Goal: Task Accomplishment & Management: Manage account settings

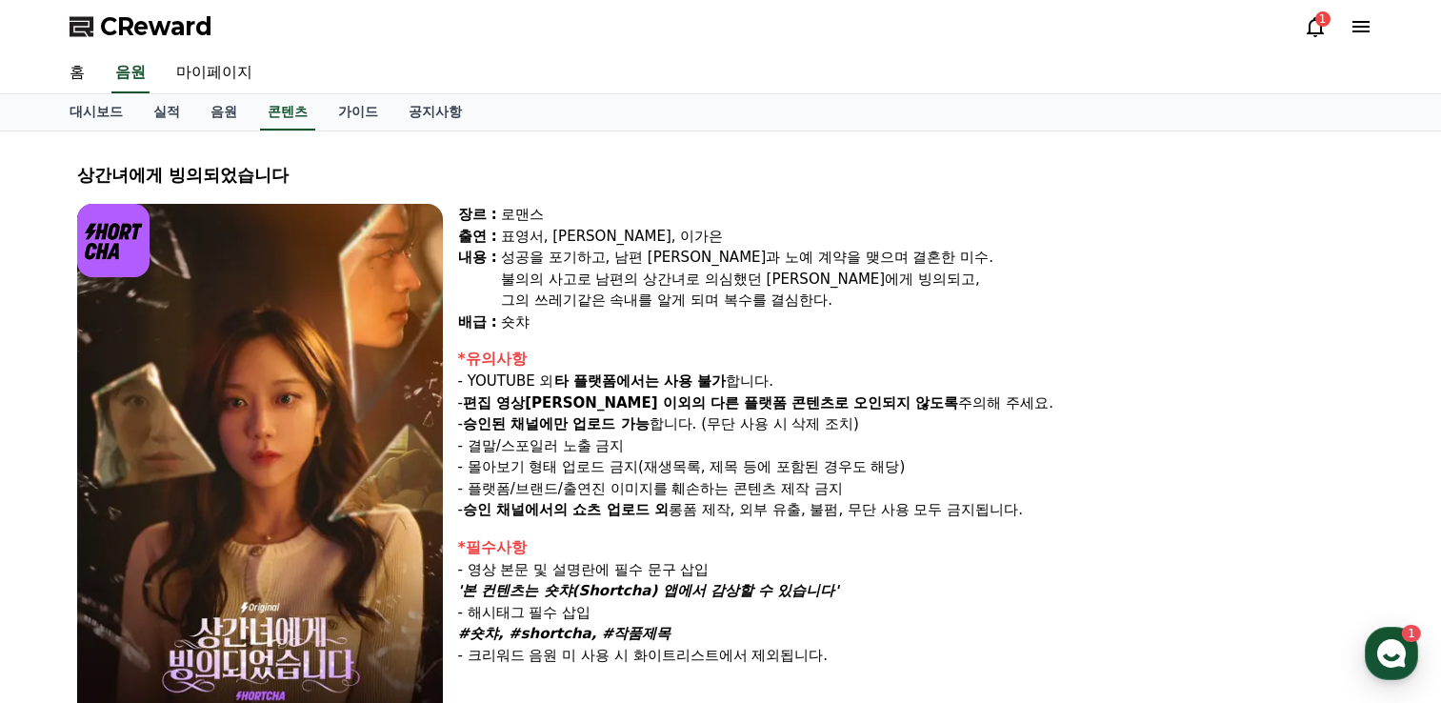
select select
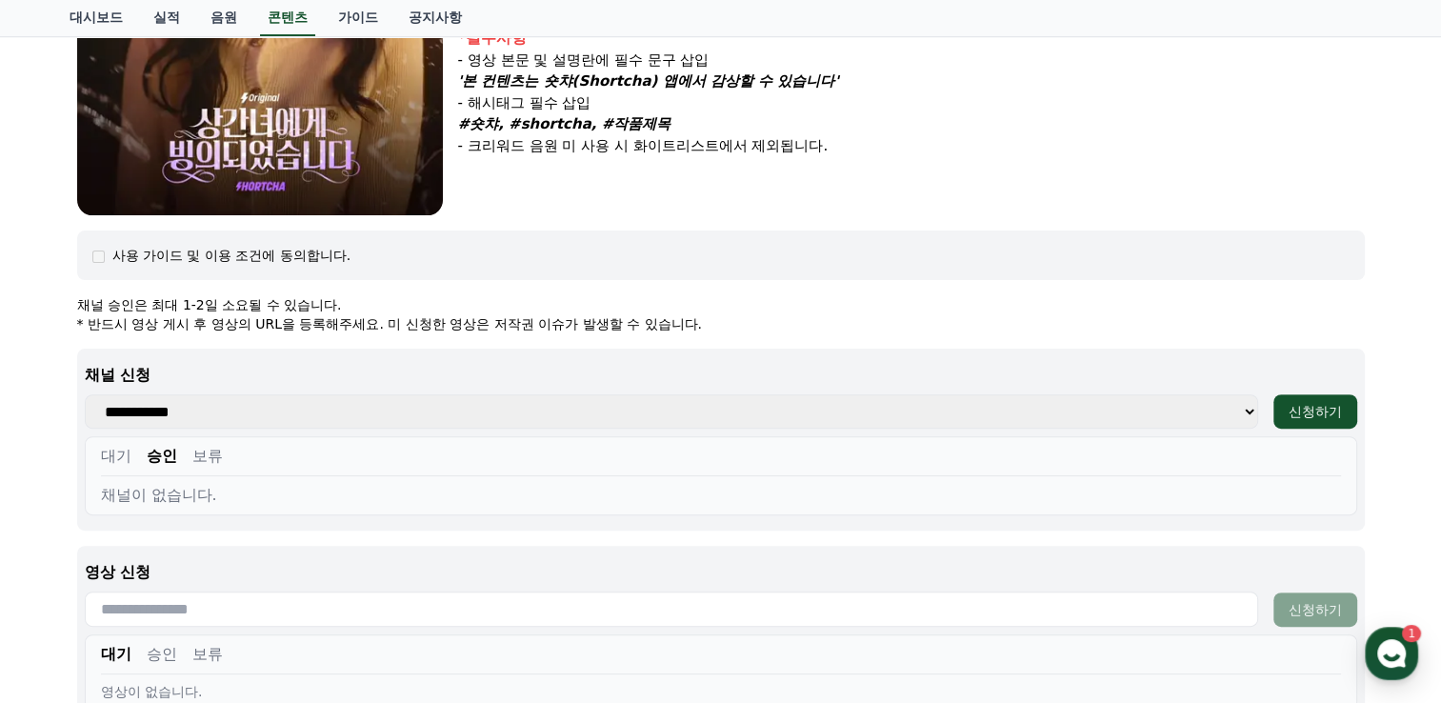
scroll to position [666, 0]
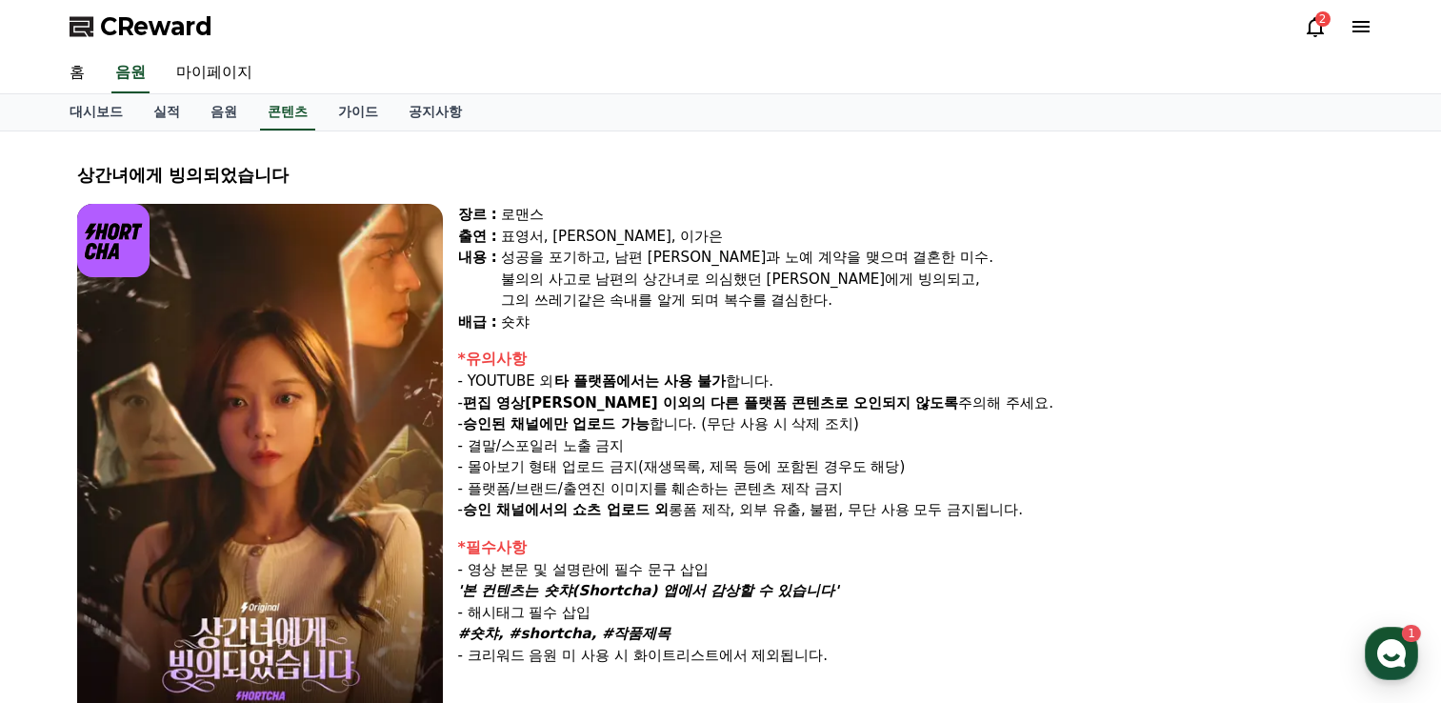
select select
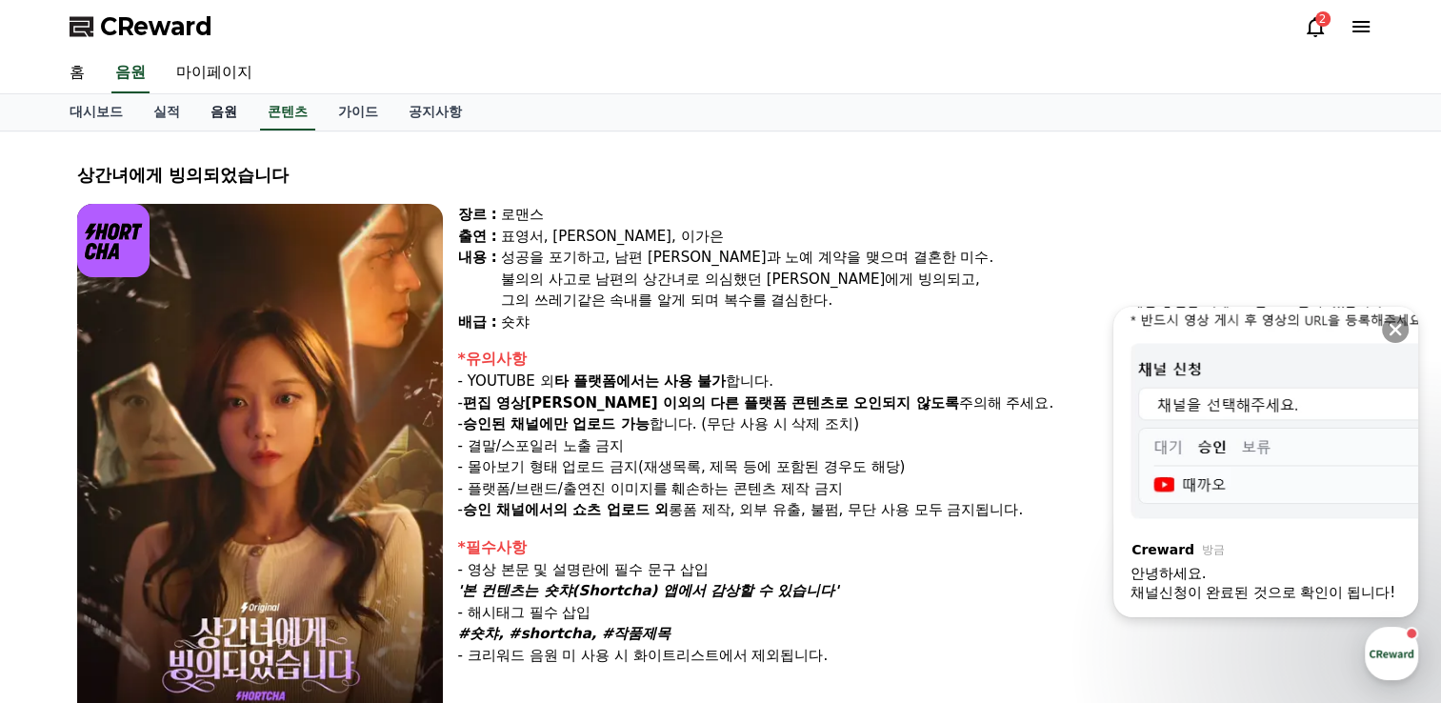
click at [220, 108] on link "음원" at bounding box center [223, 112] width 57 height 36
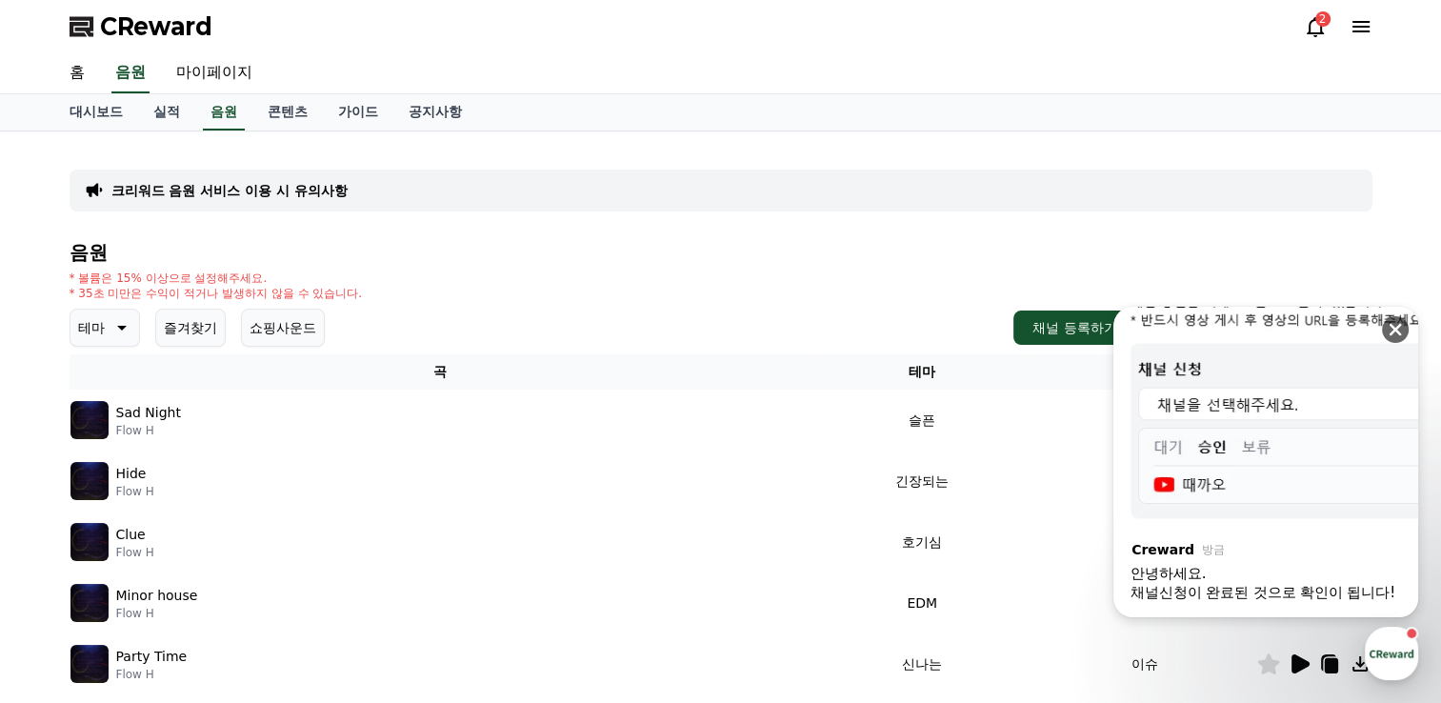
click at [1398, 329] on icon at bounding box center [1394, 329] width 19 height 19
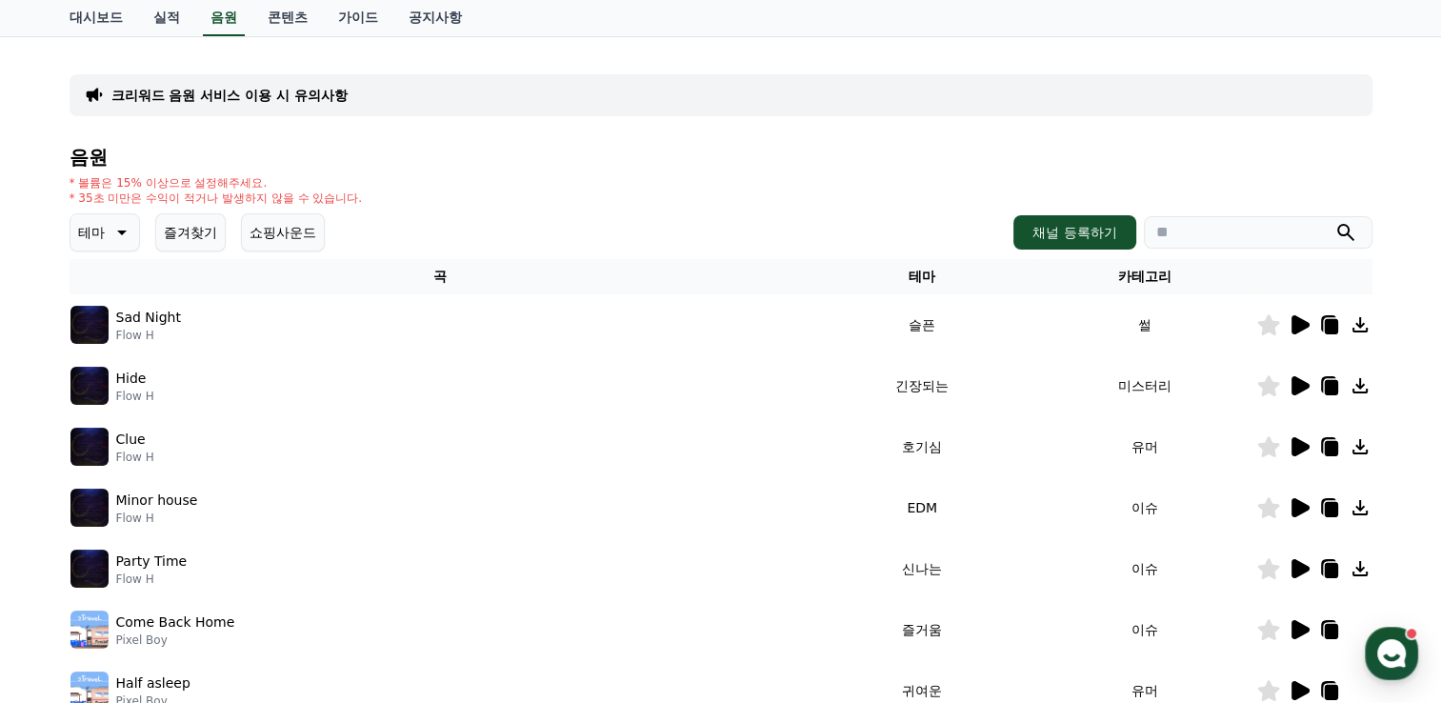
scroll to position [190, 0]
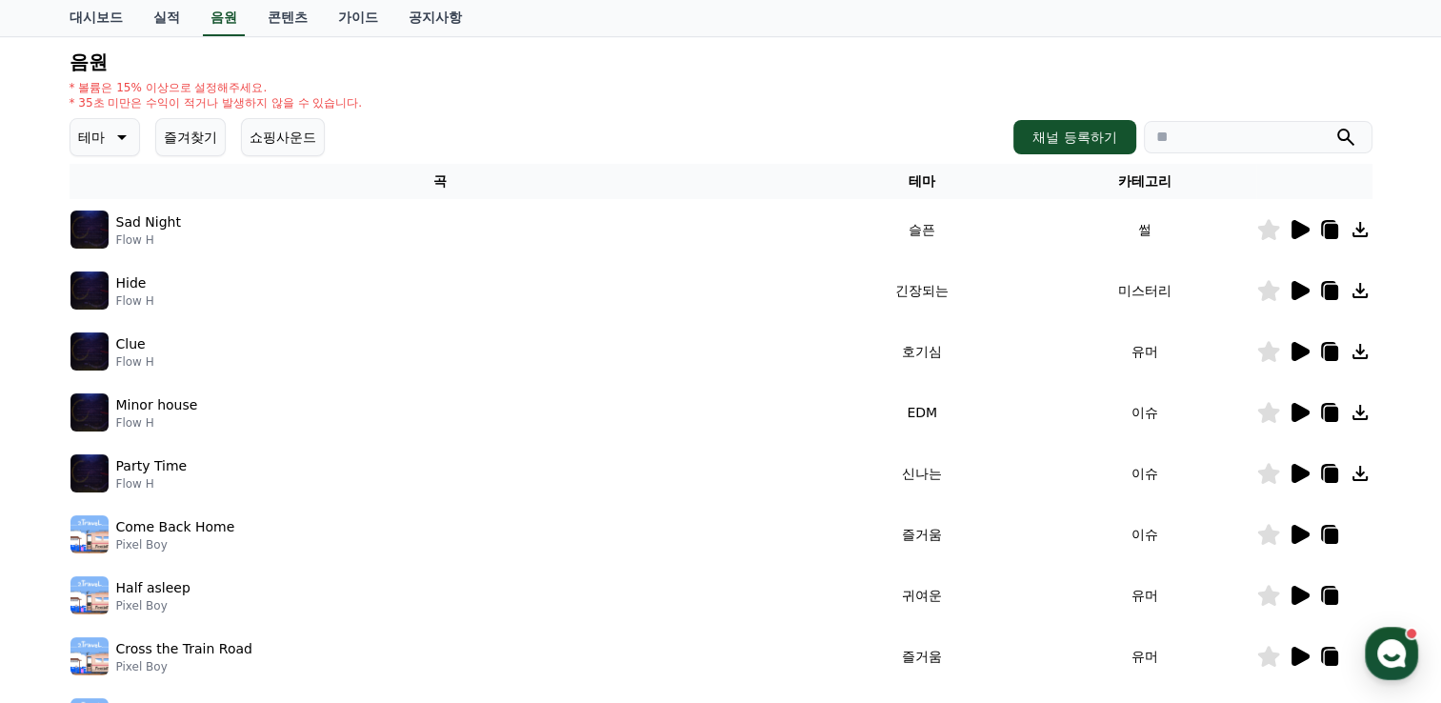
click at [118, 136] on icon at bounding box center [120, 137] width 23 height 23
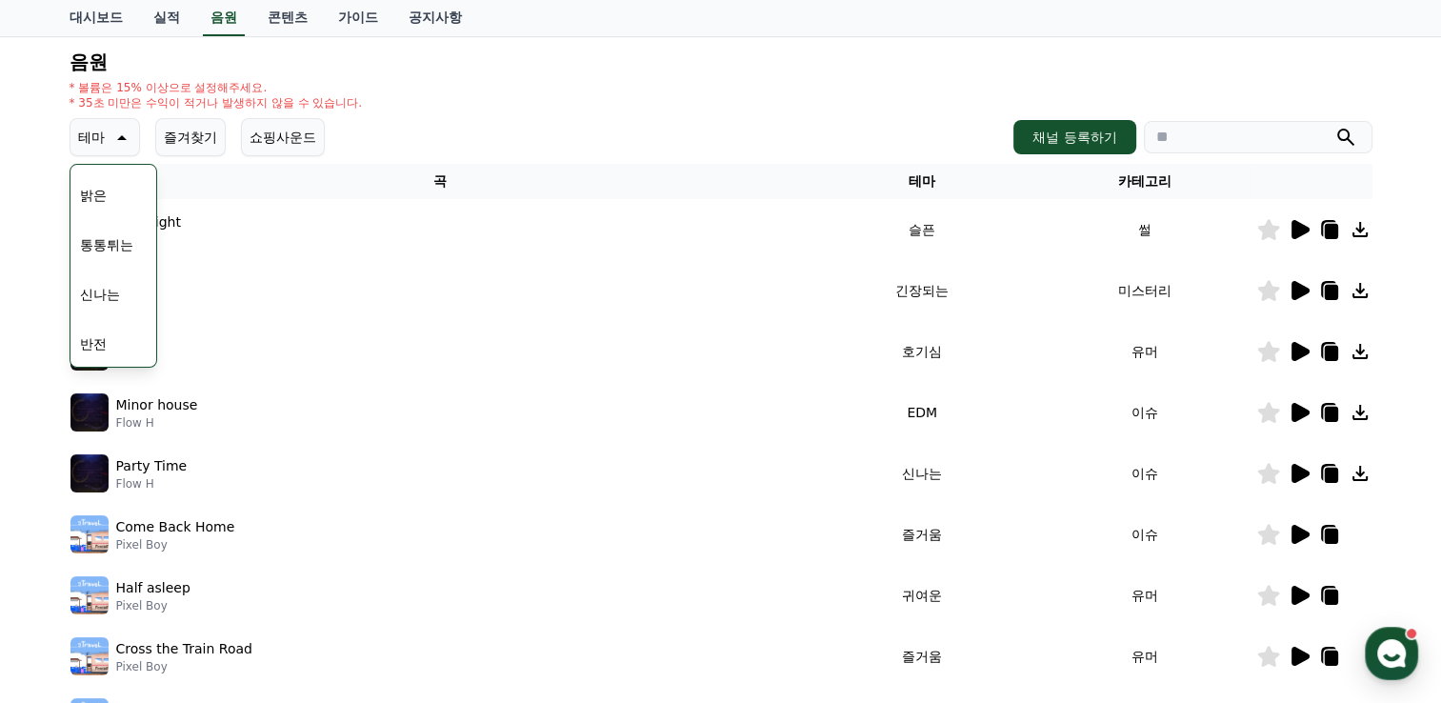
scroll to position [286, 0]
click at [108, 250] on button "반전" at bounding box center [93, 249] width 42 height 42
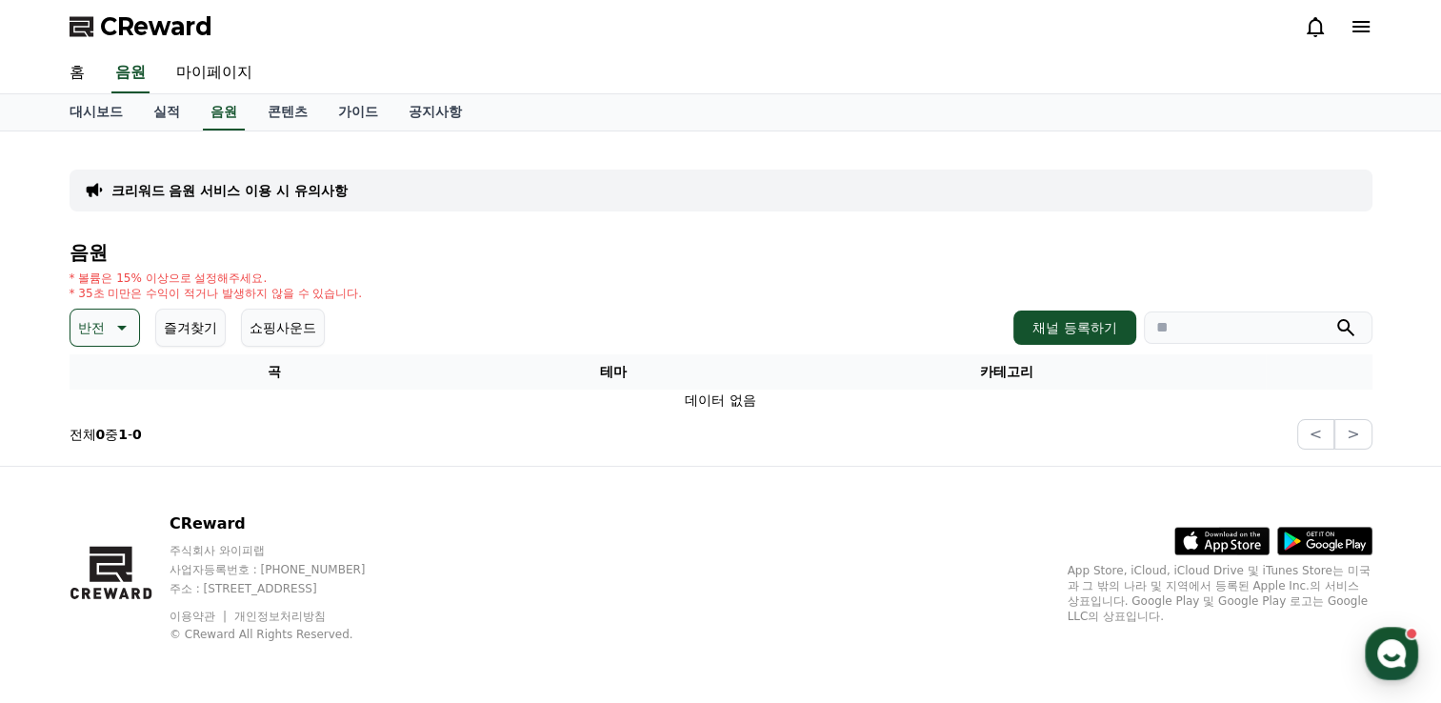
click at [121, 320] on icon at bounding box center [120, 327] width 23 height 23
click at [113, 438] on button "감동적인" at bounding box center [106, 435] width 69 height 42
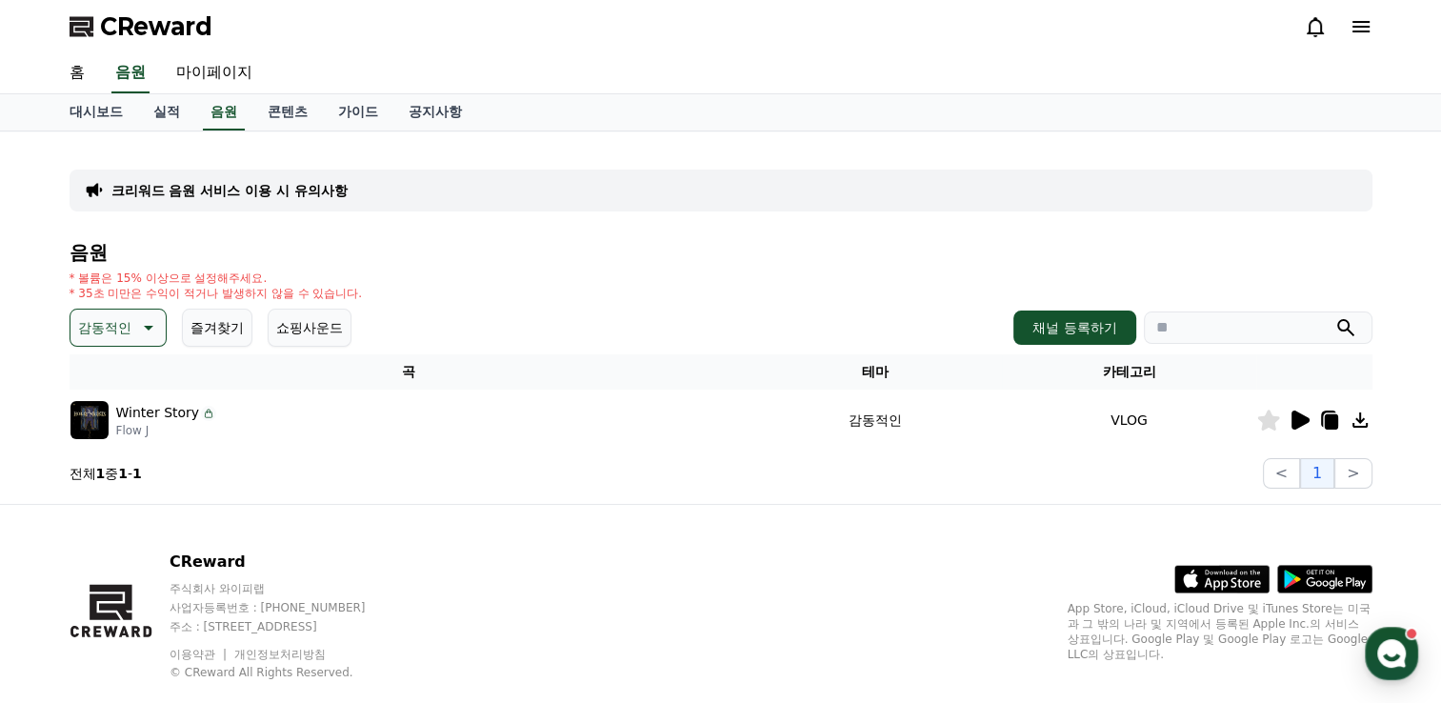
click at [1292, 412] on icon at bounding box center [1300, 419] width 18 height 19
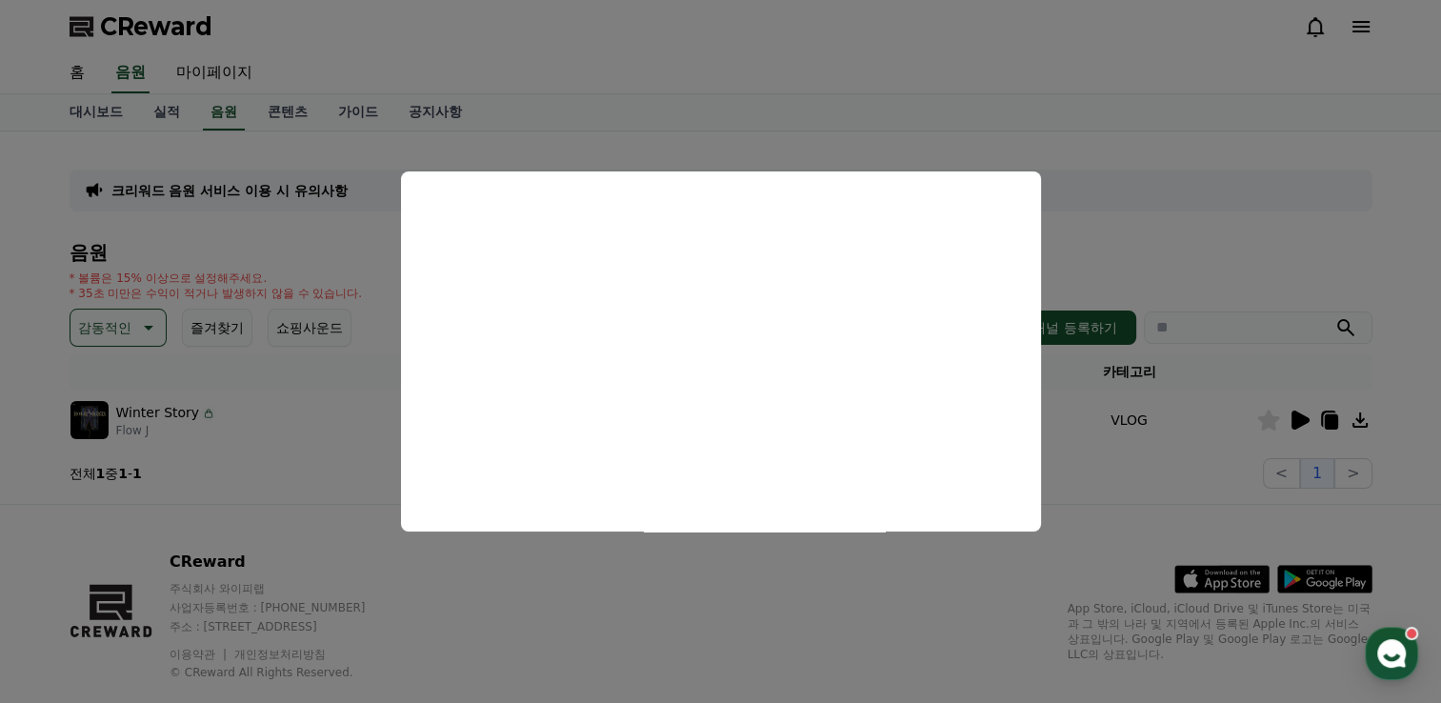
click at [1153, 160] on button "close modal" at bounding box center [720, 351] width 1441 height 703
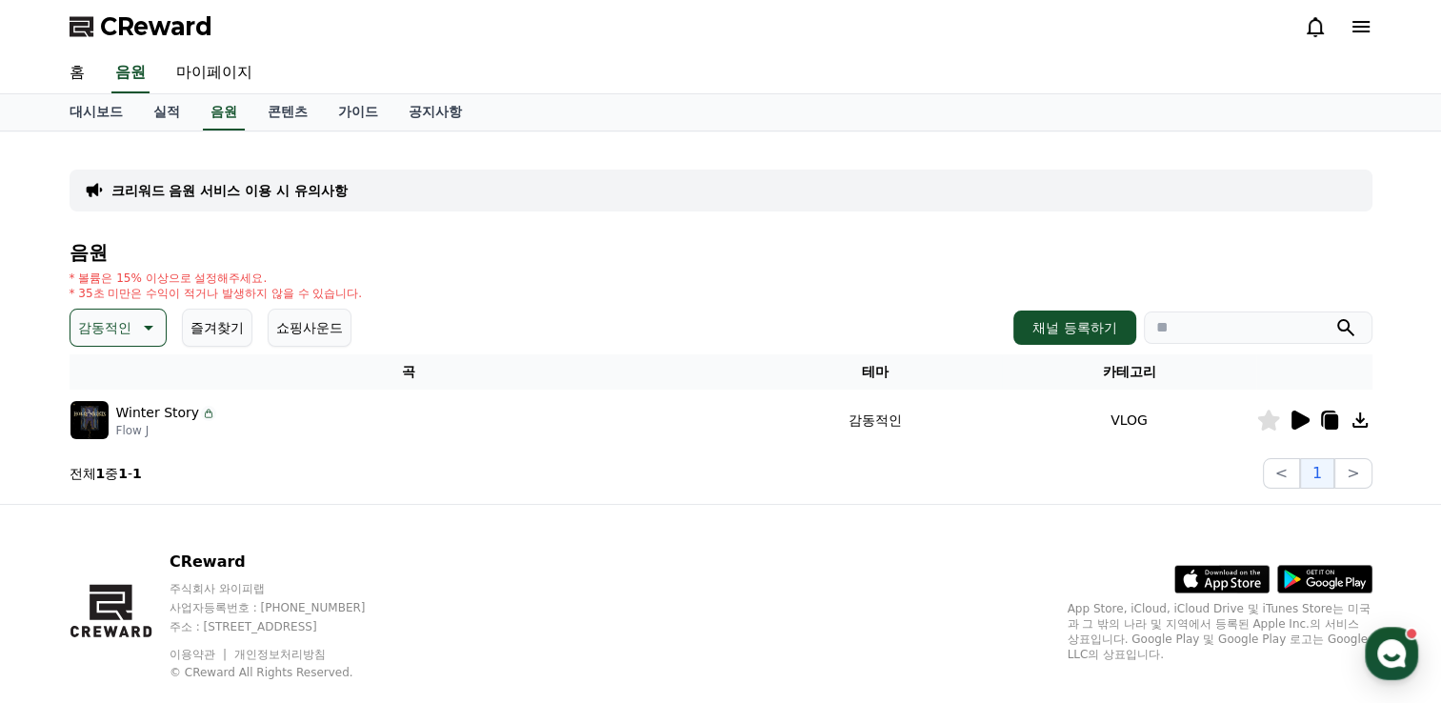
click at [1360, 418] on icon at bounding box center [1359, 419] width 15 height 15
click at [152, 322] on icon at bounding box center [146, 327] width 23 height 23
click at [109, 427] on button "환상적인" at bounding box center [106, 428] width 69 height 42
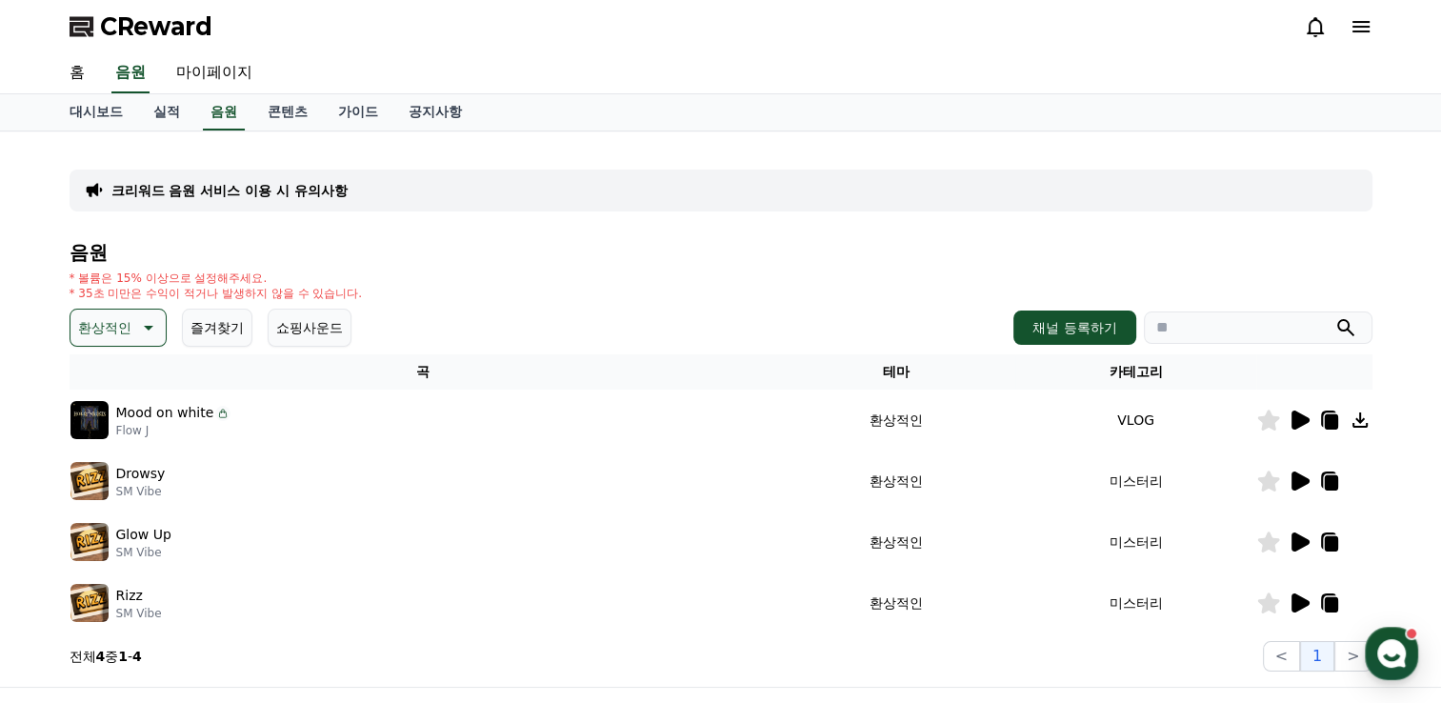
click at [1297, 416] on icon at bounding box center [1300, 419] width 18 height 19
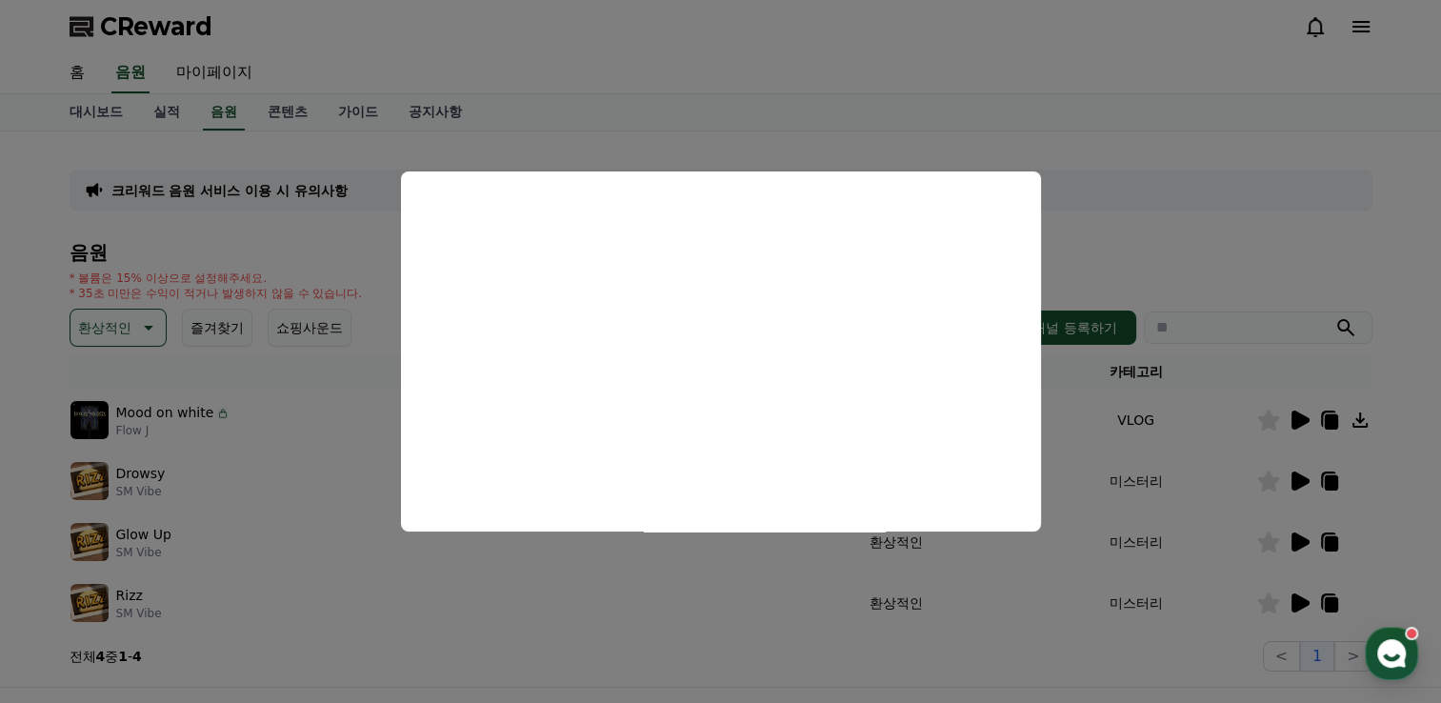
click at [1242, 273] on button "close modal" at bounding box center [720, 351] width 1441 height 703
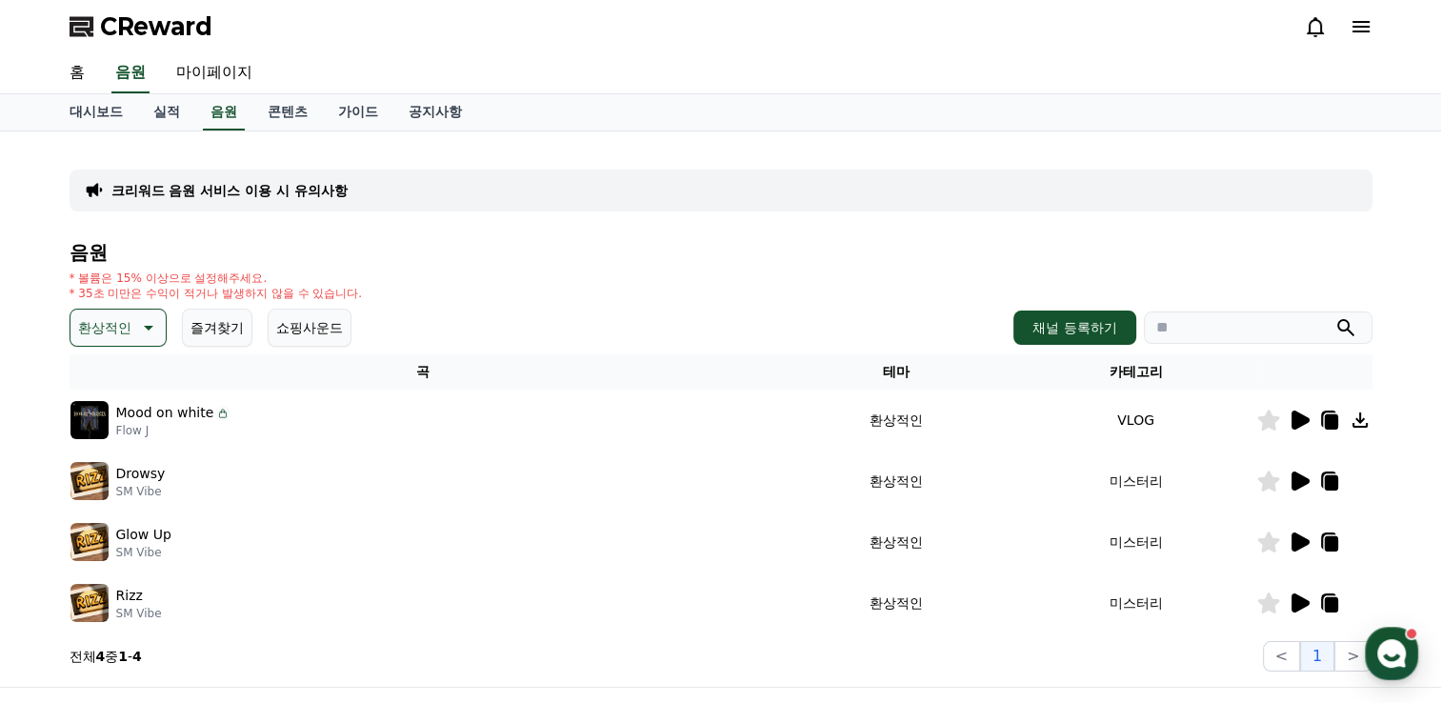
click at [1360, 421] on icon at bounding box center [1359, 419] width 15 height 15
click at [1296, 478] on icon at bounding box center [1300, 480] width 18 height 19
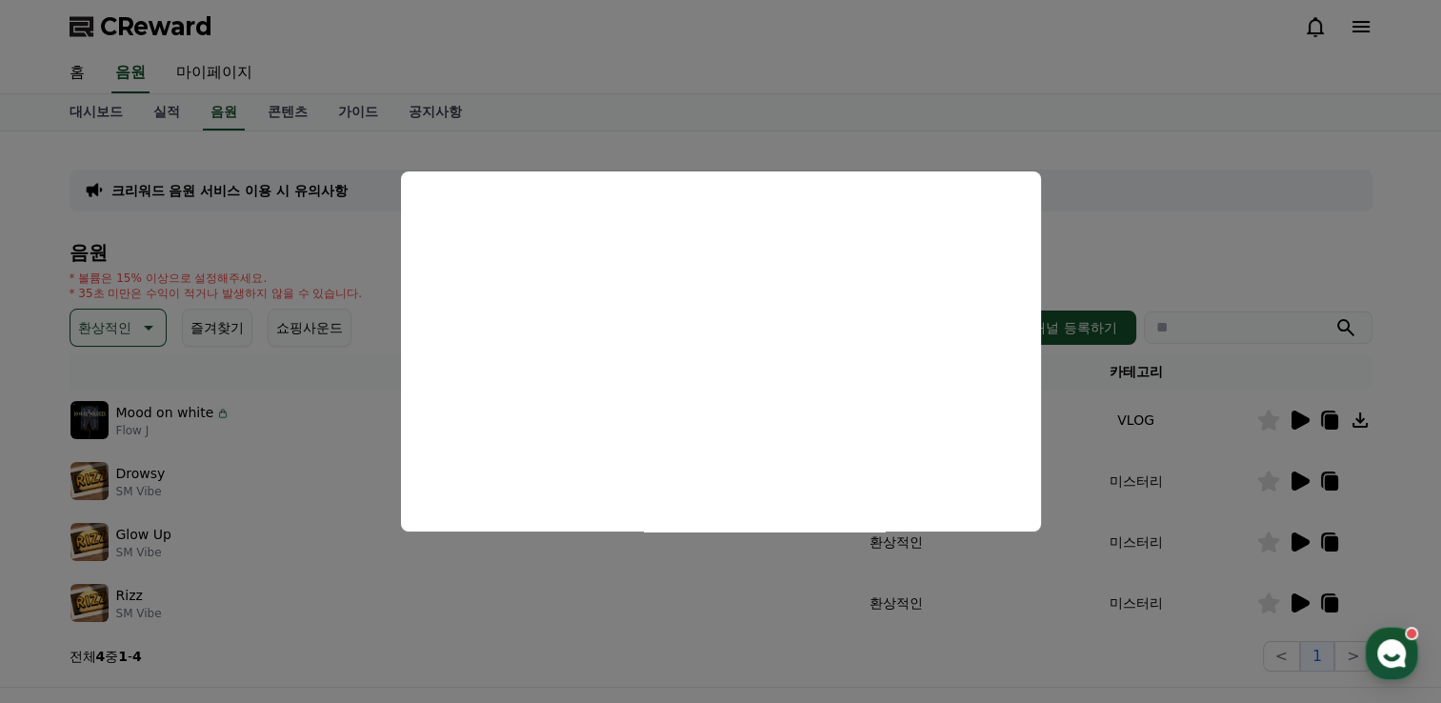
click at [1159, 208] on button "close modal" at bounding box center [720, 351] width 1441 height 703
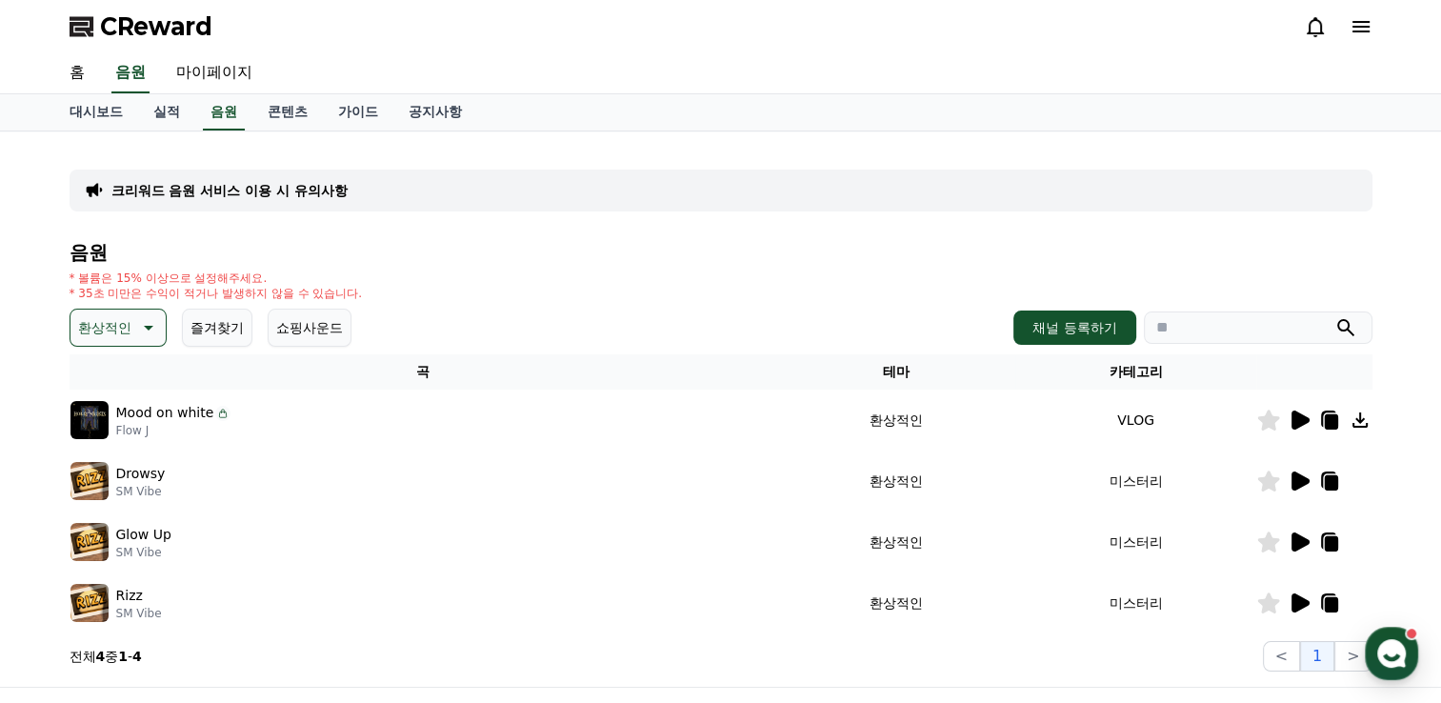
click at [129, 326] on p "환상적인" at bounding box center [104, 327] width 53 height 27
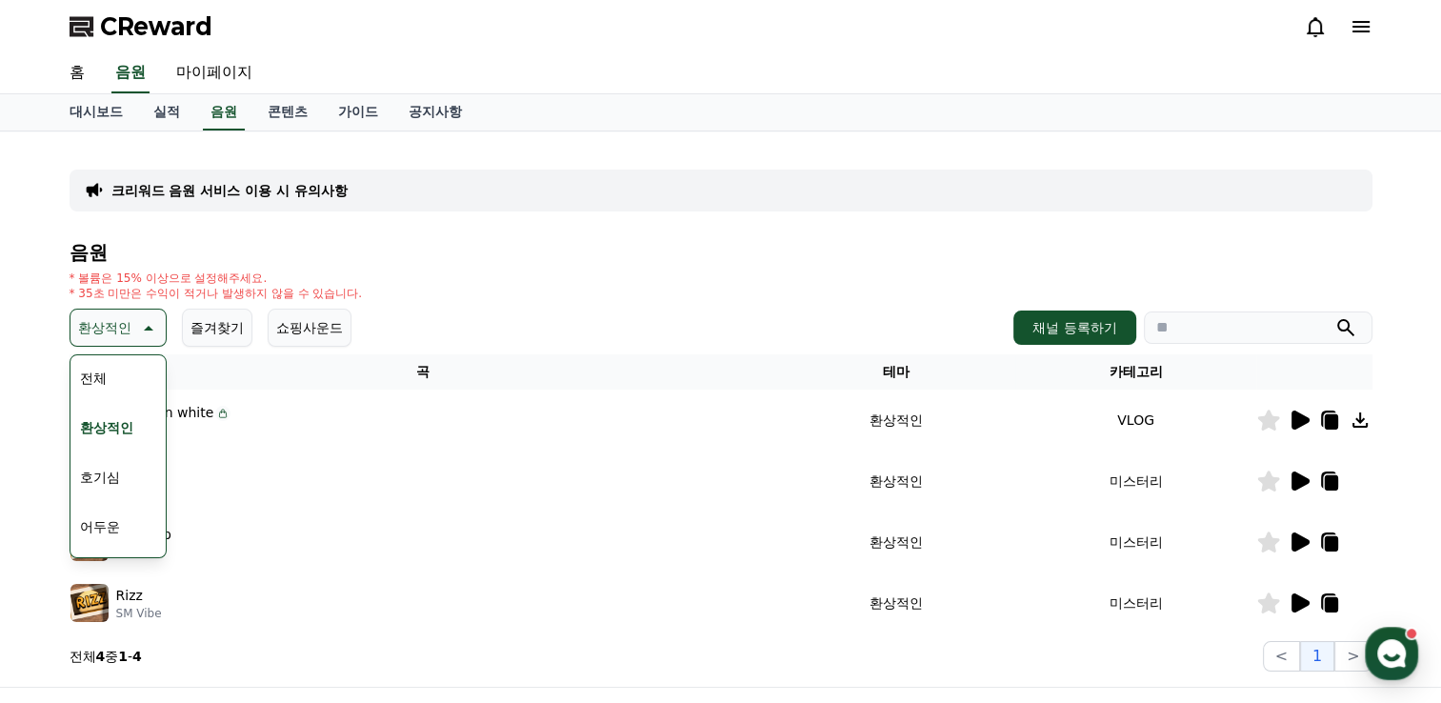
click at [111, 372] on button "전체" at bounding box center [93, 378] width 42 height 42
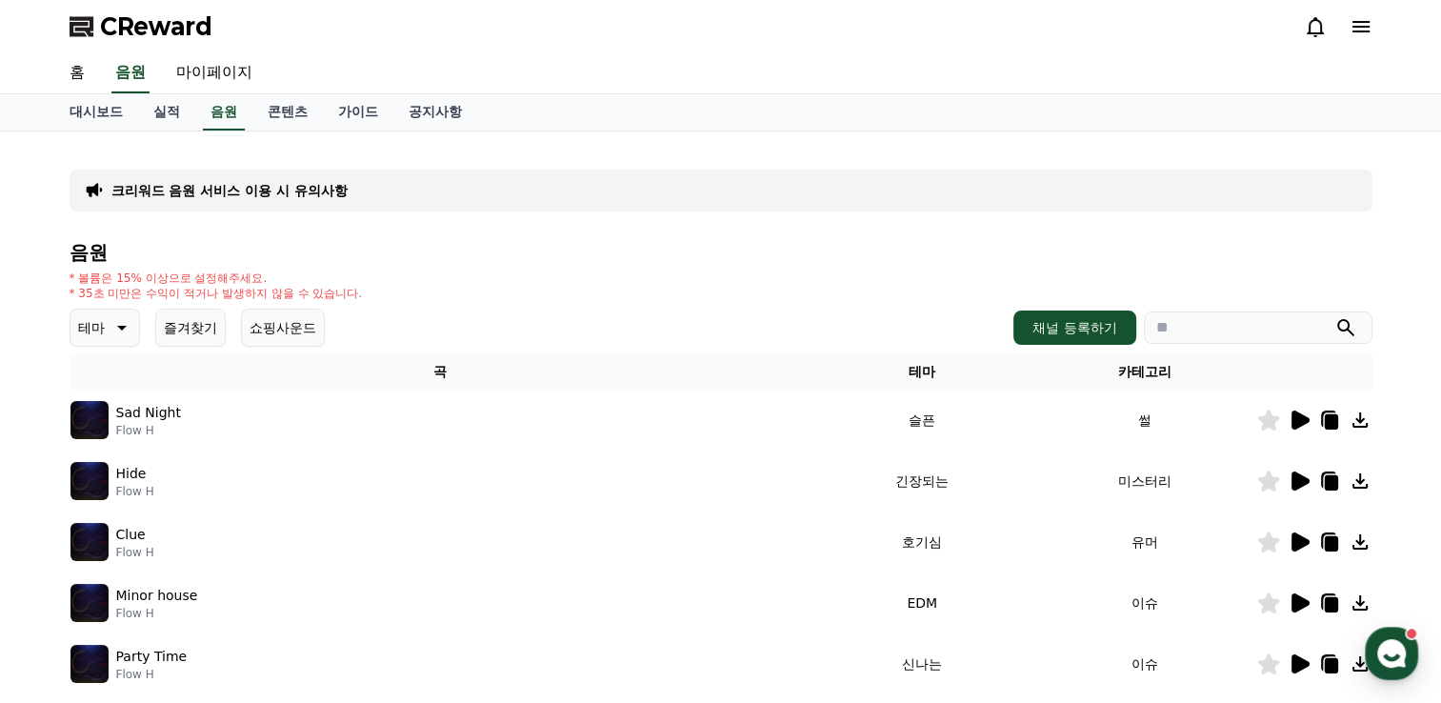
click at [1296, 418] on icon at bounding box center [1300, 419] width 18 height 19
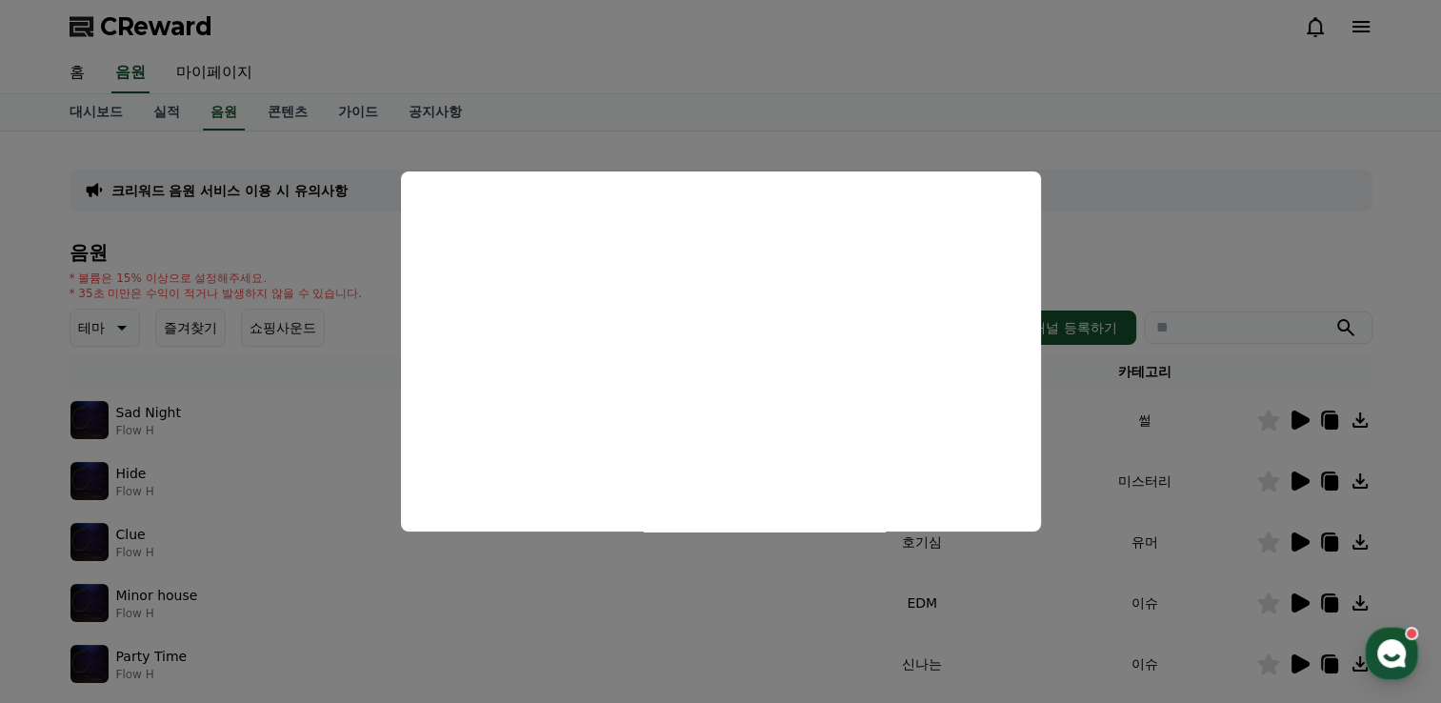
click at [1106, 228] on button "close modal" at bounding box center [720, 351] width 1441 height 703
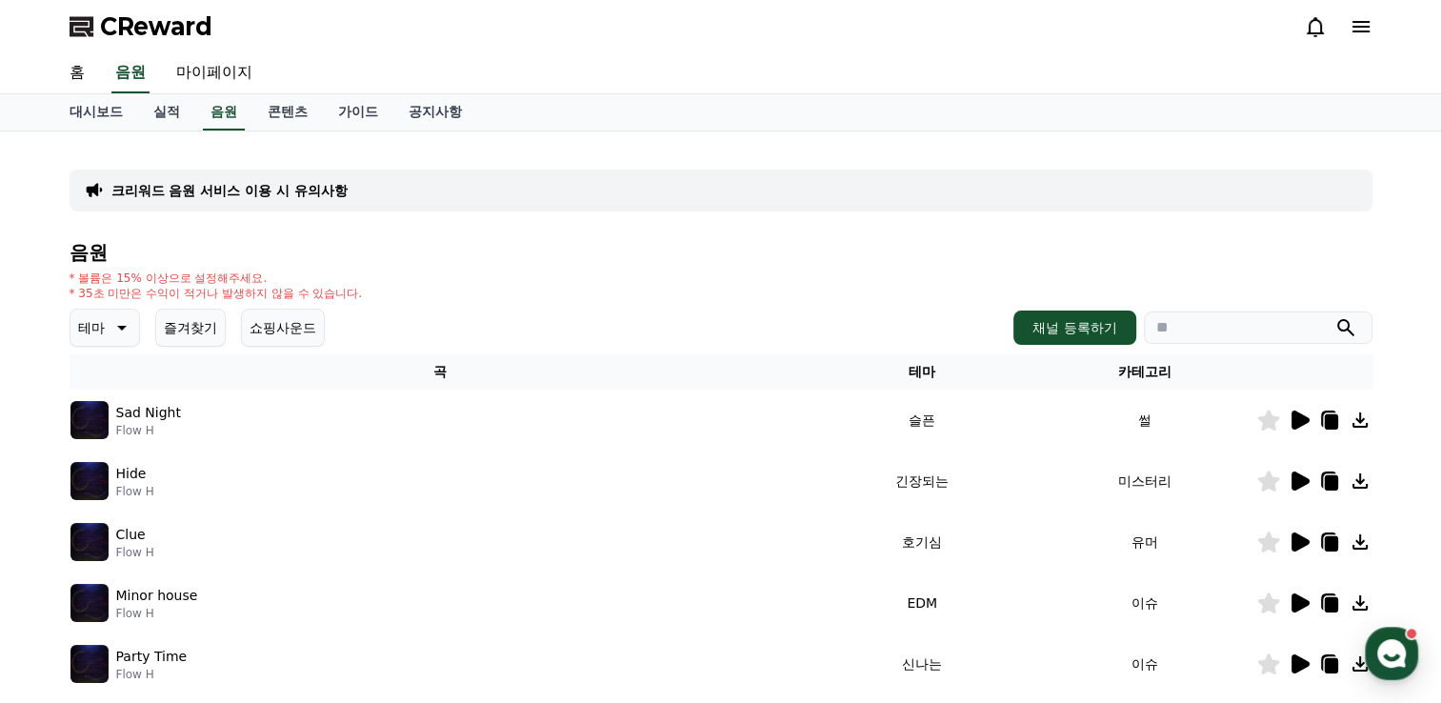
click at [1364, 417] on icon at bounding box center [1359, 419] width 23 height 23
click at [245, 424] on div "Sad Night Flow H" at bounding box center [440, 420] width 740 height 38
click at [1358, 478] on icon at bounding box center [1359, 480] width 15 height 15
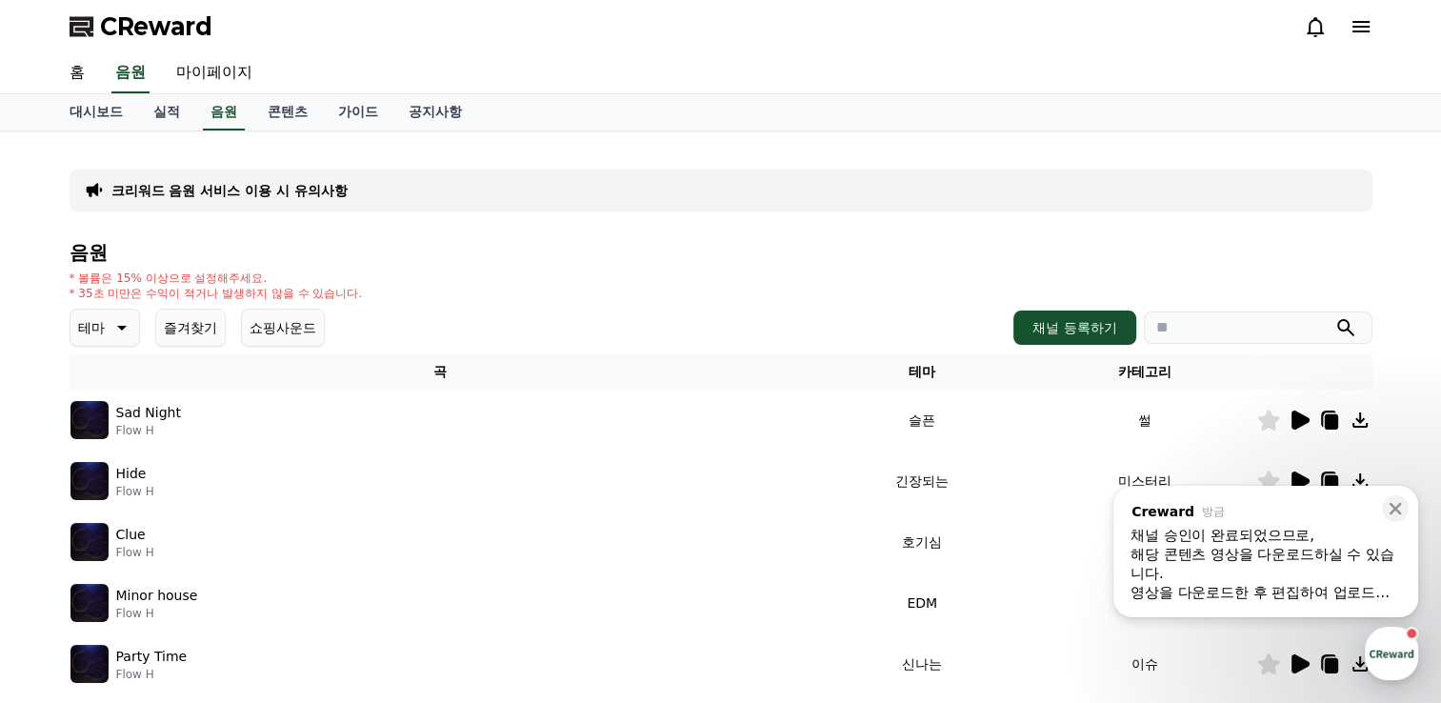
click at [1211, 397] on td "썰" at bounding box center [1144, 419] width 223 height 61
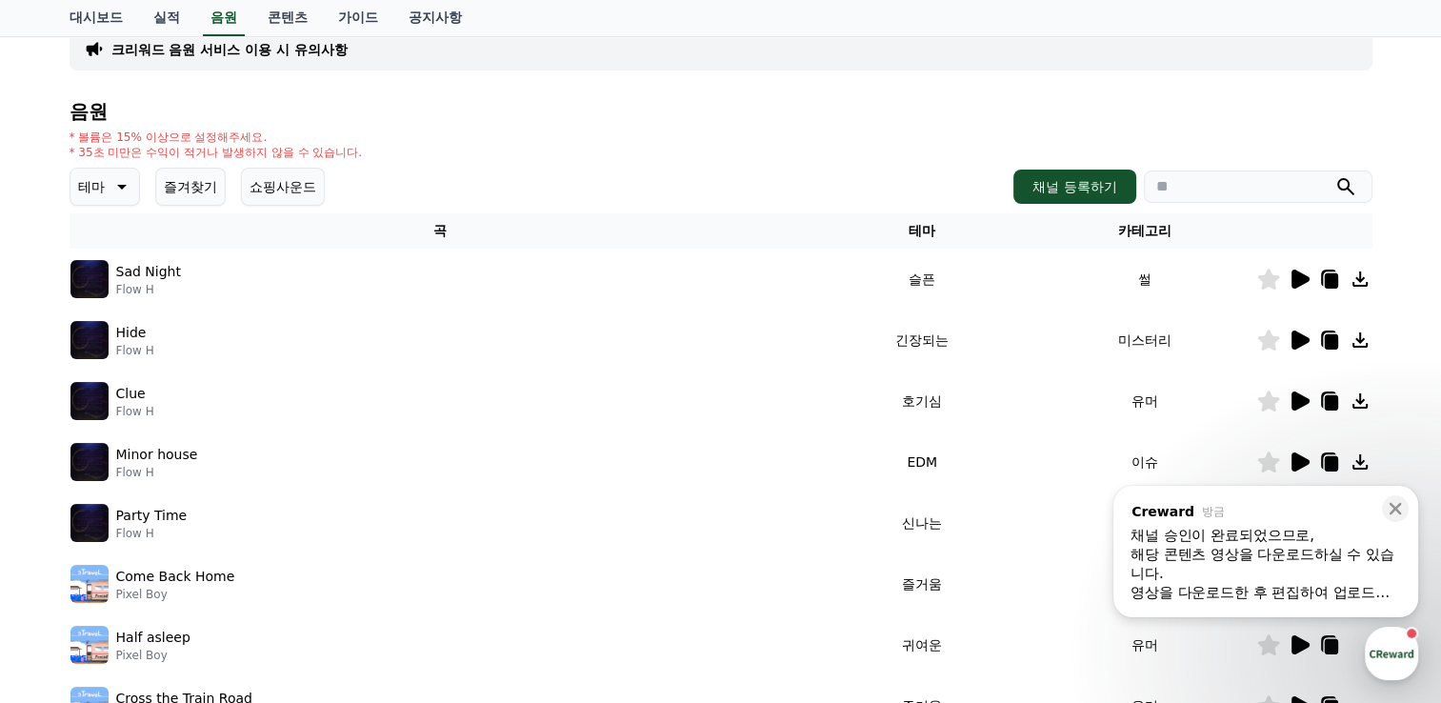
scroll to position [190, 0]
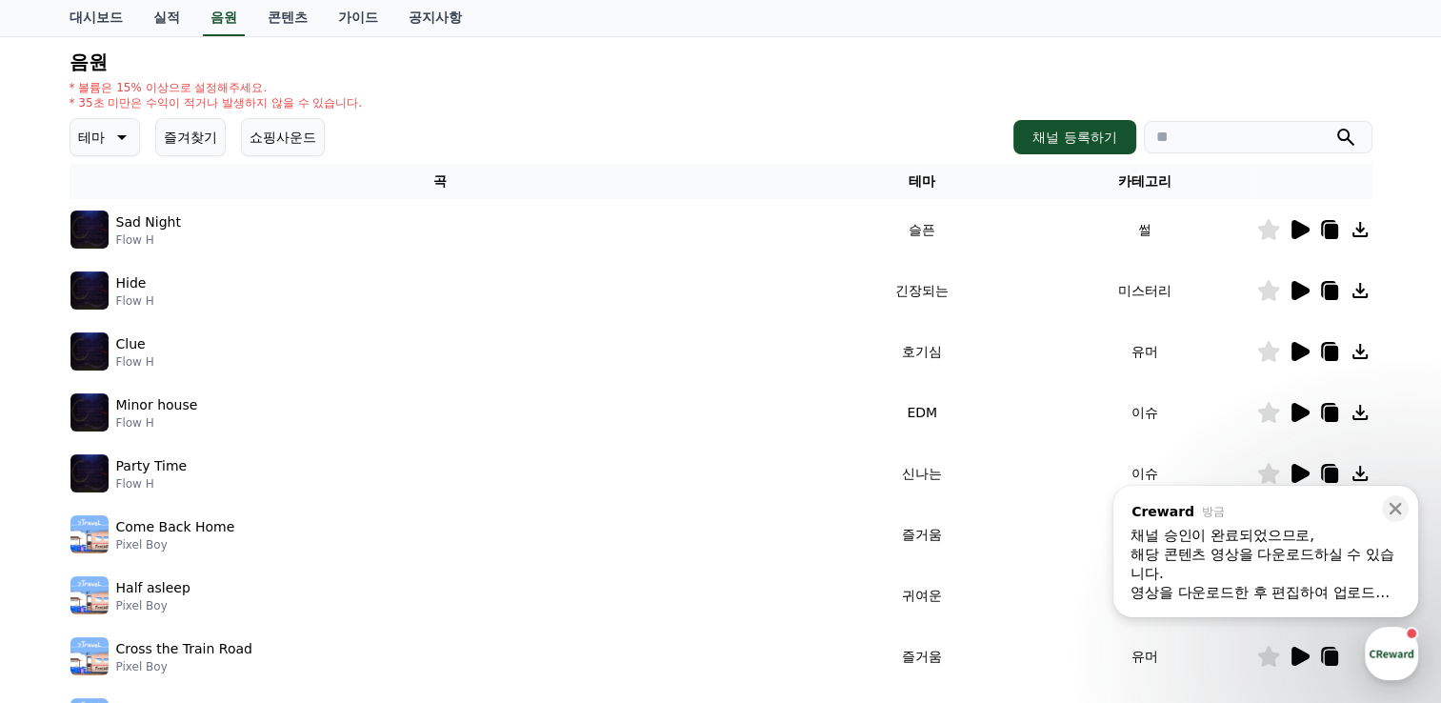
click at [1362, 348] on icon at bounding box center [1359, 351] width 15 height 15
click at [750, 349] on div "Clue Flow H" at bounding box center [440, 351] width 740 height 38
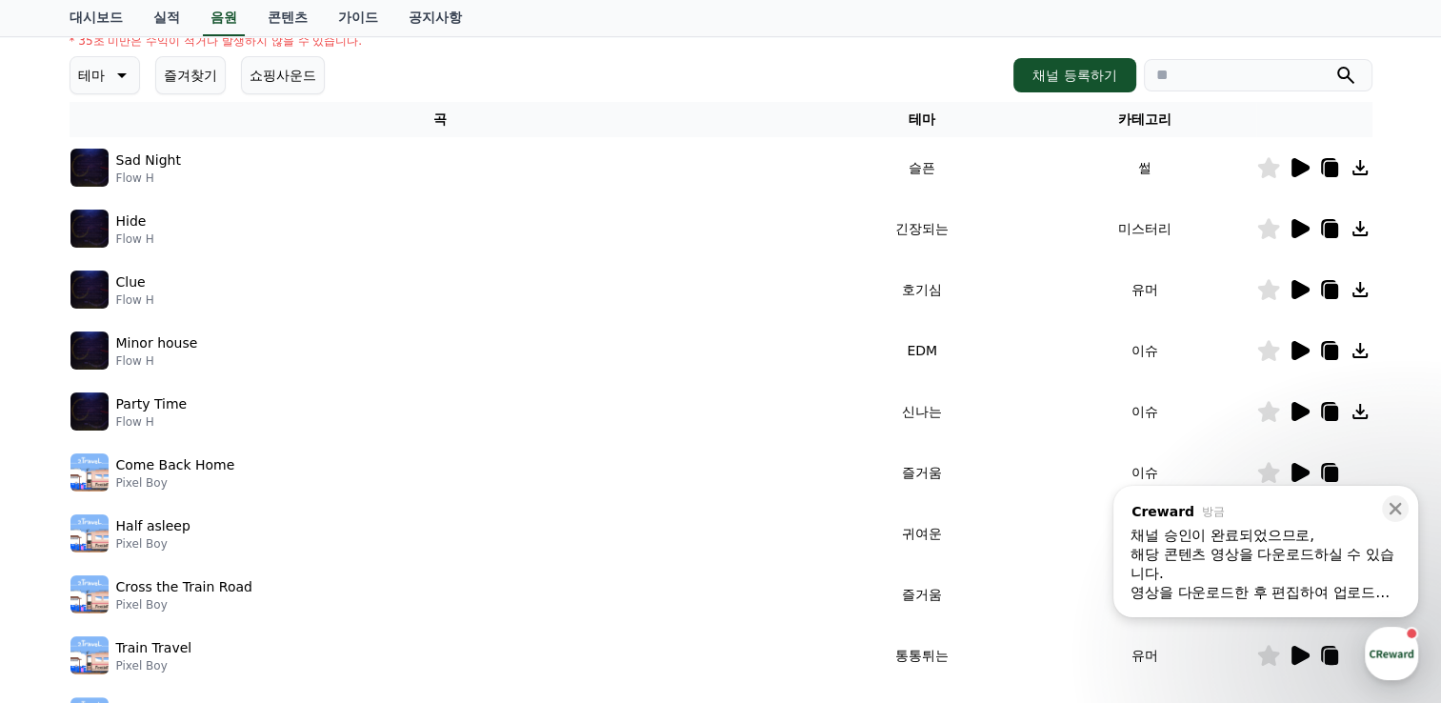
scroll to position [286, 0]
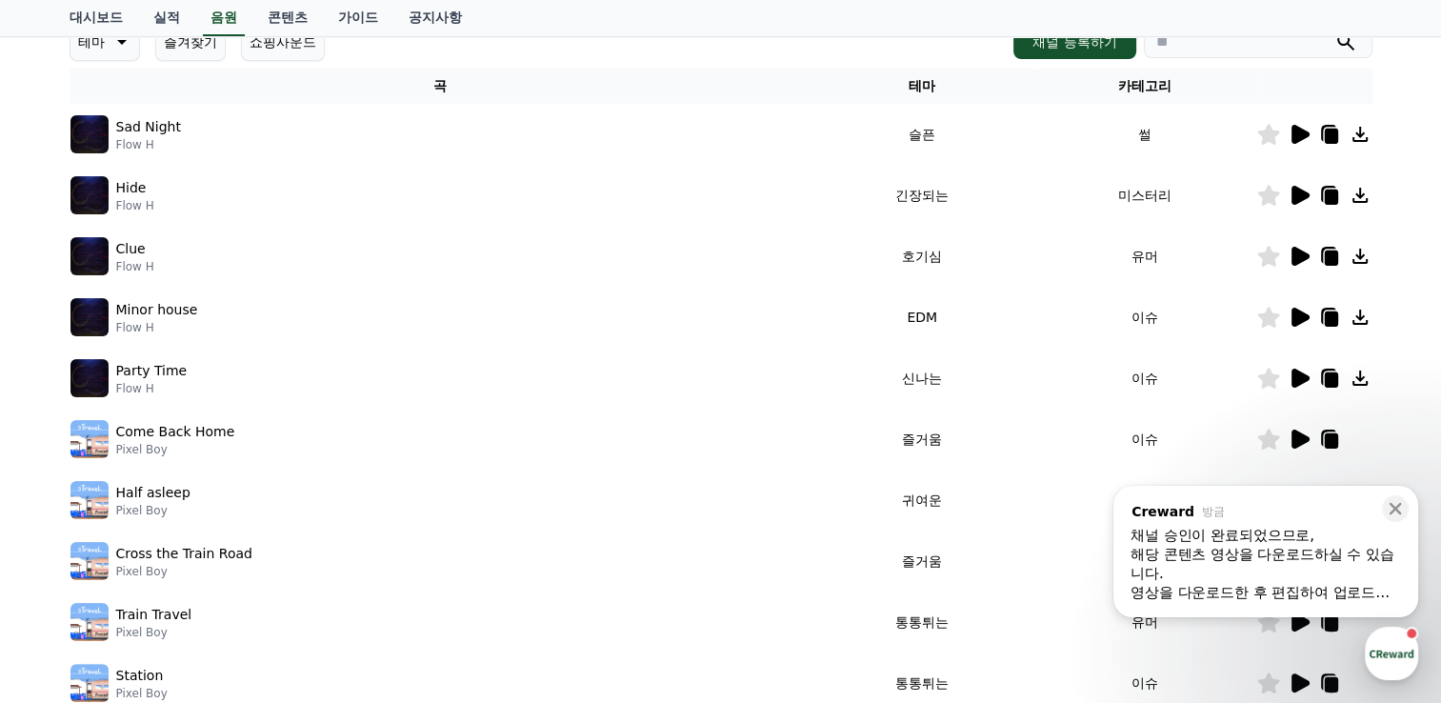
click at [1363, 320] on icon at bounding box center [1359, 317] width 23 height 23
click at [770, 51] on div "테마 즐겨찾기 쇼핑사운드 채널 등록하기" at bounding box center [721, 42] width 1302 height 38
click at [1358, 309] on icon at bounding box center [1359, 316] width 15 height 15
click at [878, 50] on div "테마 즐겨찾기 쇼핑사운드 채널 등록하기" at bounding box center [721, 42] width 1302 height 38
click at [1363, 252] on icon at bounding box center [1359, 256] width 23 height 23
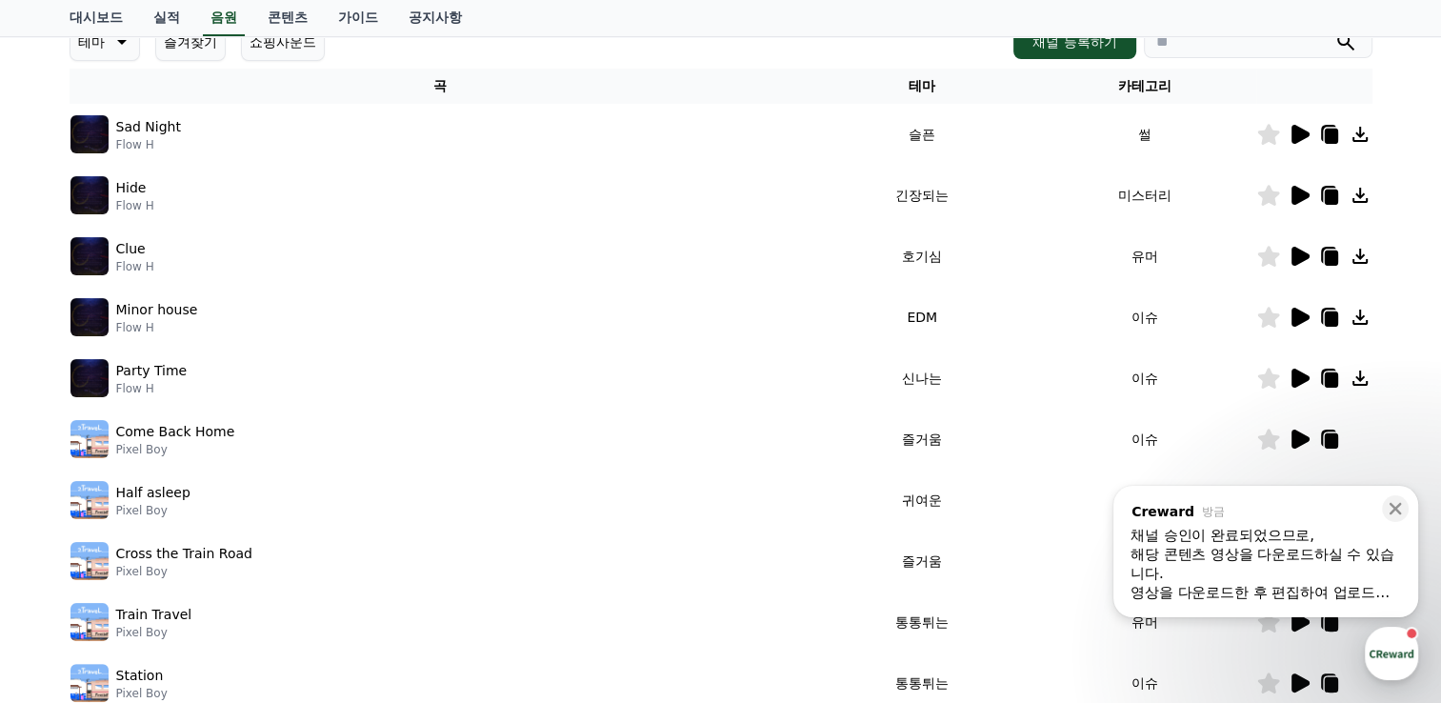
click at [592, 155] on td "Sad Night Flow H" at bounding box center [441, 134] width 742 height 61
click at [1360, 312] on icon at bounding box center [1359, 316] width 15 height 15
click at [826, 142] on td "슬픈" at bounding box center [921, 134] width 223 height 61
click at [1362, 375] on icon at bounding box center [1359, 377] width 15 height 15
click at [625, 69] on th "곡" at bounding box center [441, 86] width 742 height 35
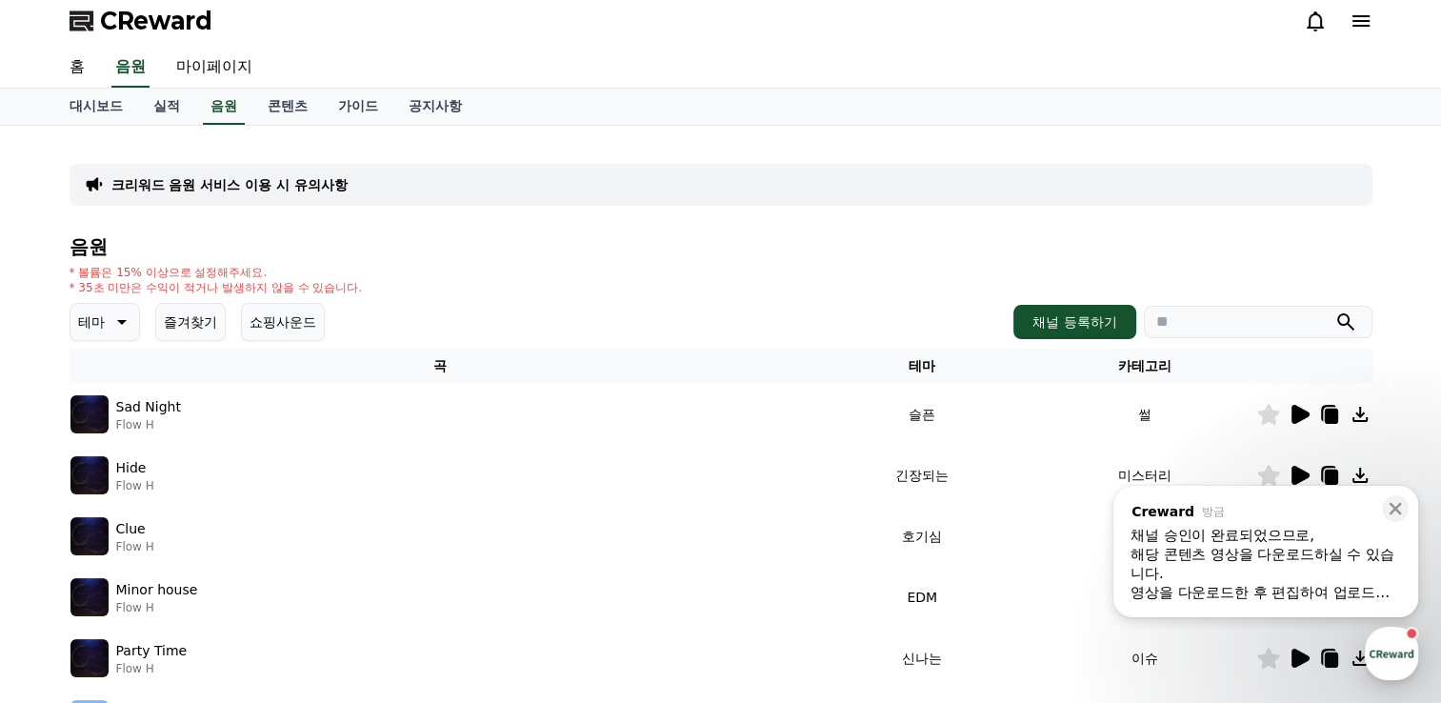
scroll to position [0, 0]
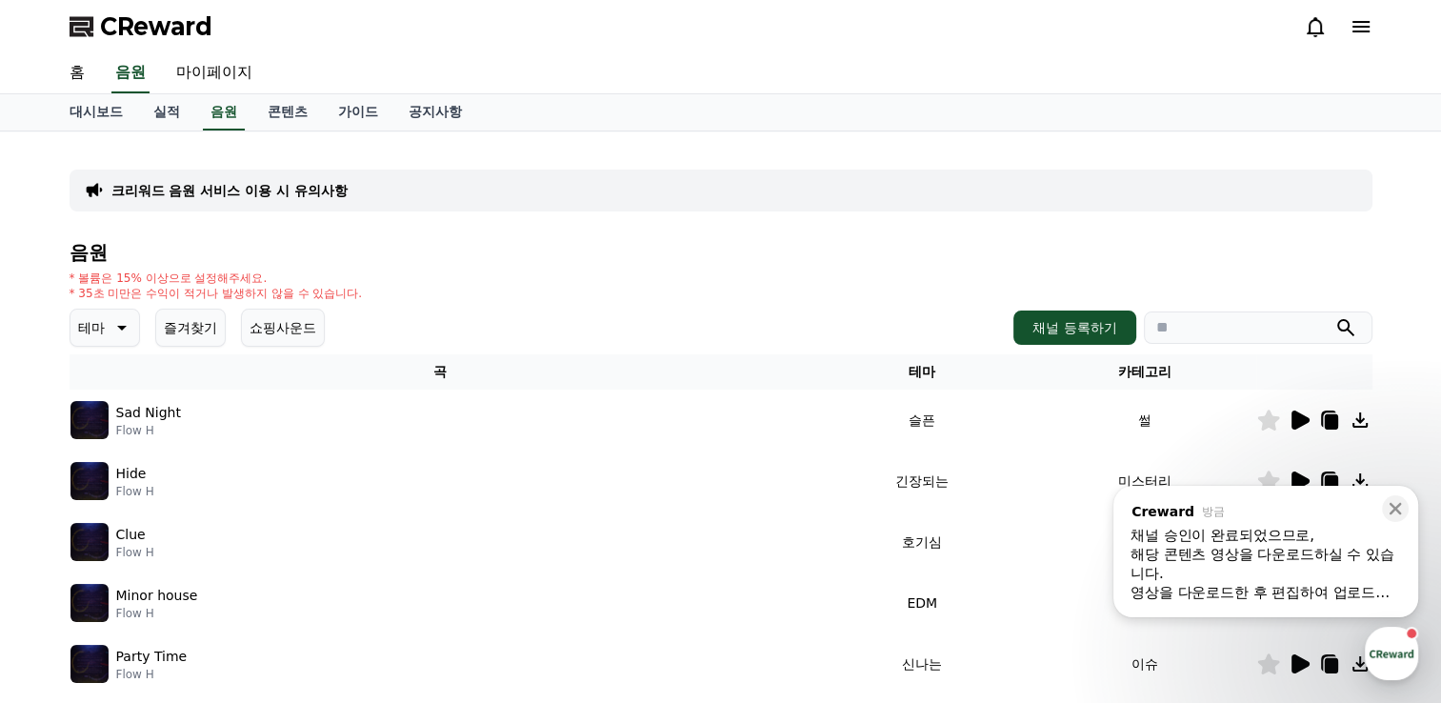
click at [1268, 421] on icon at bounding box center [1268, 419] width 22 height 21
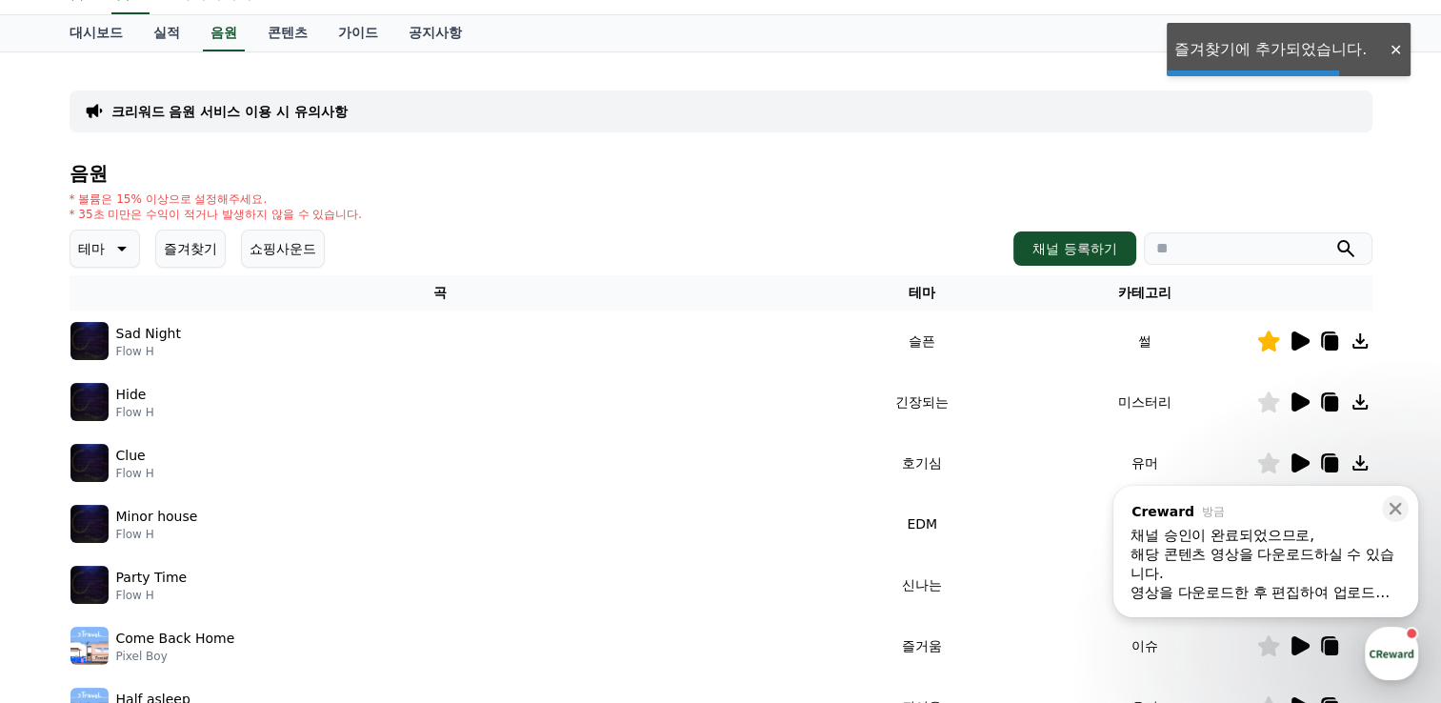
scroll to position [190, 0]
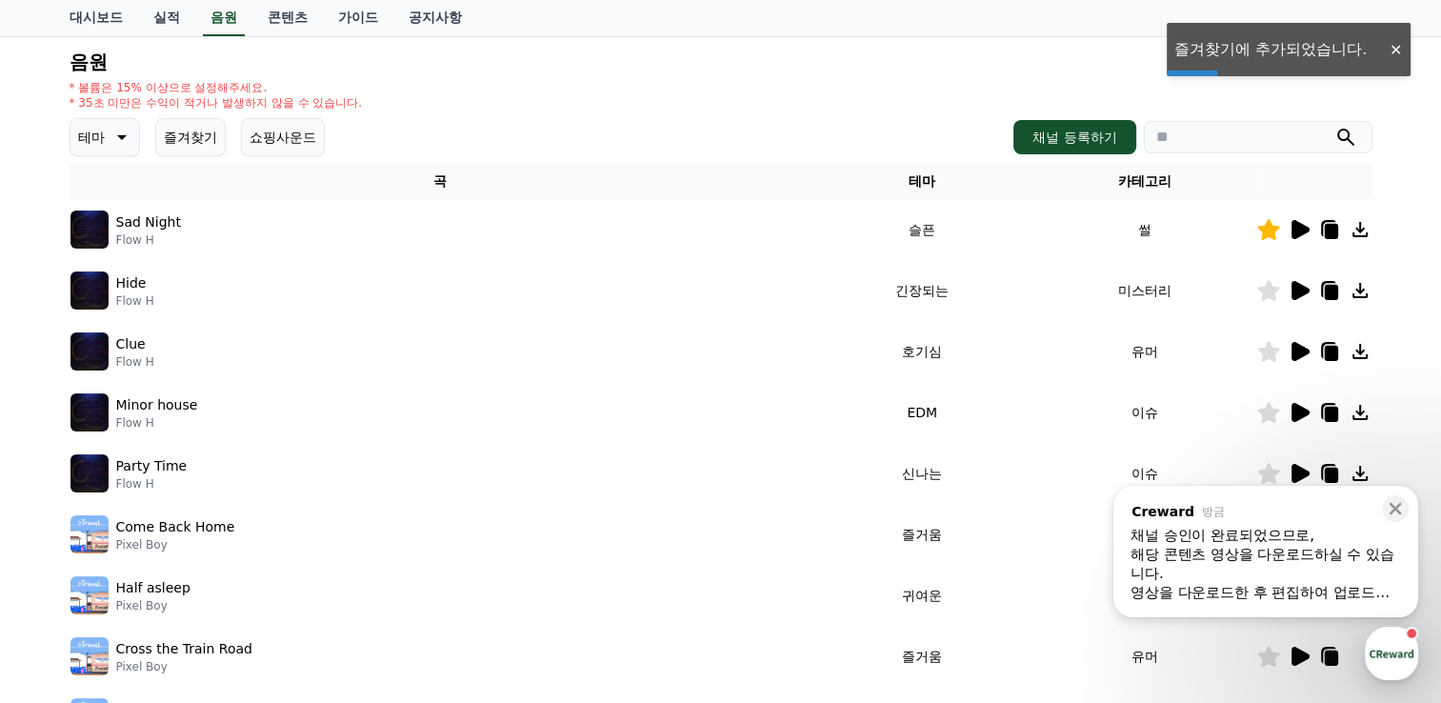
click at [1268, 288] on icon at bounding box center [1268, 290] width 22 height 21
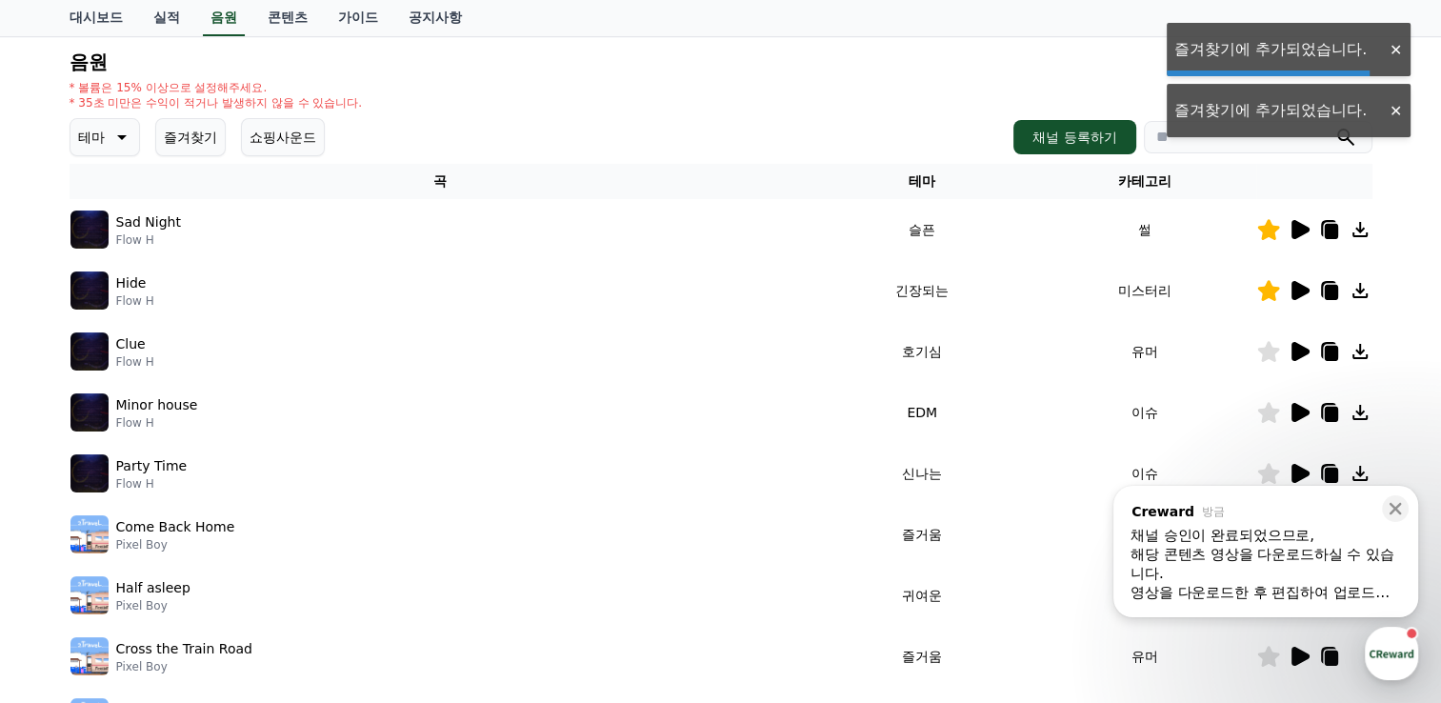
click at [1278, 349] on icon at bounding box center [1268, 351] width 23 height 21
drag, startPoint x: 1264, startPoint y: 413, endPoint x: 1264, endPoint y: 444, distance: 30.5
click at [1263, 419] on icon at bounding box center [1268, 412] width 22 height 21
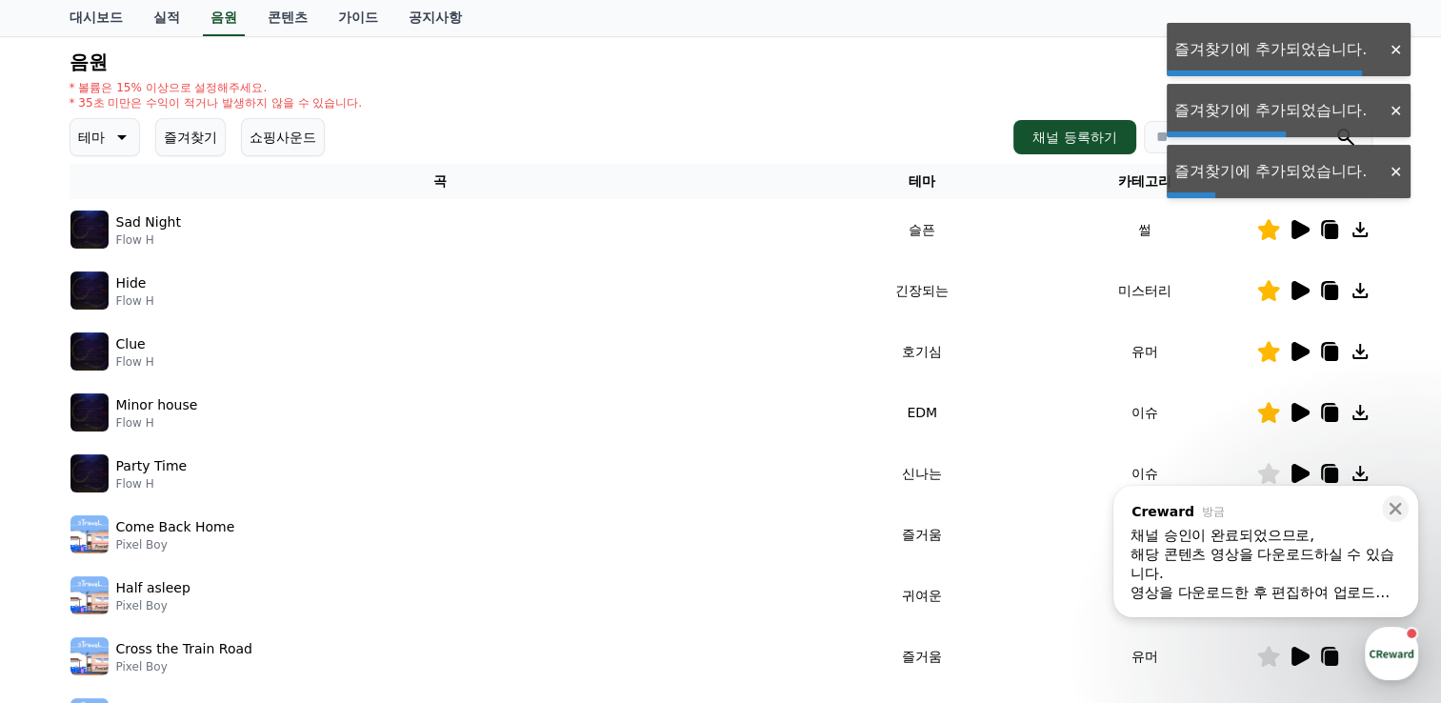
click at [1263, 467] on icon at bounding box center [1268, 473] width 22 height 21
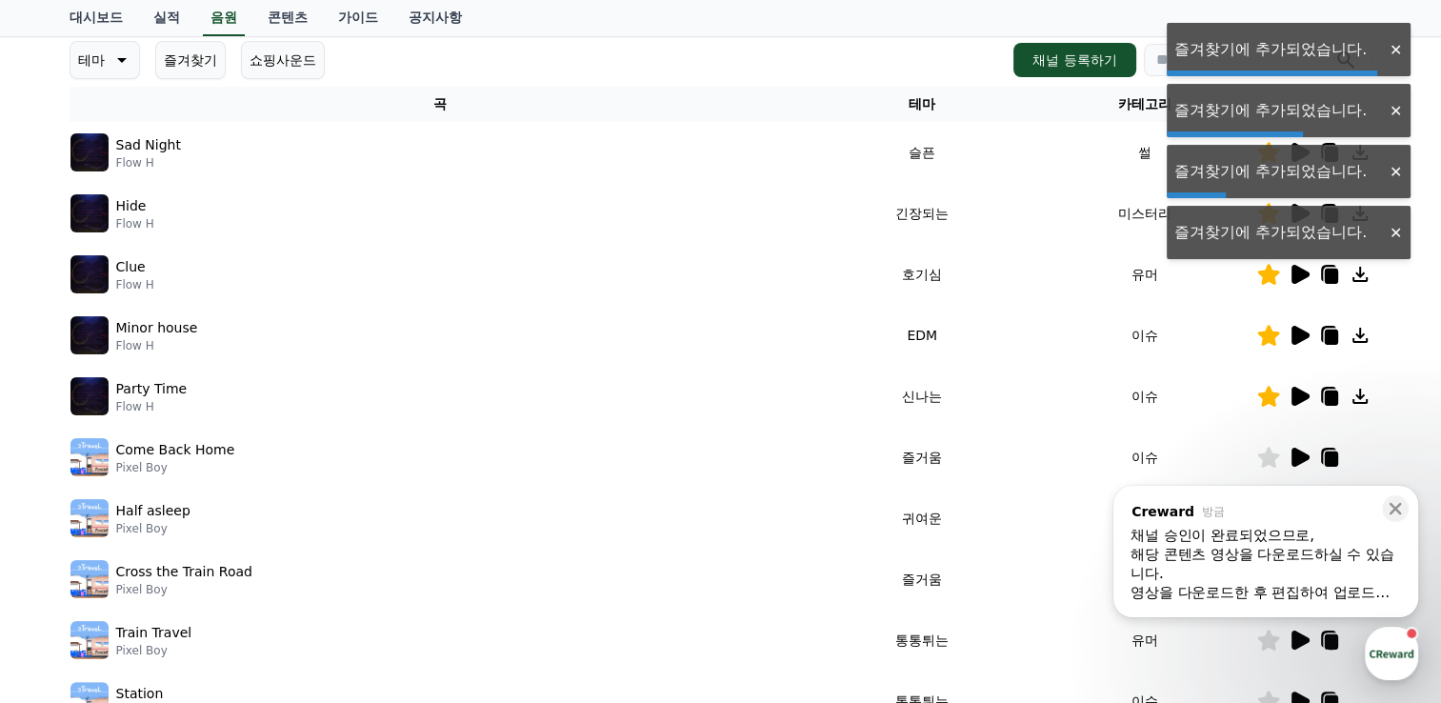
scroll to position [381, 0]
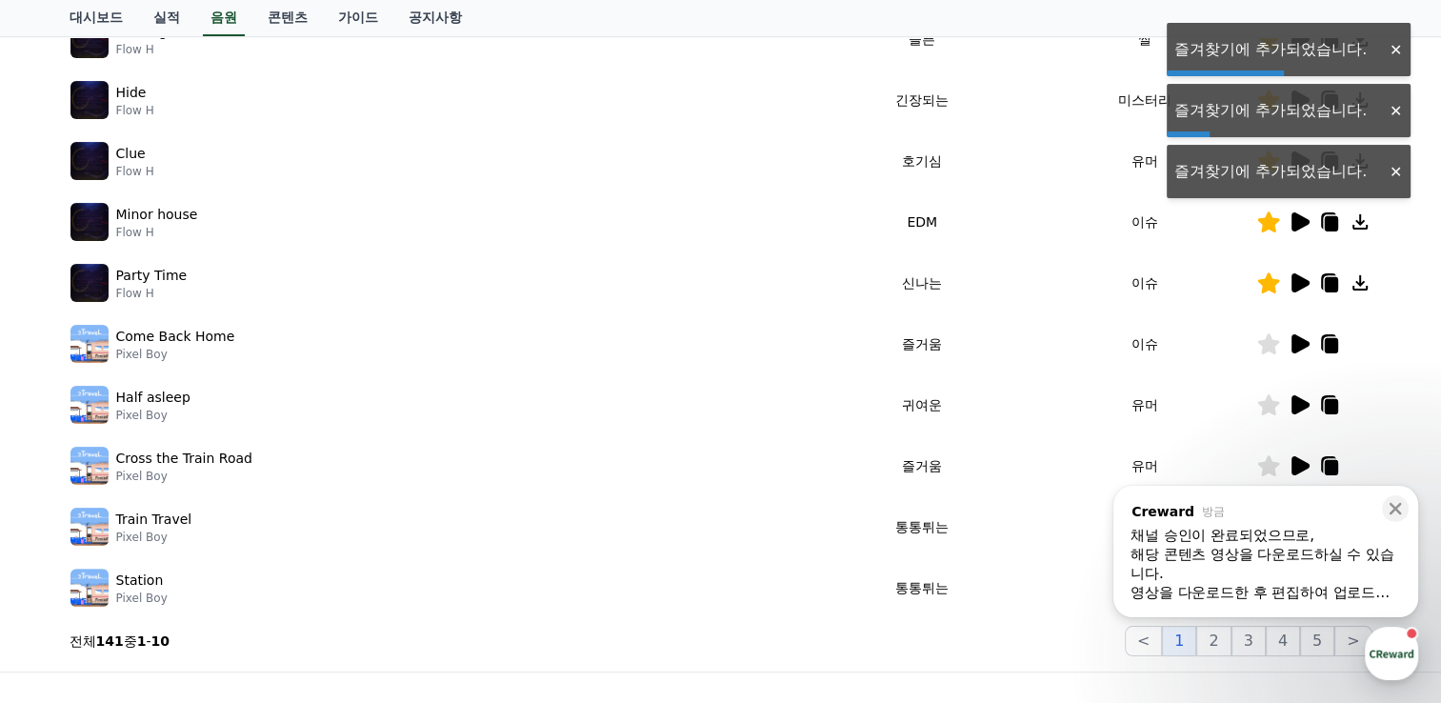
click at [1264, 342] on icon at bounding box center [1268, 343] width 22 height 21
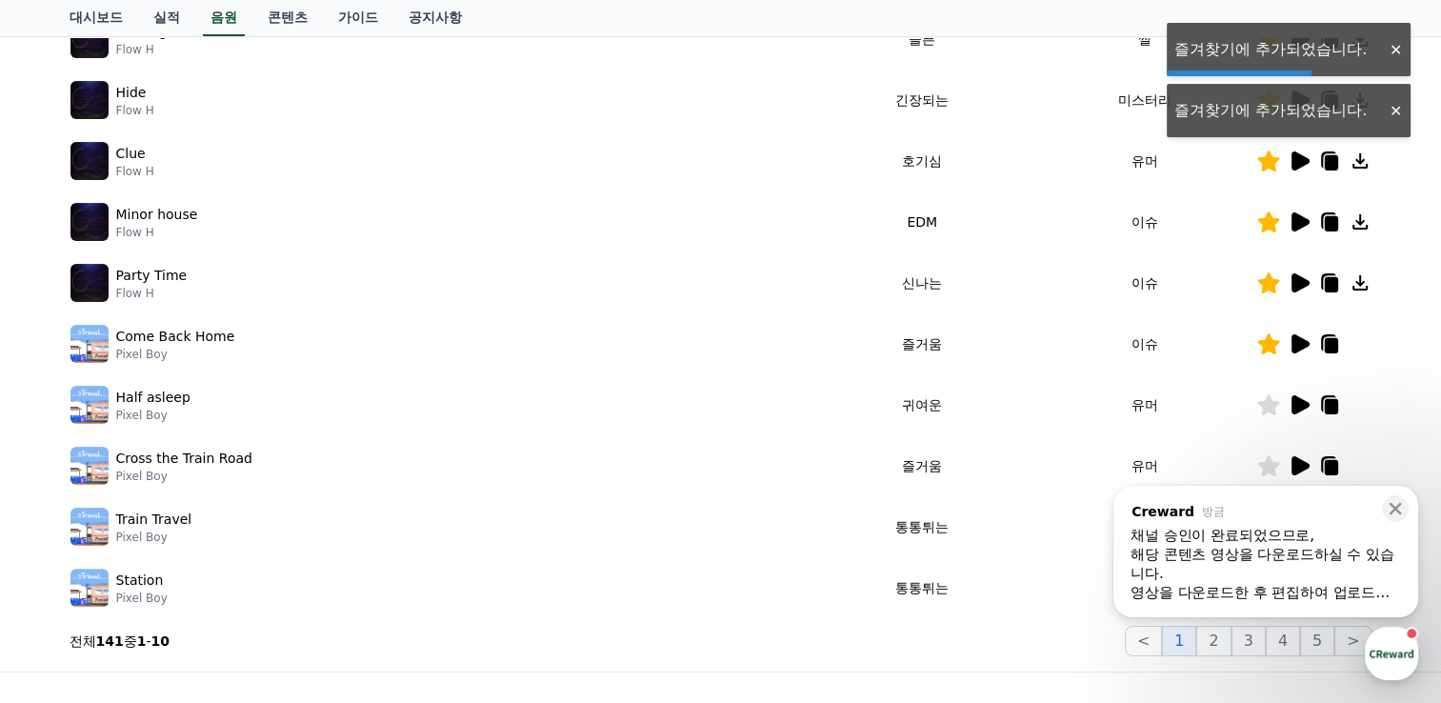
click at [1272, 344] on icon at bounding box center [1268, 343] width 22 height 21
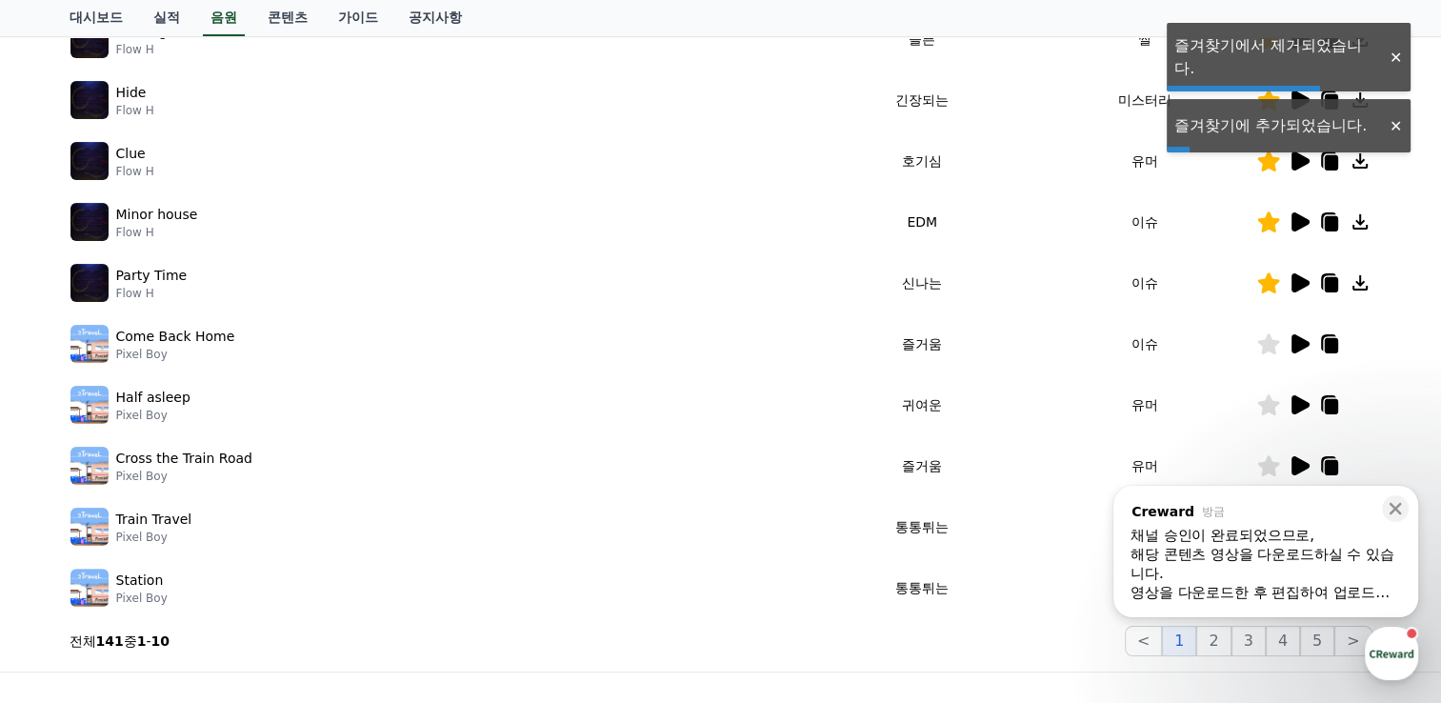
scroll to position [0, 0]
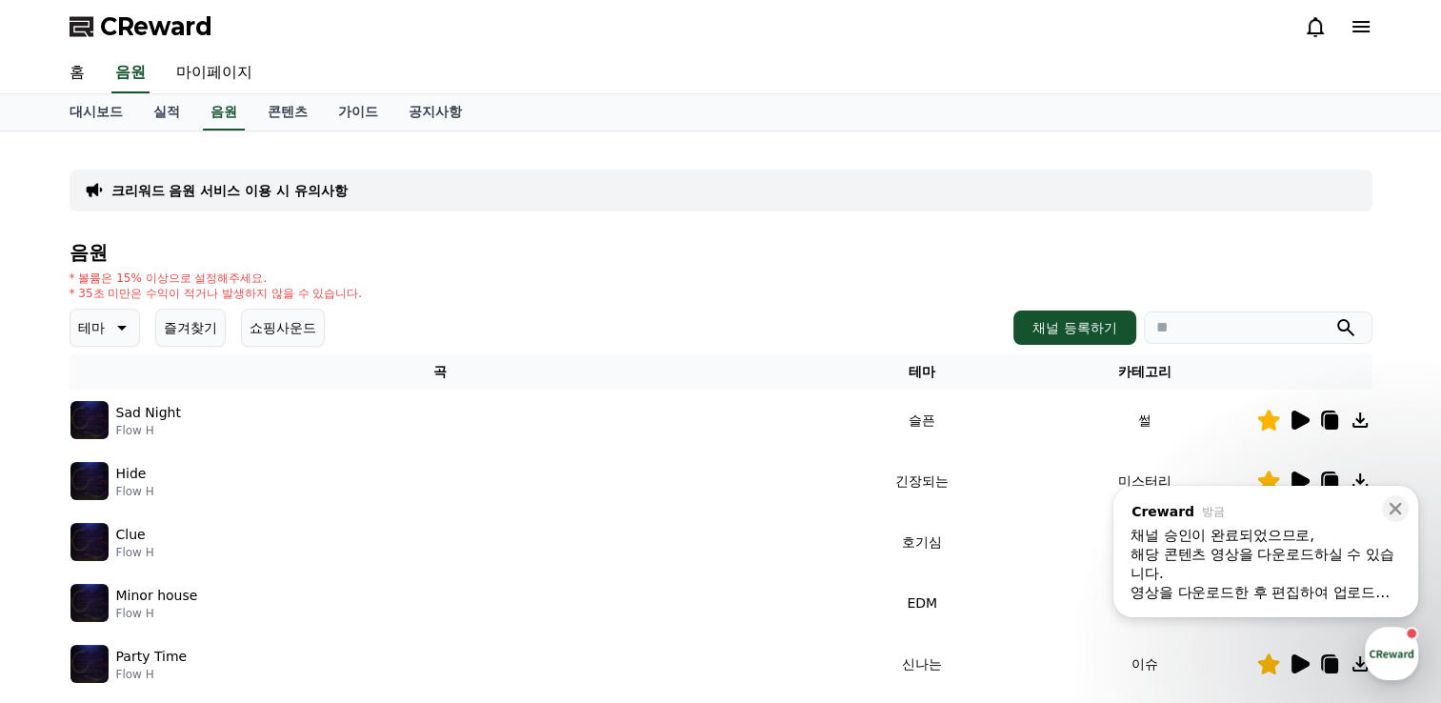
click at [110, 325] on icon at bounding box center [120, 327] width 23 height 23
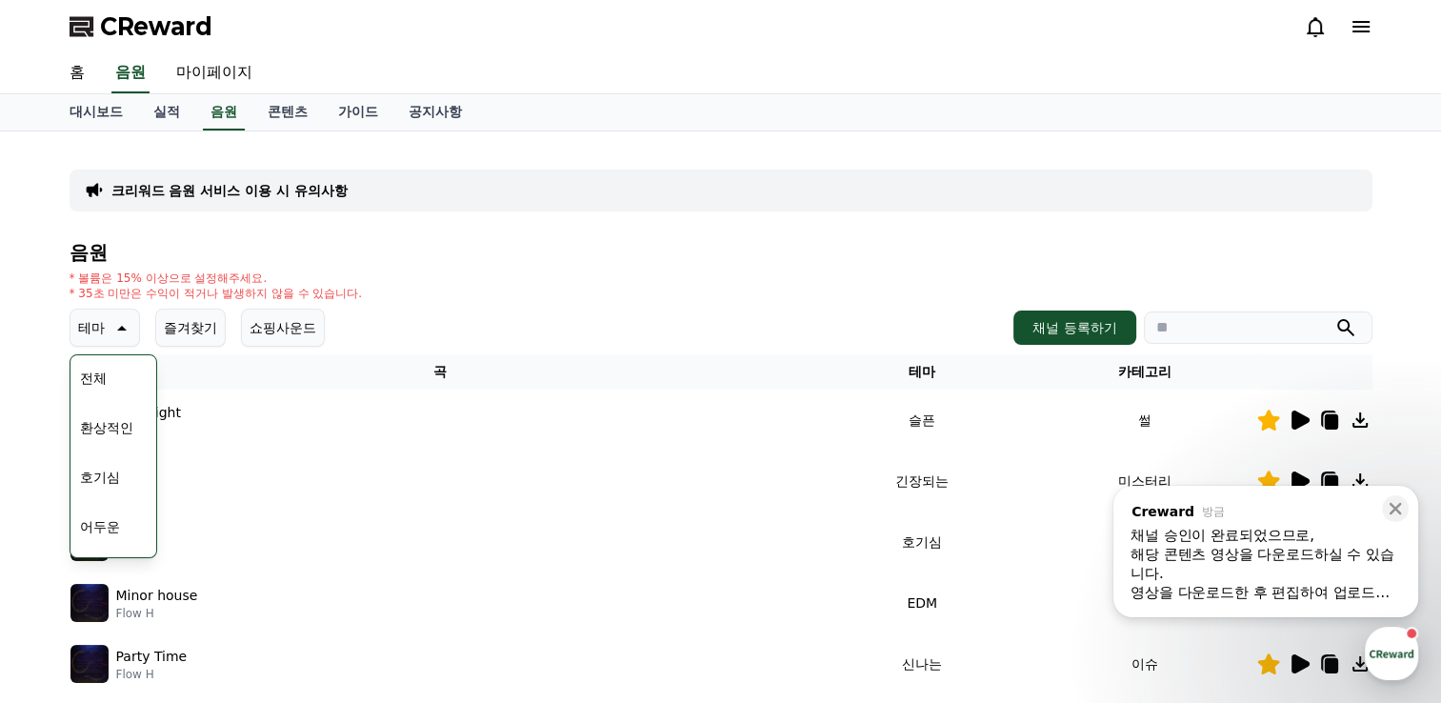
click at [110, 427] on button "환상적인" at bounding box center [106, 428] width 69 height 42
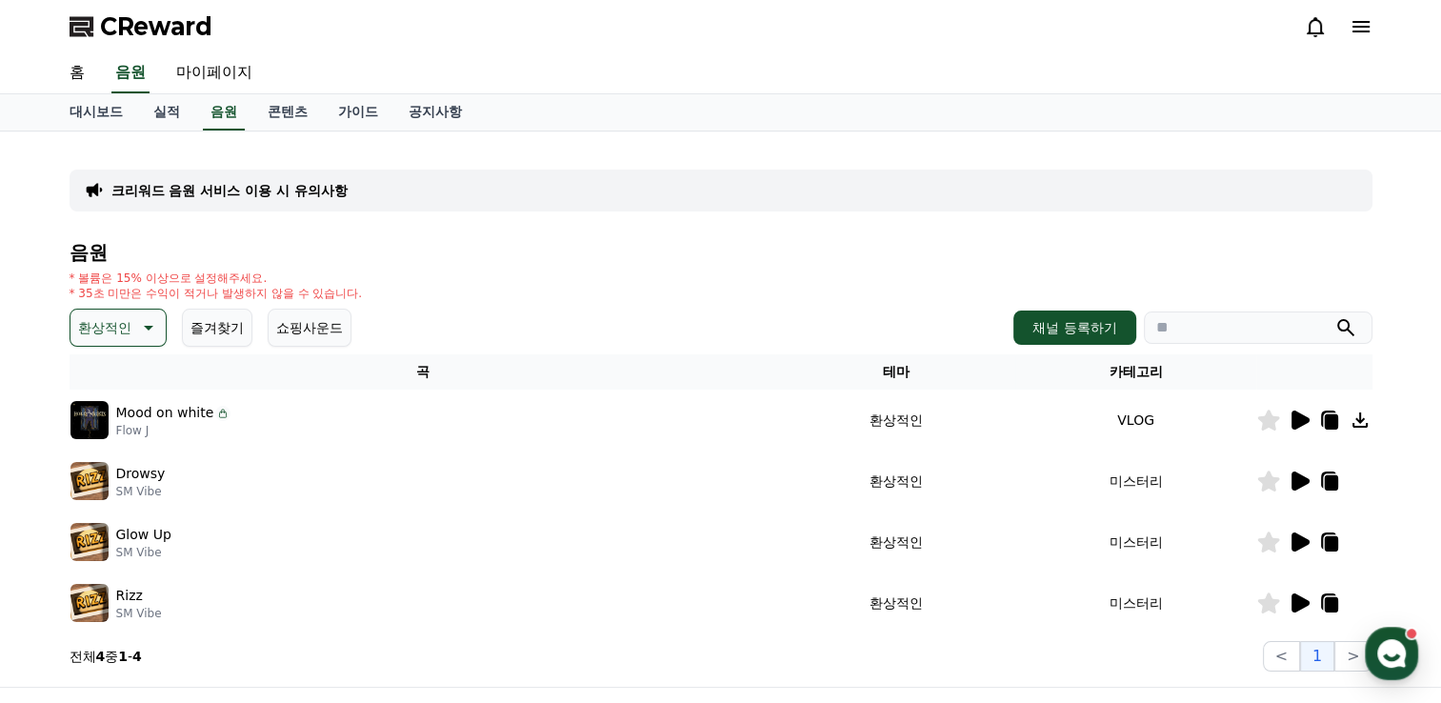
click at [123, 331] on p "환상적인" at bounding box center [104, 327] width 53 height 27
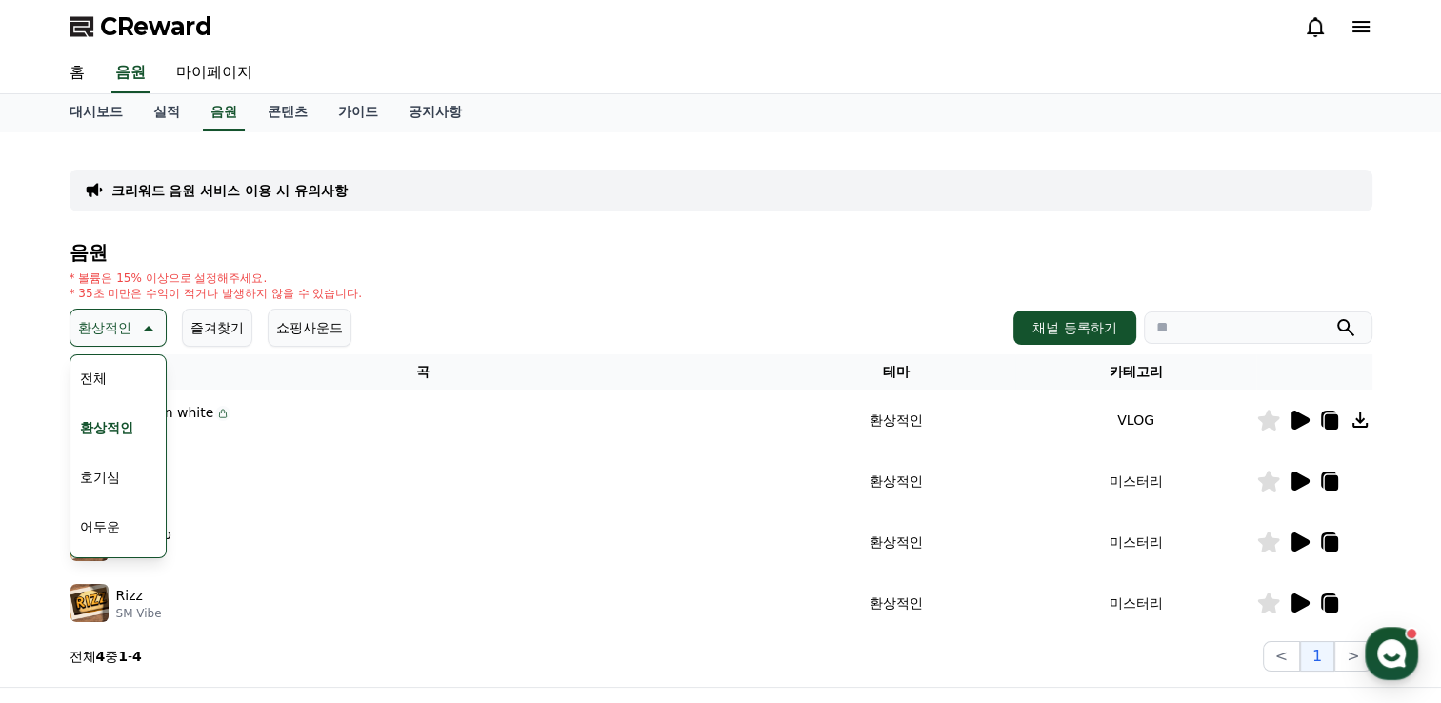
click at [103, 472] on button "호기심" at bounding box center [99, 477] width 55 height 42
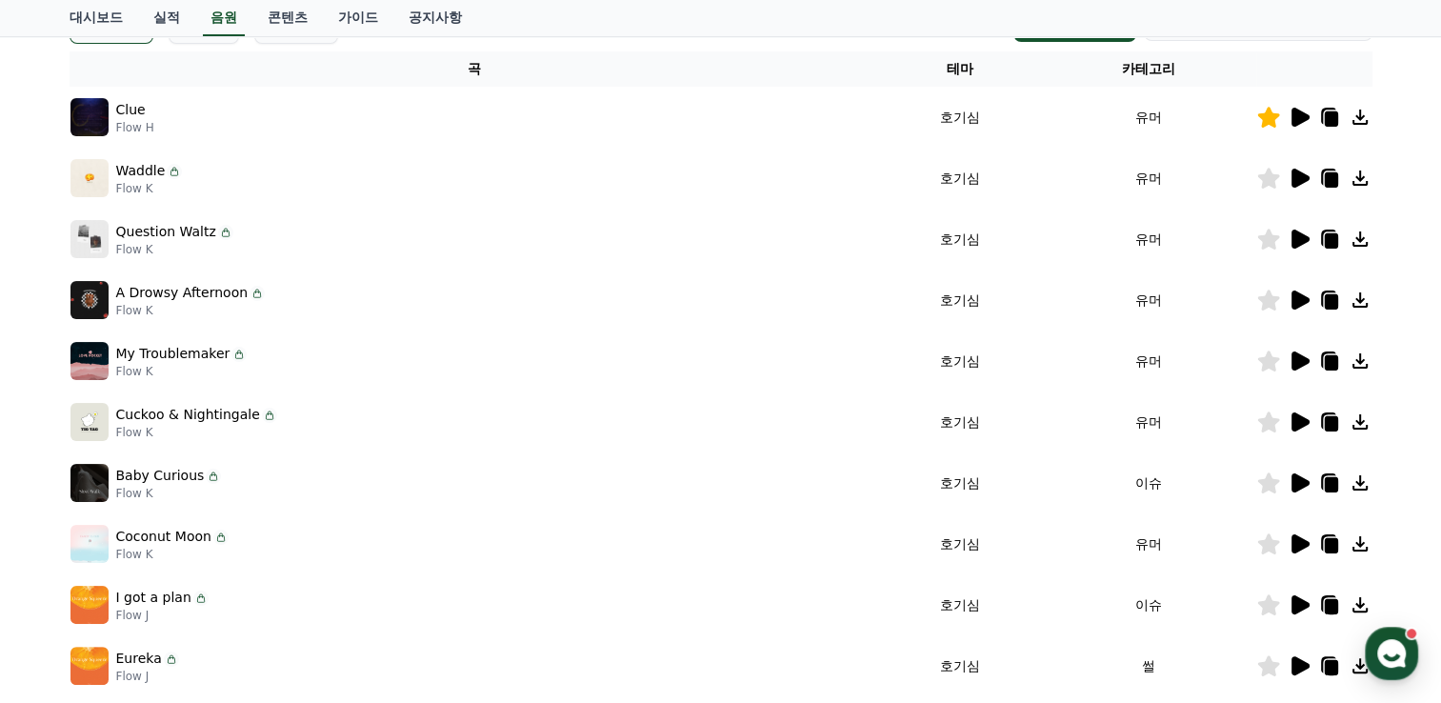
scroll to position [190, 0]
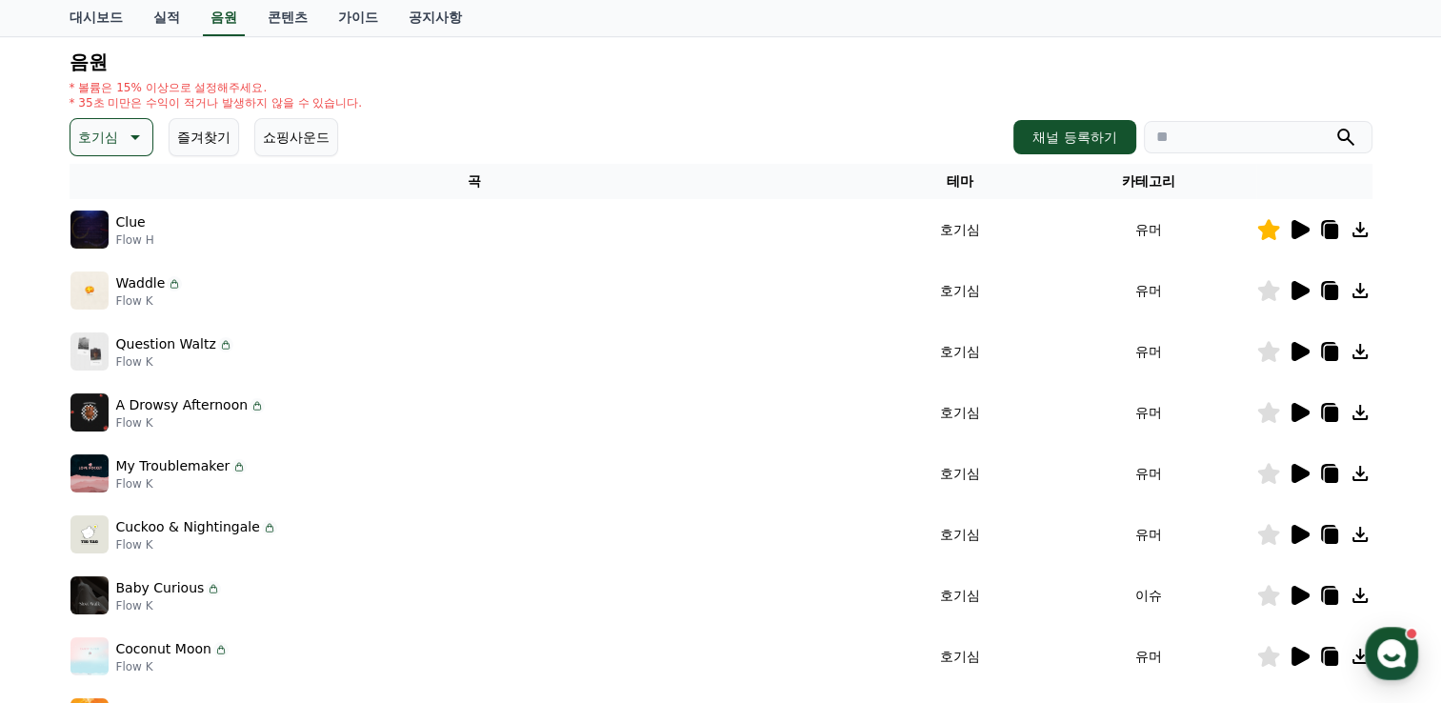
click at [1291, 286] on icon at bounding box center [1300, 290] width 18 height 19
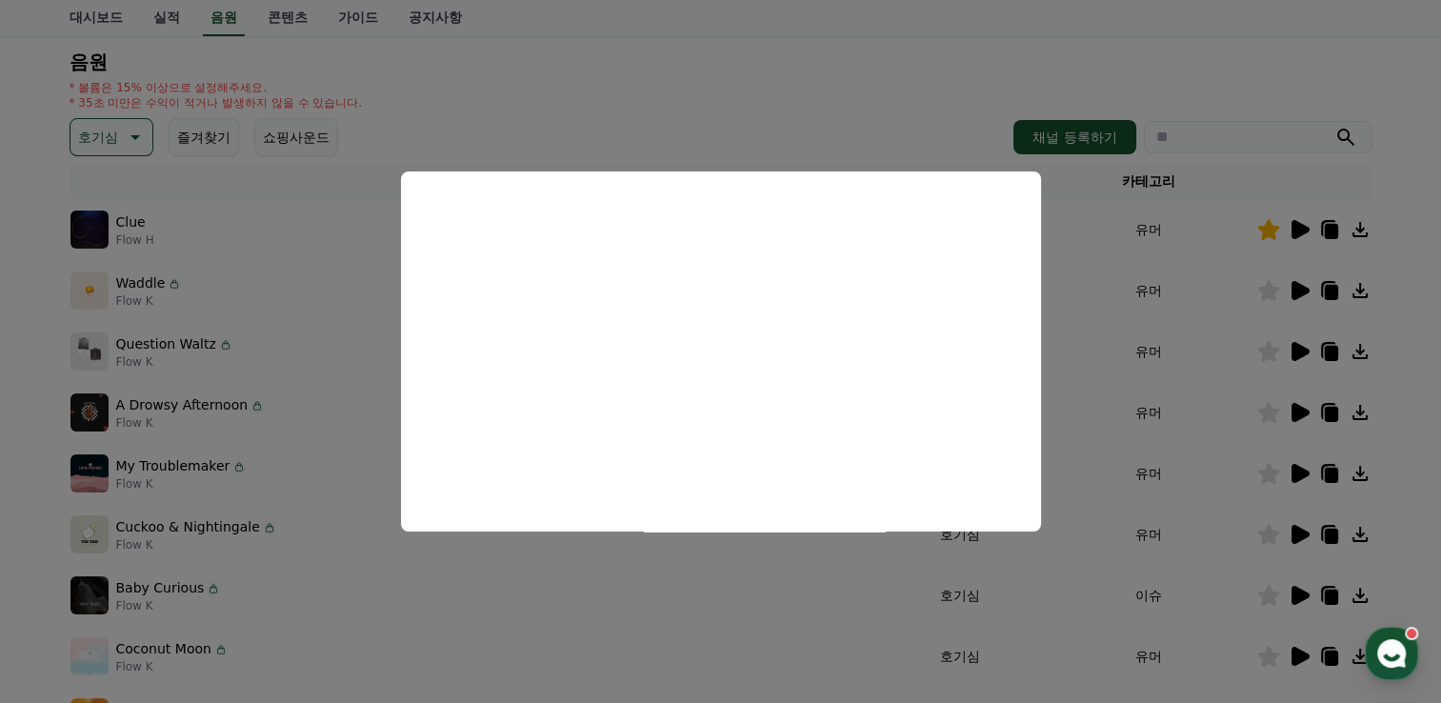
click at [899, 78] on button "close modal" at bounding box center [720, 351] width 1441 height 703
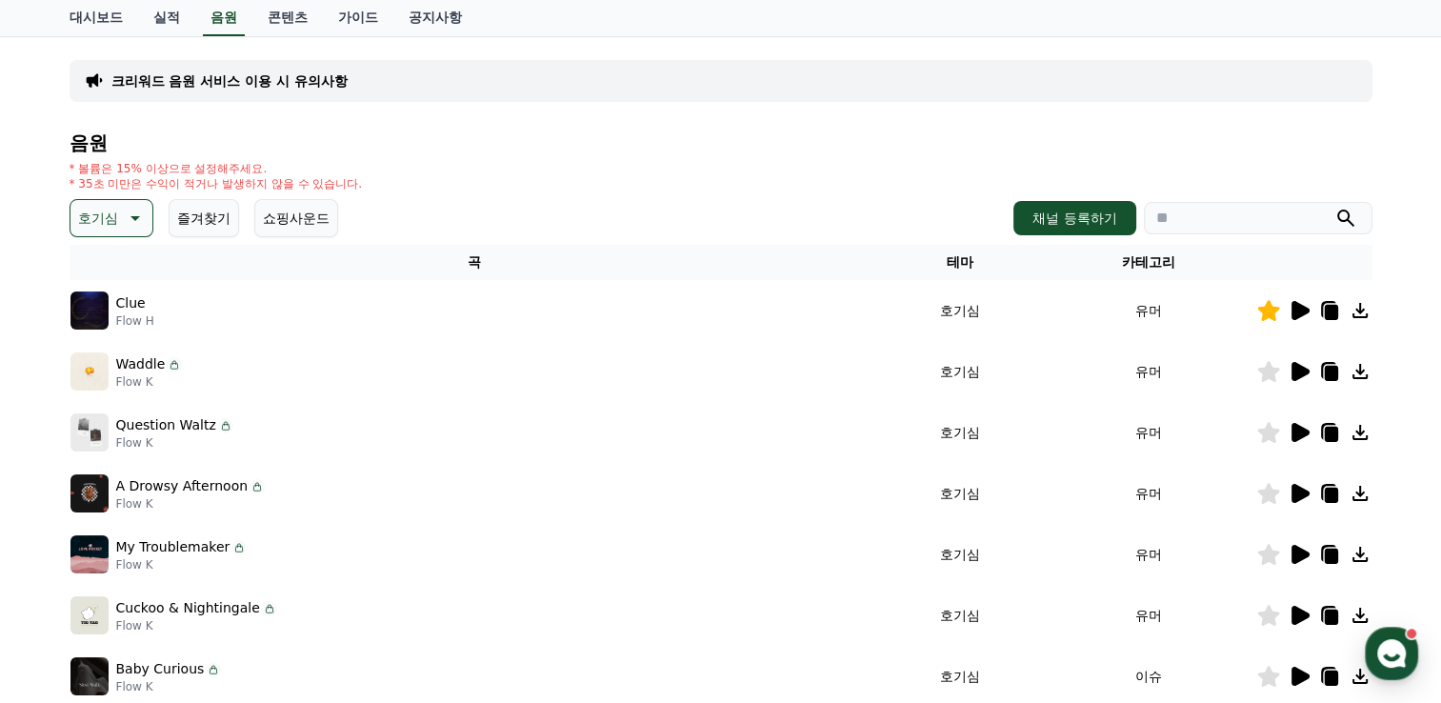
scroll to position [0, 0]
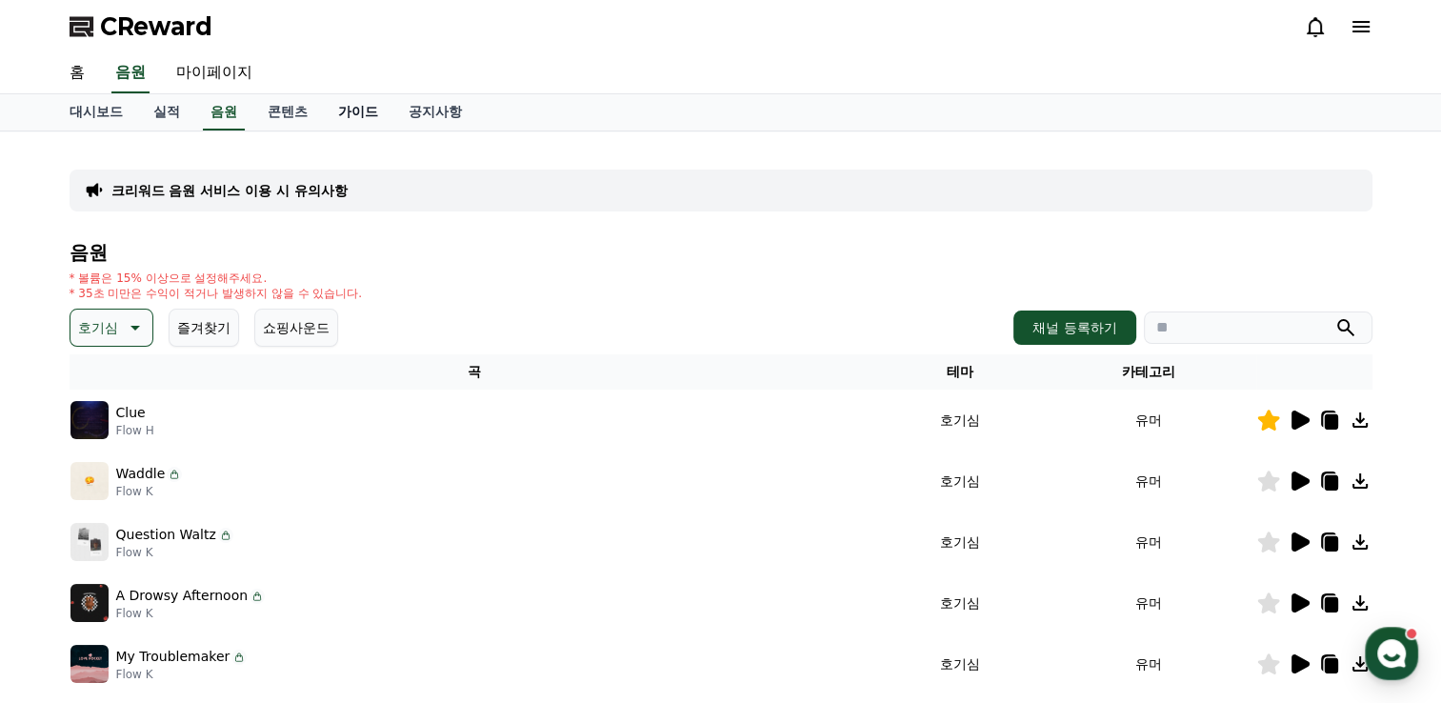
click at [363, 109] on link "가이드" at bounding box center [358, 112] width 70 height 36
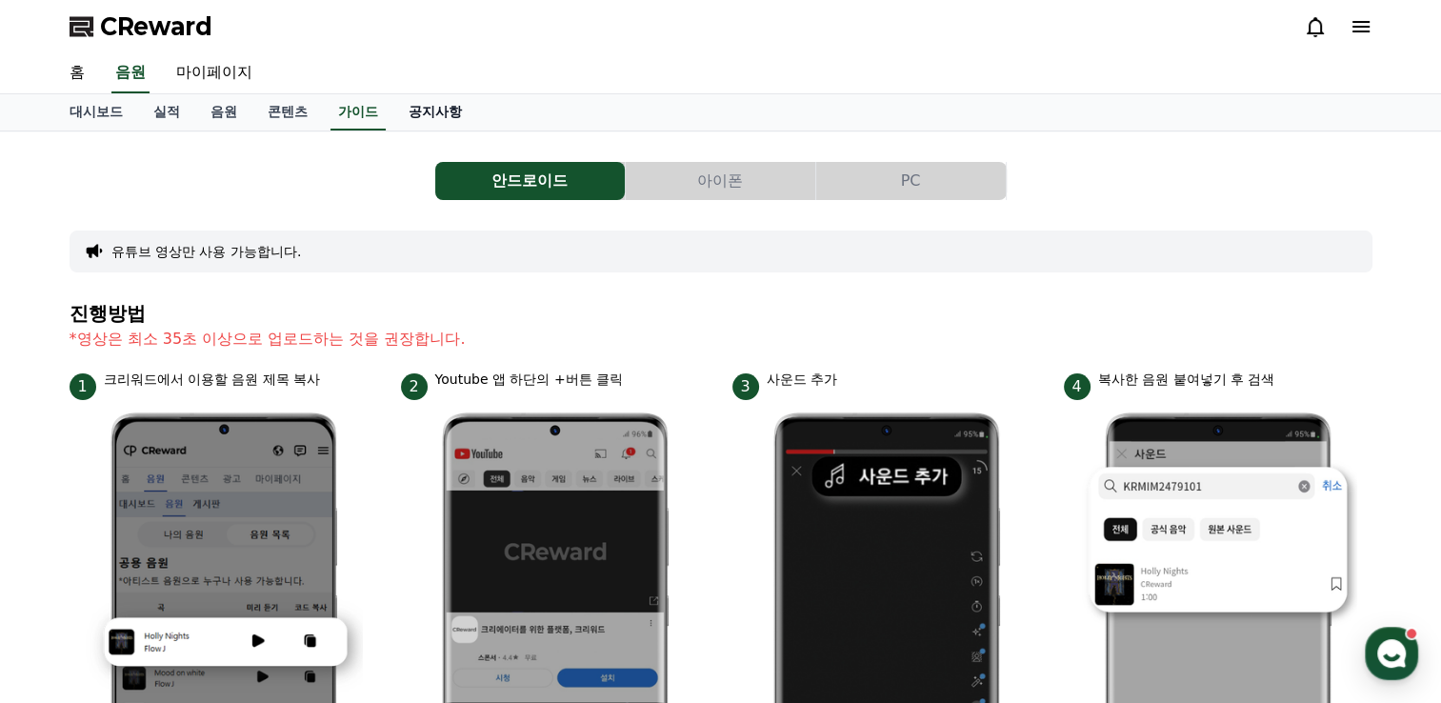
click at [455, 109] on link "공지사항" at bounding box center [435, 112] width 84 height 36
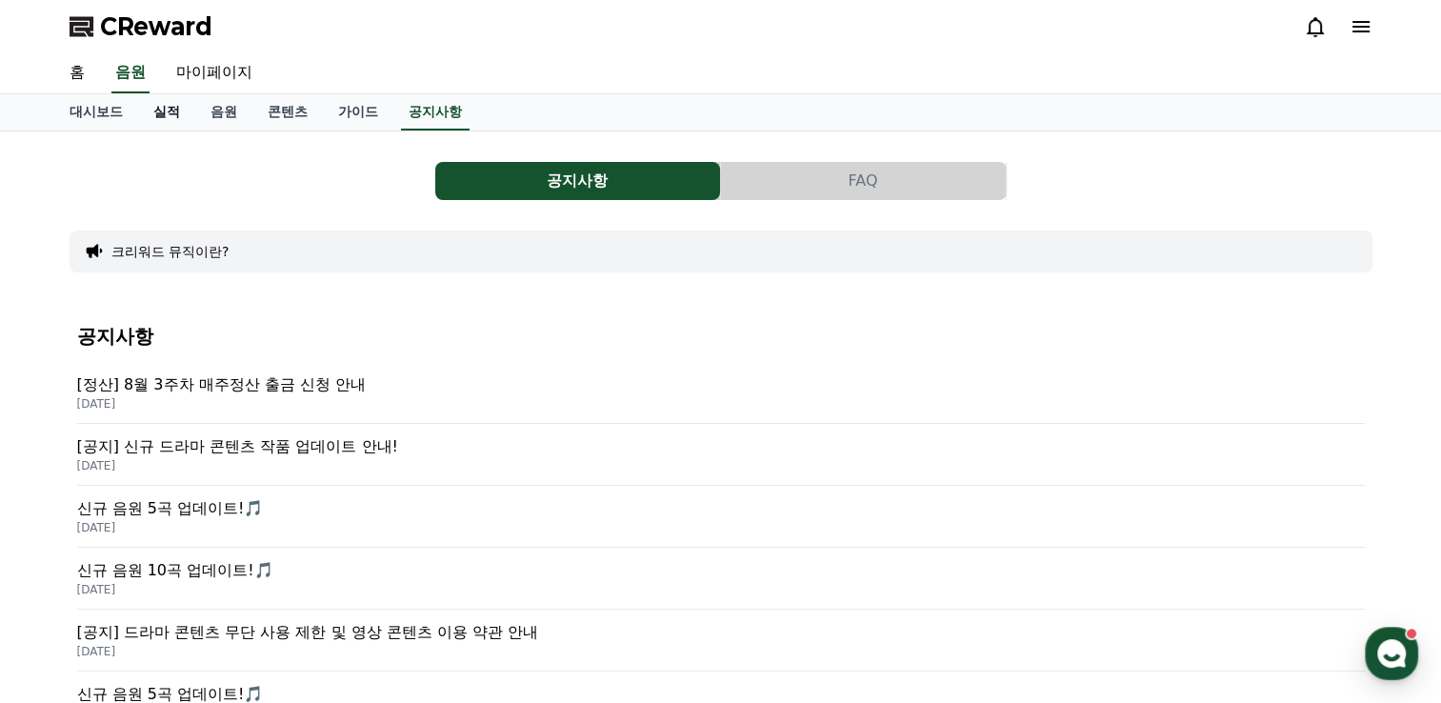
click at [170, 110] on link "실적" at bounding box center [166, 112] width 57 height 36
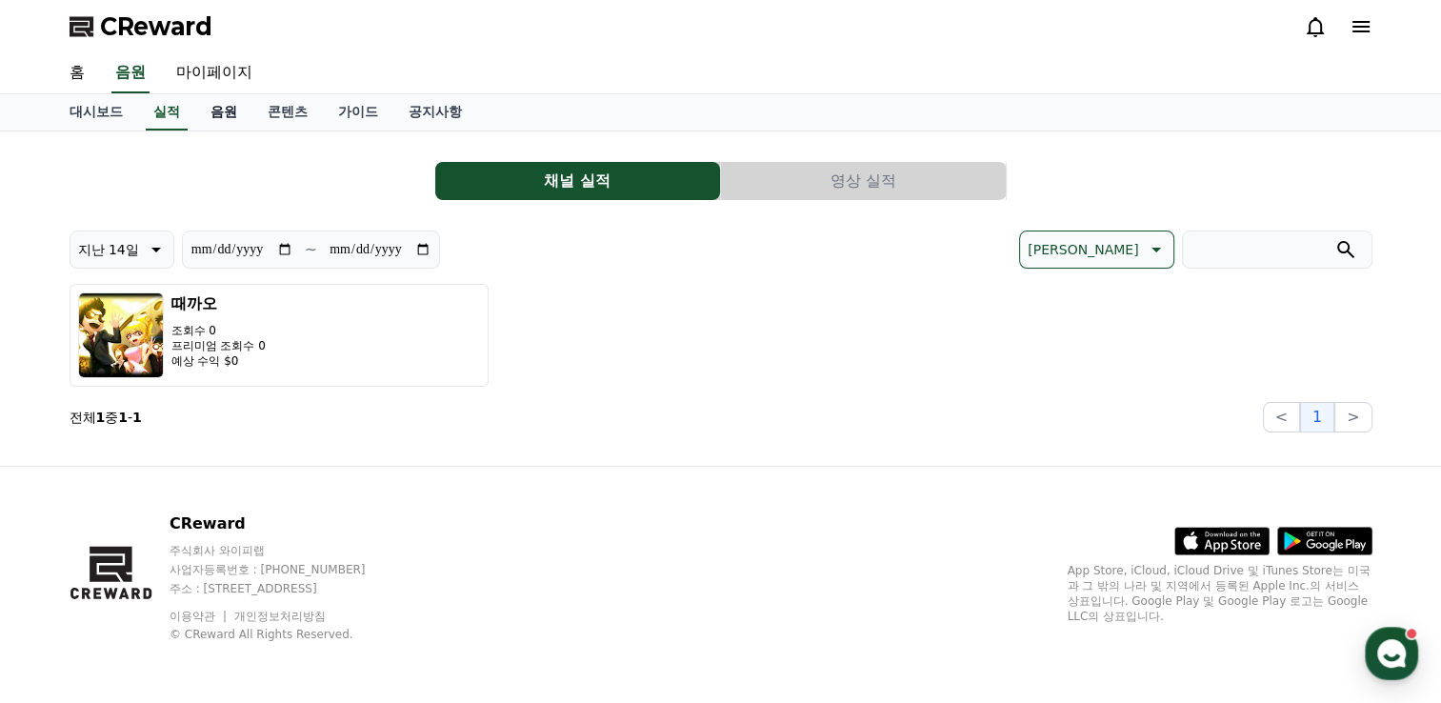
click at [218, 110] on link "음원" at bounding box center [223, 112] width 57 height 36
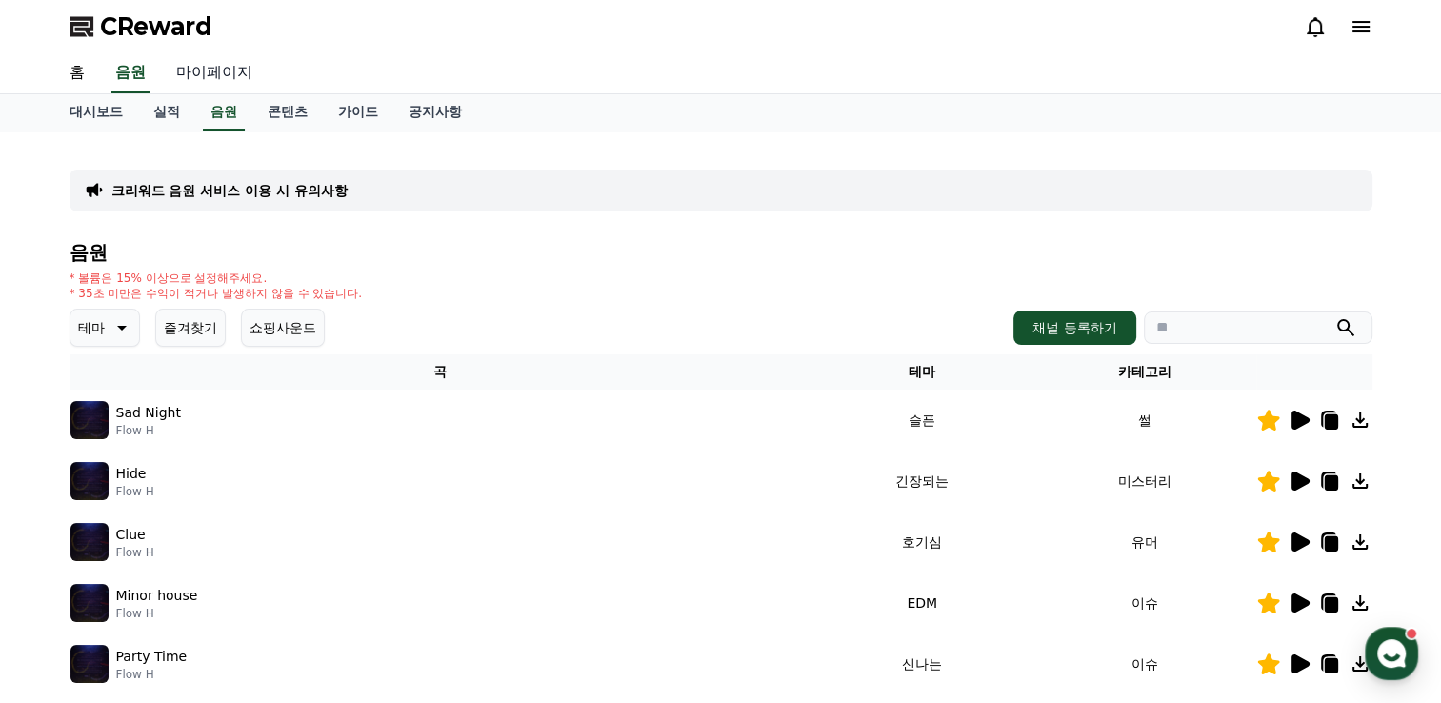
click at [209, 74] on link "마이페이지" at bounding box center [214, 73] width 107 height 40
select select "**********"
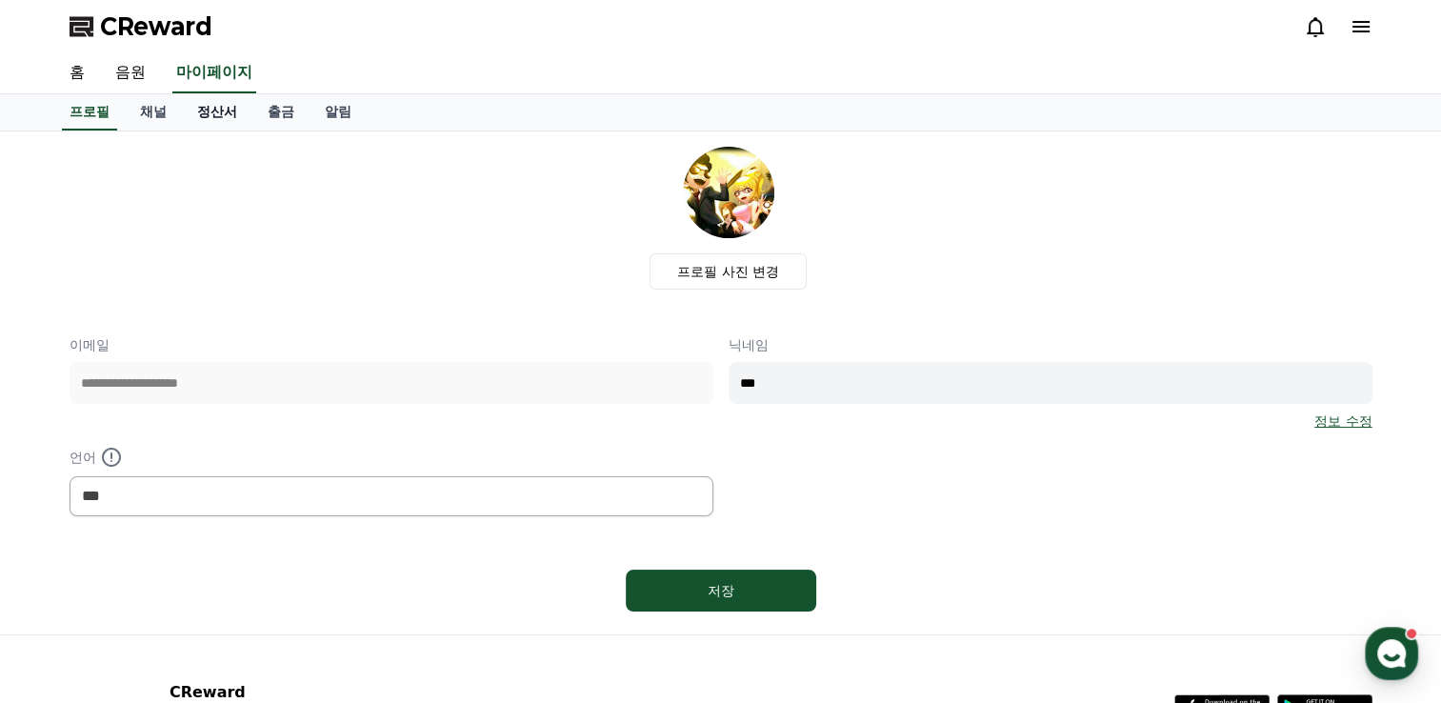
click at [215, 116] on link "정산서" at bounding box center [217, 112] width 70 height 36
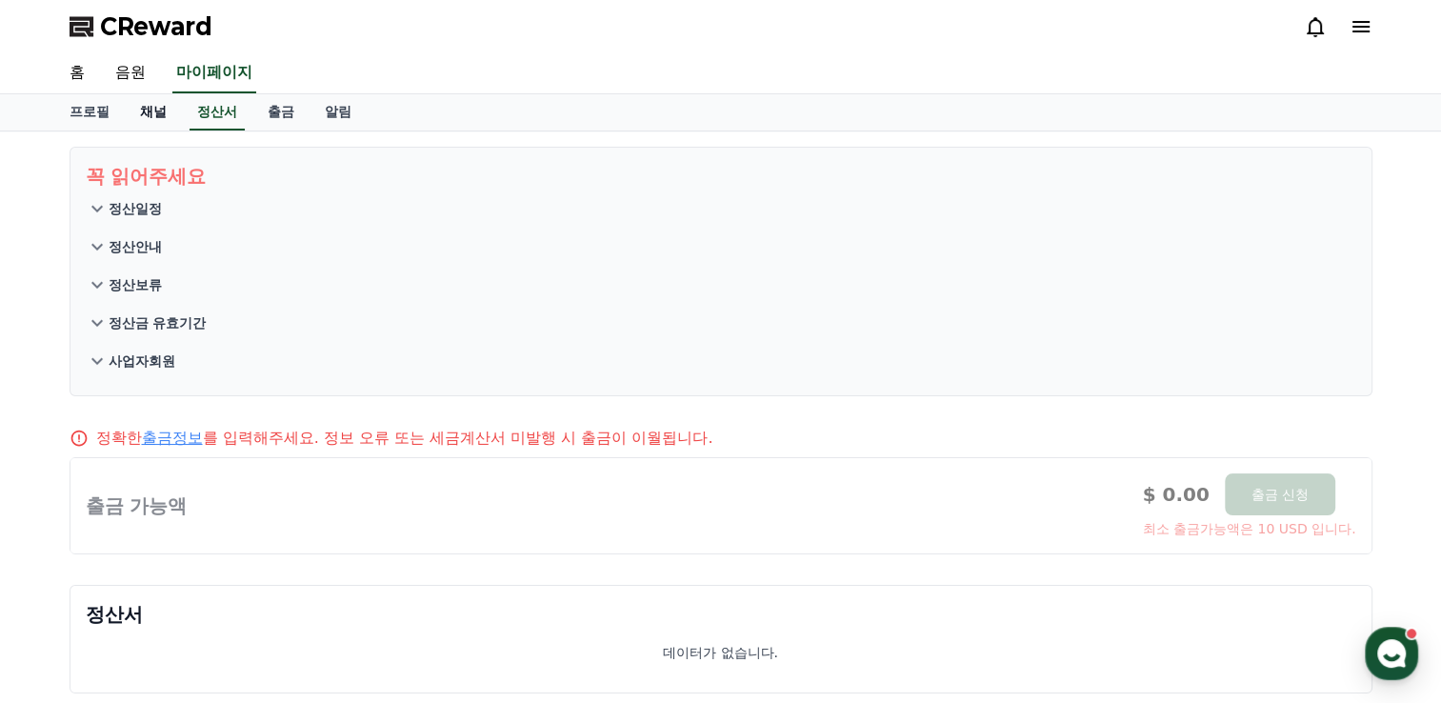
click at [158, 111] on link "채널" at bounding box center [153, 112] width 57 height 36
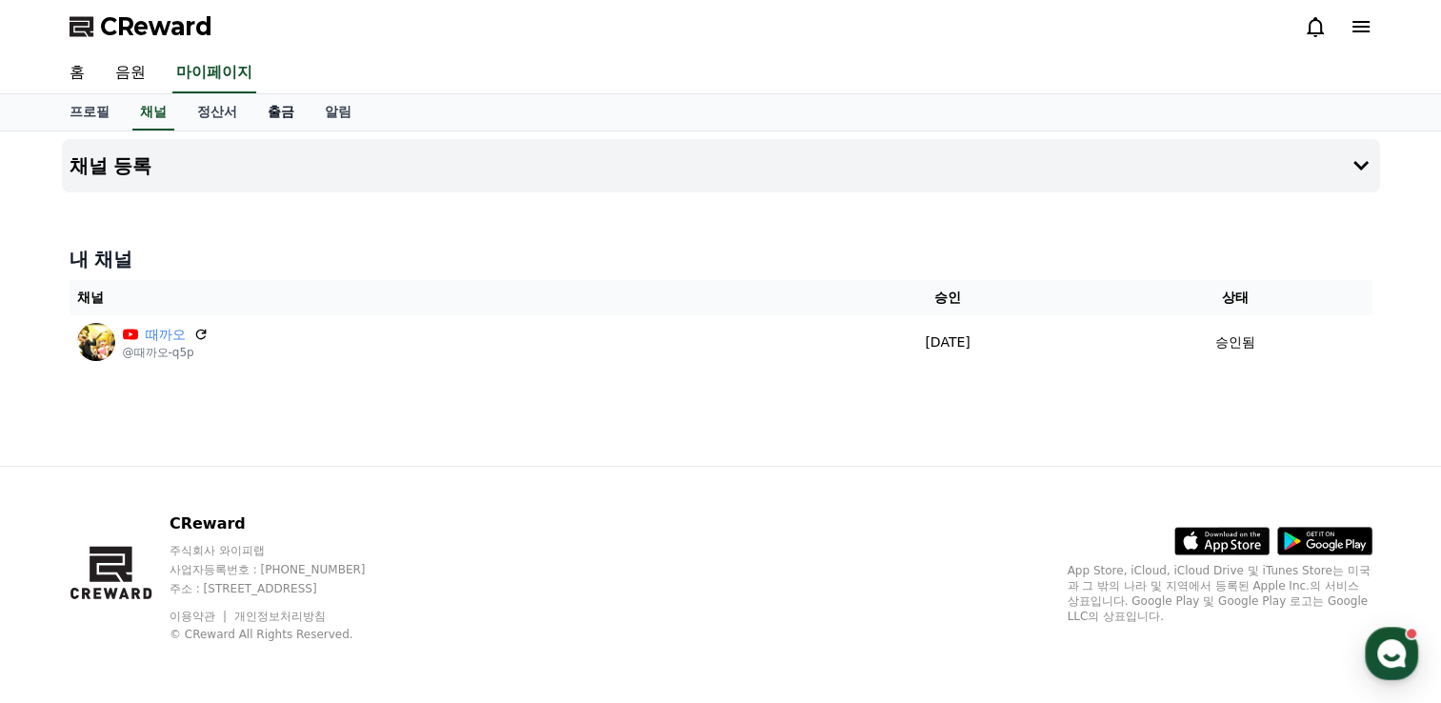
click at [289, 114] on link "출금" at bounding box center [280, 112] width 57 height 36
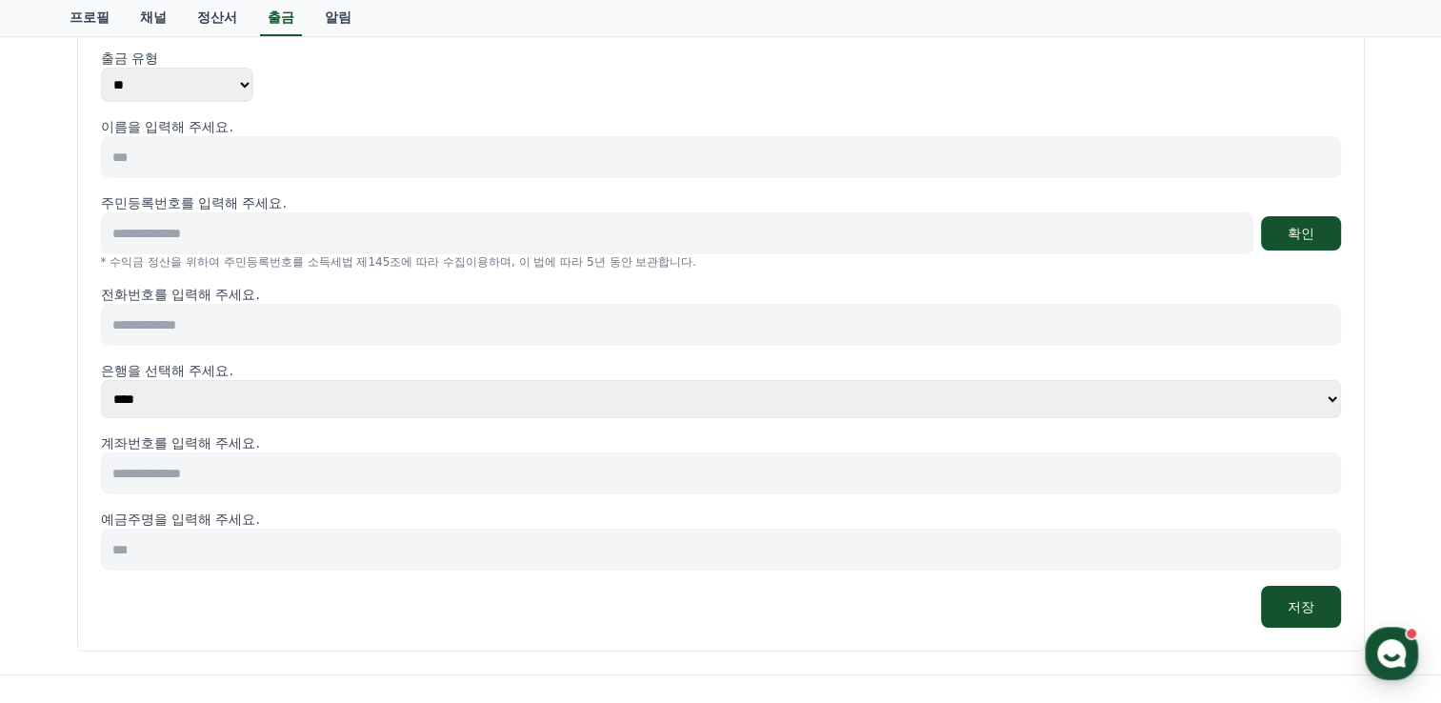
scroll to position [190, 0]
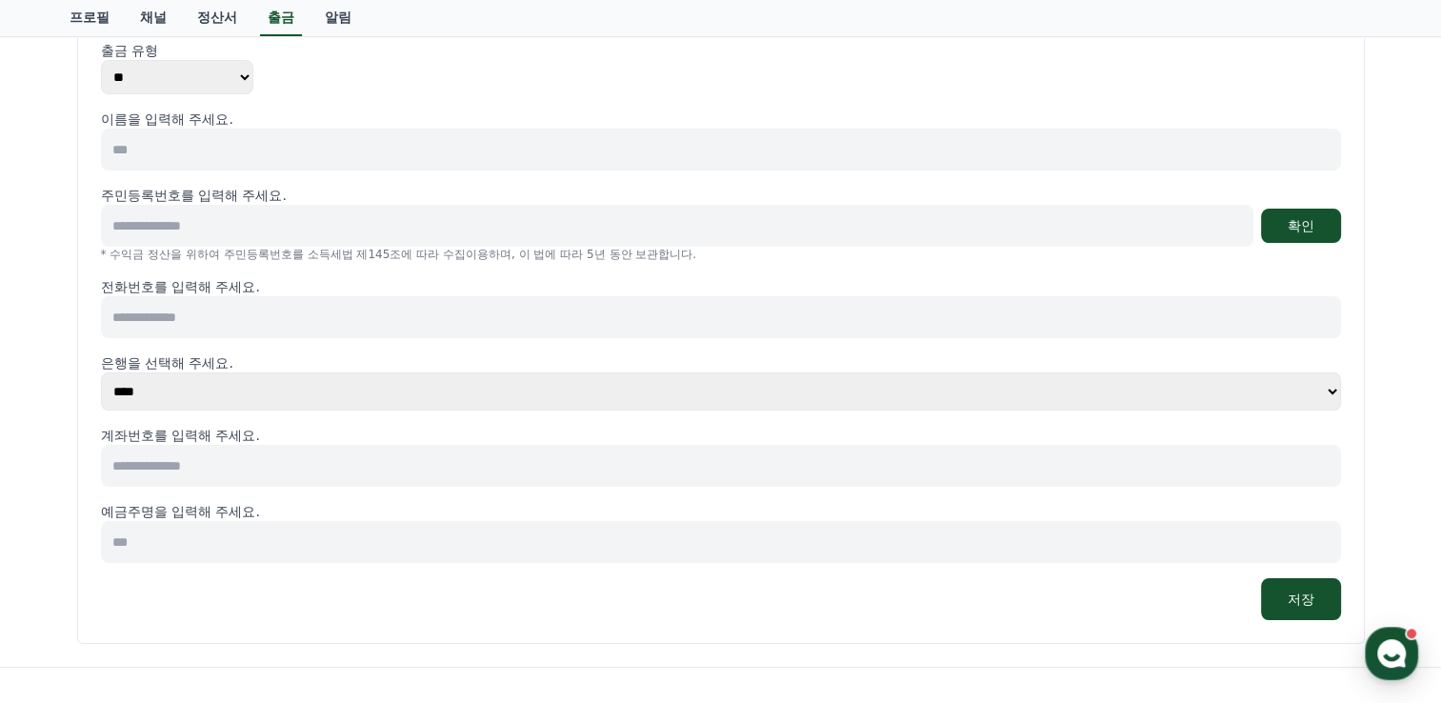
drag, startPoint x: 175, startPoint y: 149, endPoint x: 131, endPoint y: 147, distance: 43.9
click at [126, 148] on input at bounding box center [721, 150] width 1240 height 42
type input "*"
type input "***"
click at [163, 232] on input at bounding box center [677, 226] width 1152 height 42
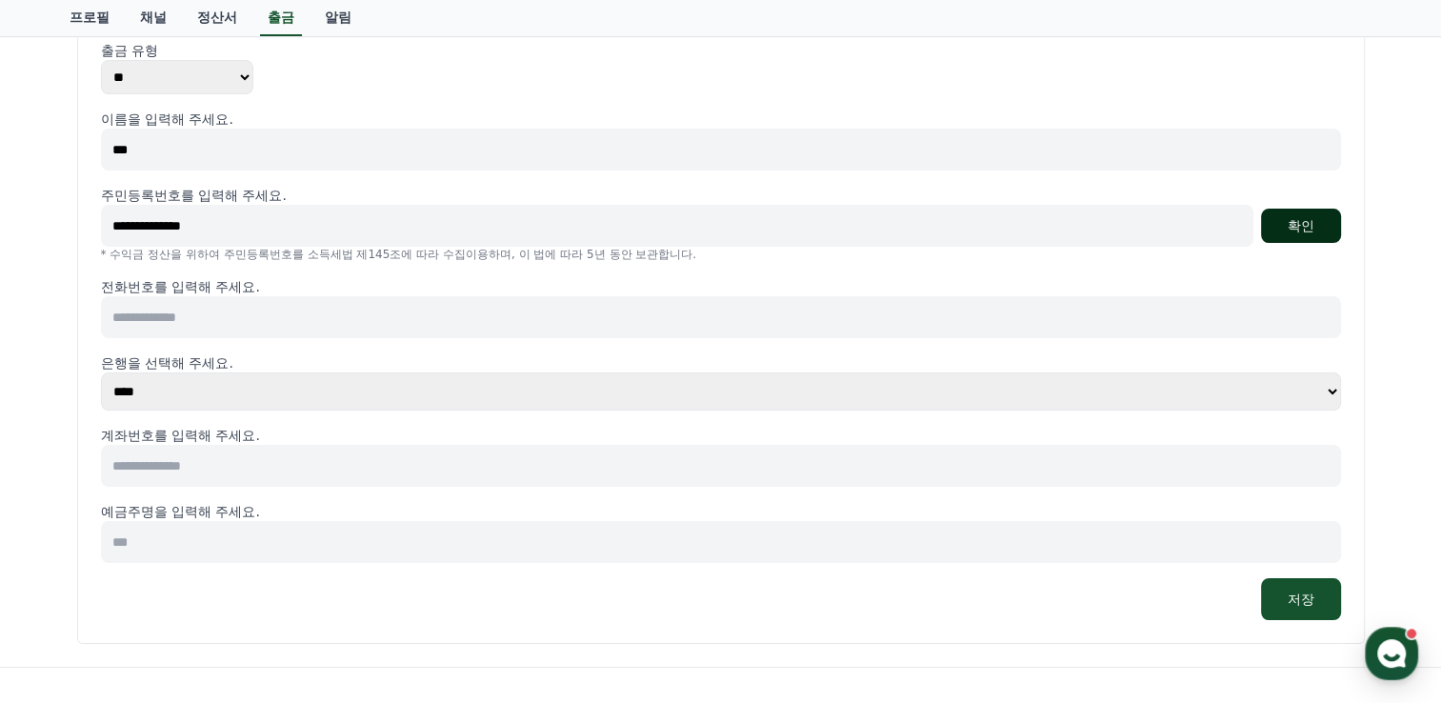
type input "**********"
click at [1308, 228] on button "확인" at bounding box center [1301, 226] width 80 height 34
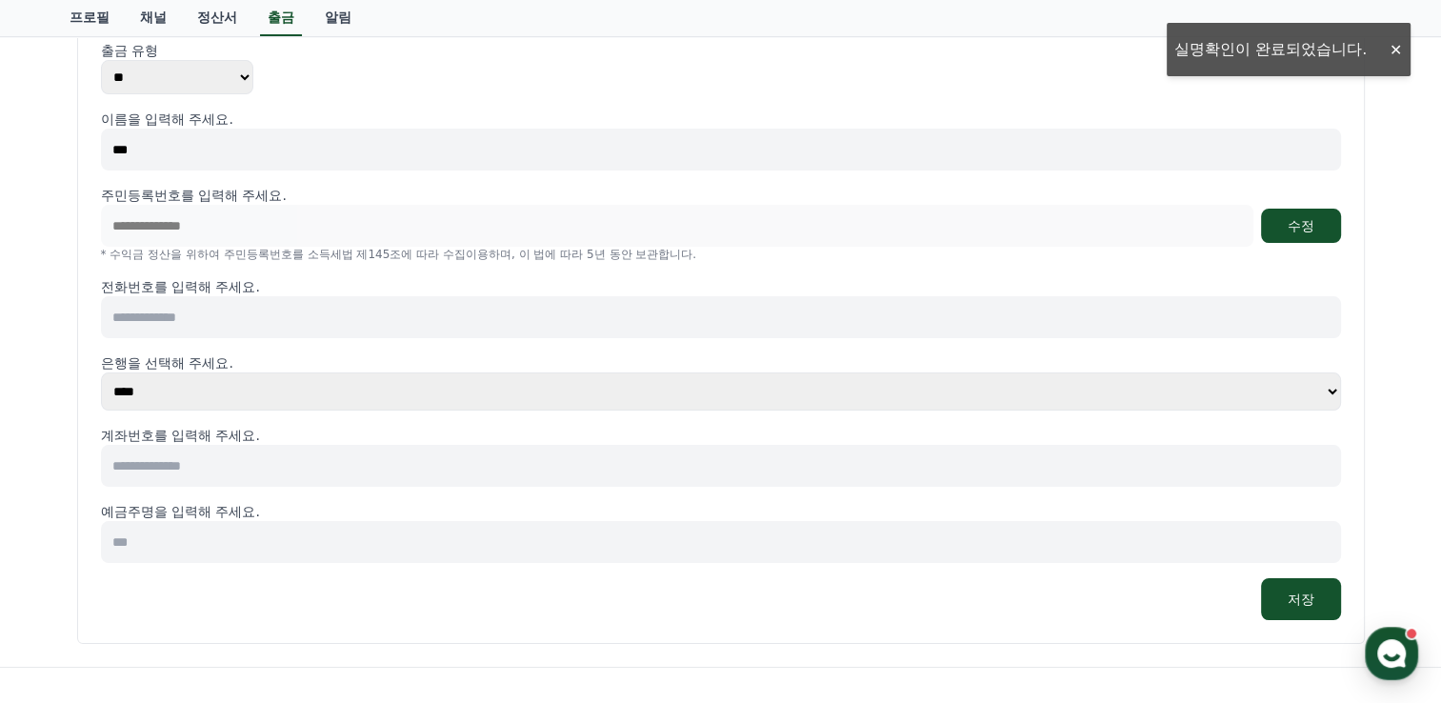
click at [299, 313] on input at bounding box center [721, 317] width 1240 height 42
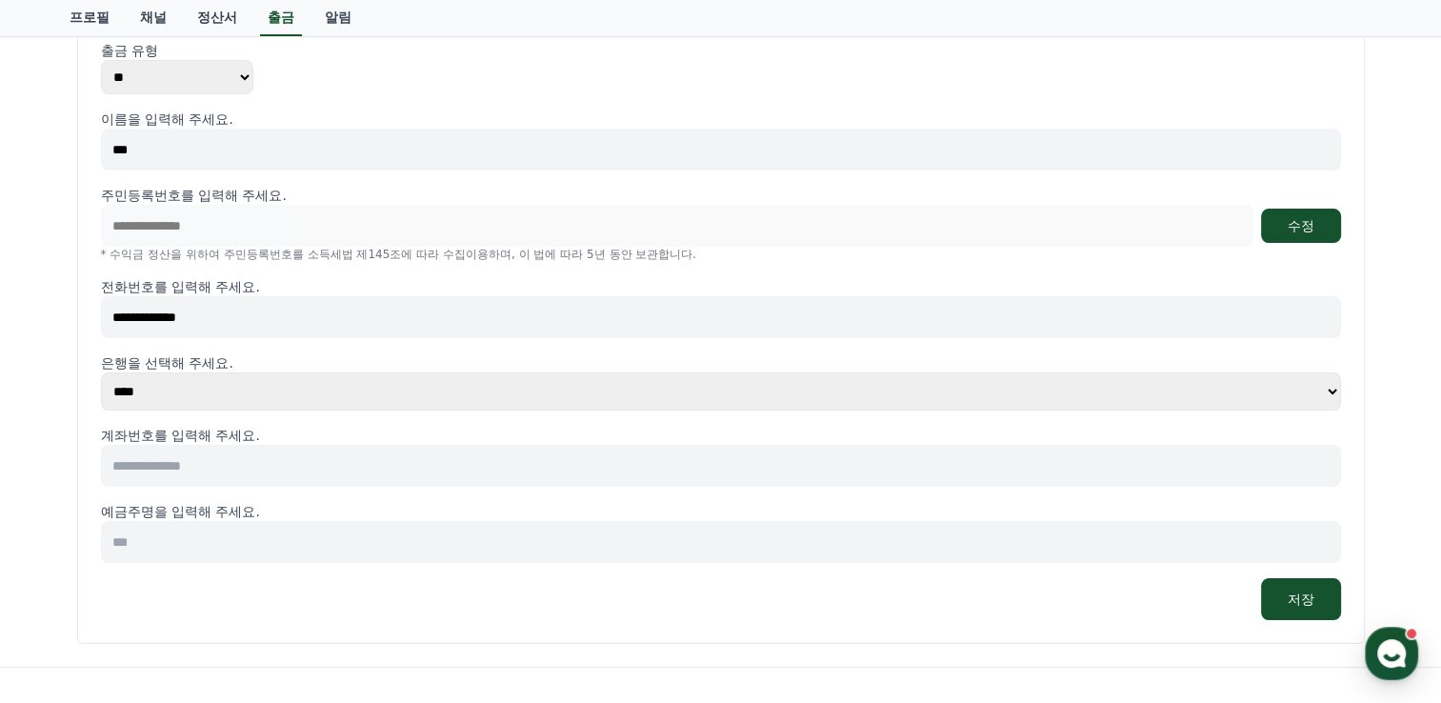
type input "**********"
click at [305, 391] on select "**** **** **** **** **** **** **** ** ** ** ** **** *** **** **** *****" at bounding box center [721, 391] width 1240 height 38
select select "**********"
click at [101, 372] on select "**** **** **** **** **** **** **** ** ** ** ** **** *** **** **** *****" at bounding box center [721, 391] width 1240 height 38
click at [240, 462] on input at bounding box center [721, 466] width 1240 height 42
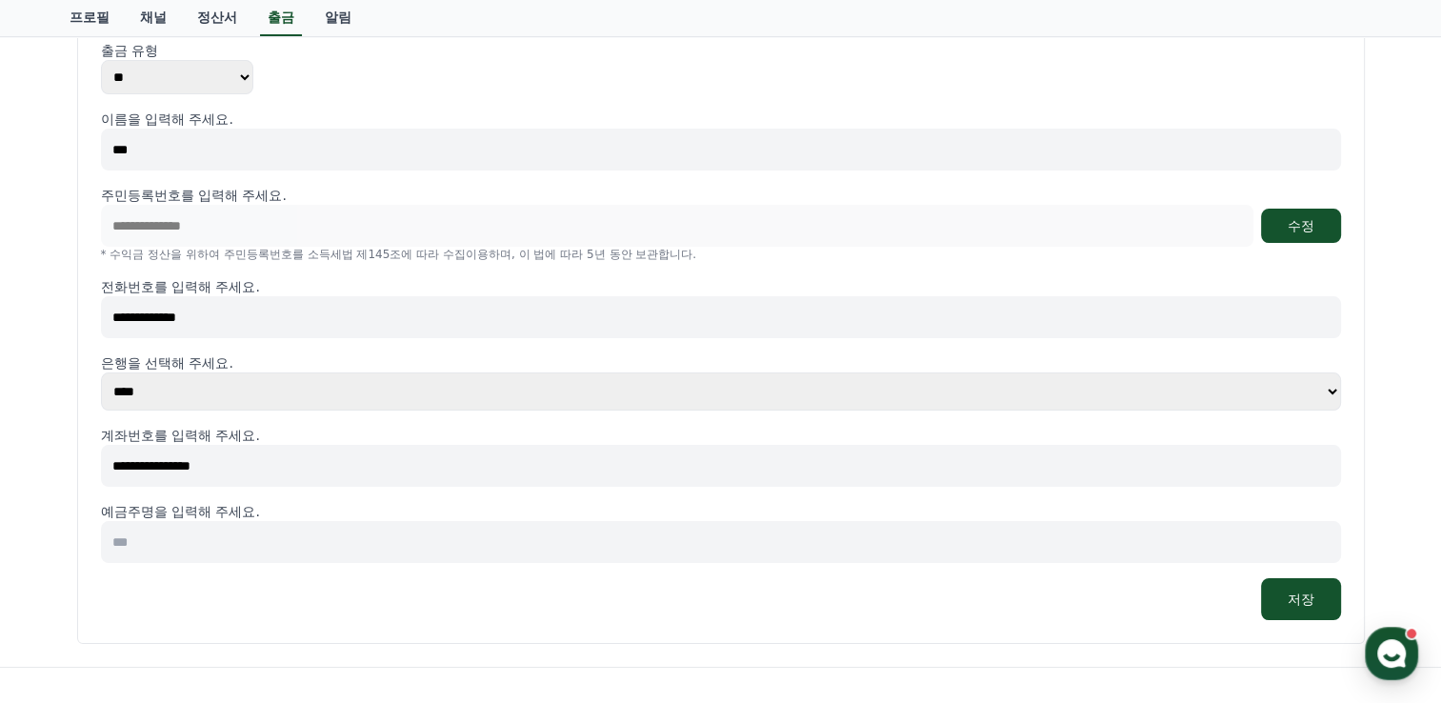
type input "**********"
click at [201, 541] on input at bounding box center [721, 542] width 1240 height 42
type input "***"
click at [1285, 597] on button "저장" at bounding box center [1301, 599] width 80 height 42
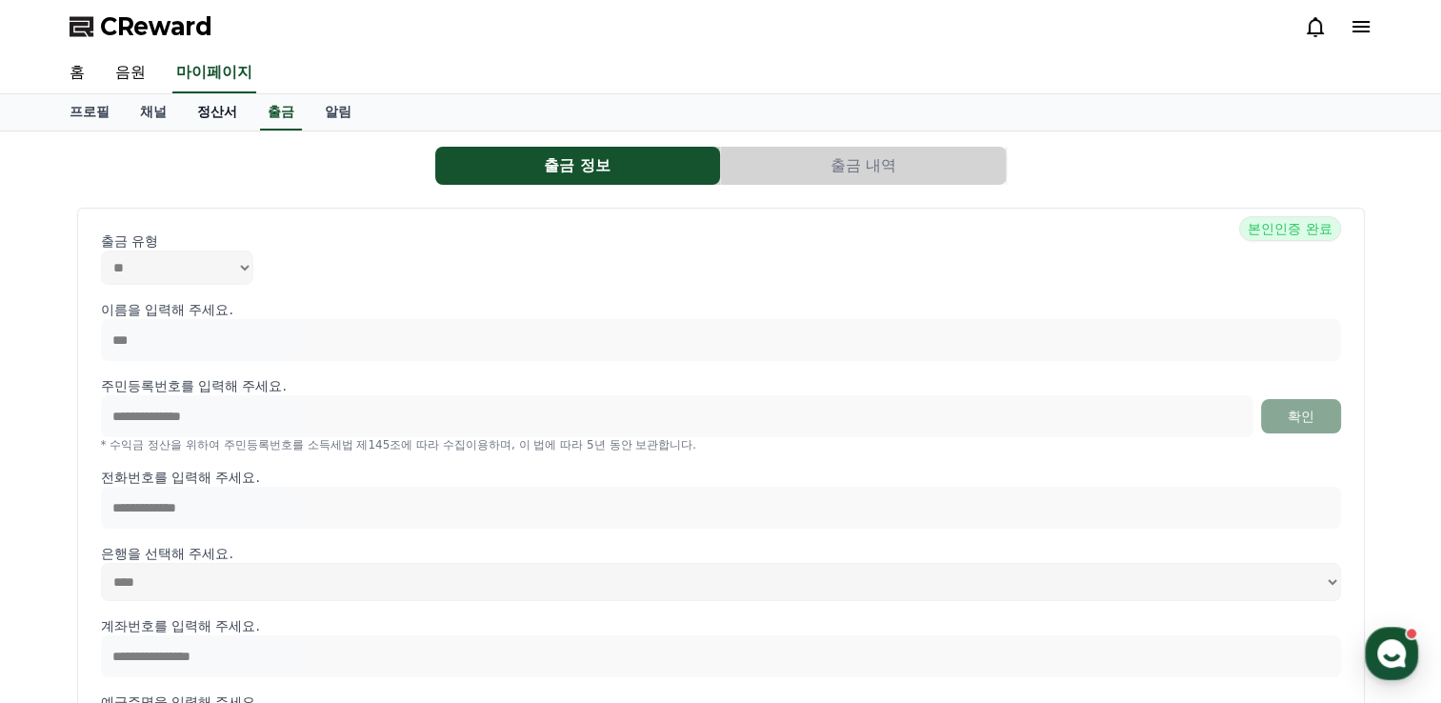
click at [213, 111] on link "정산서" at bounding box center [217, 112] width 70 height 36
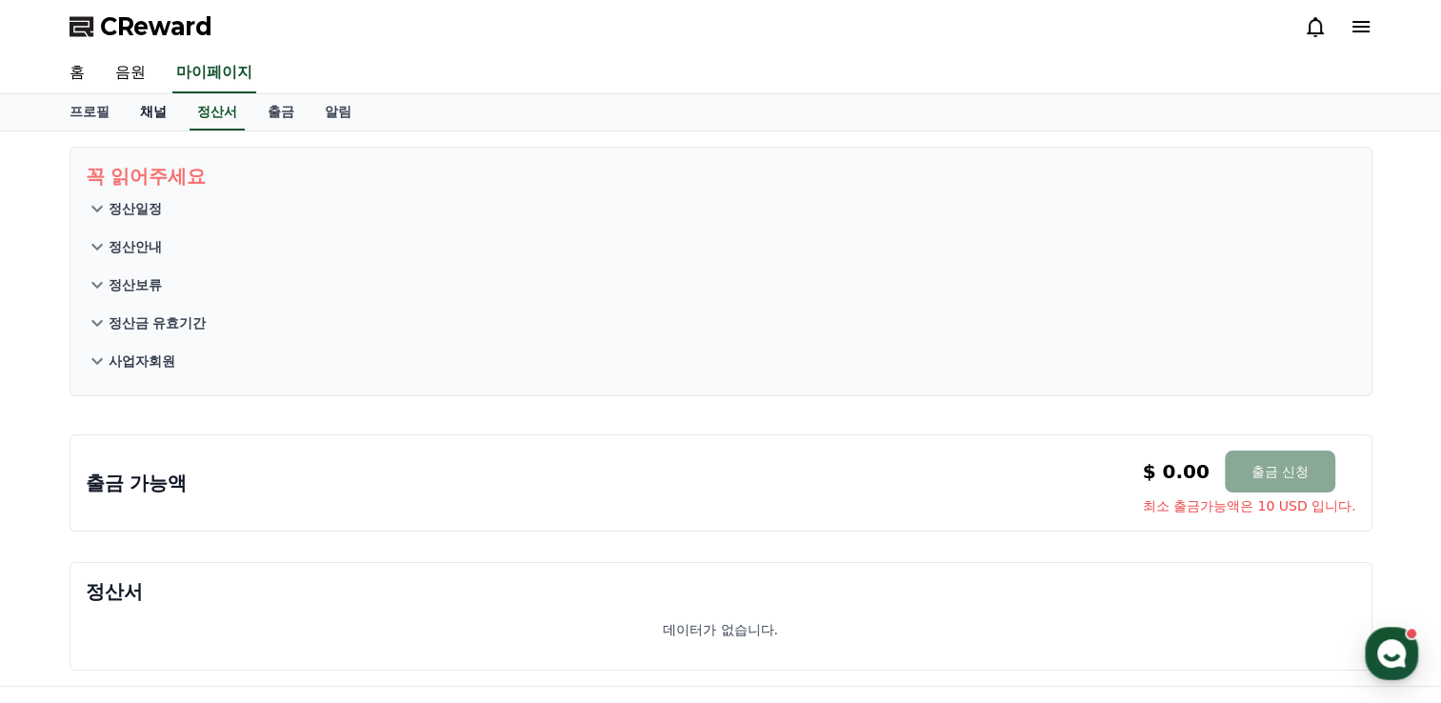
click at [150, 116] on link "채널" at bounding box center [153, 112] width 57 height 36
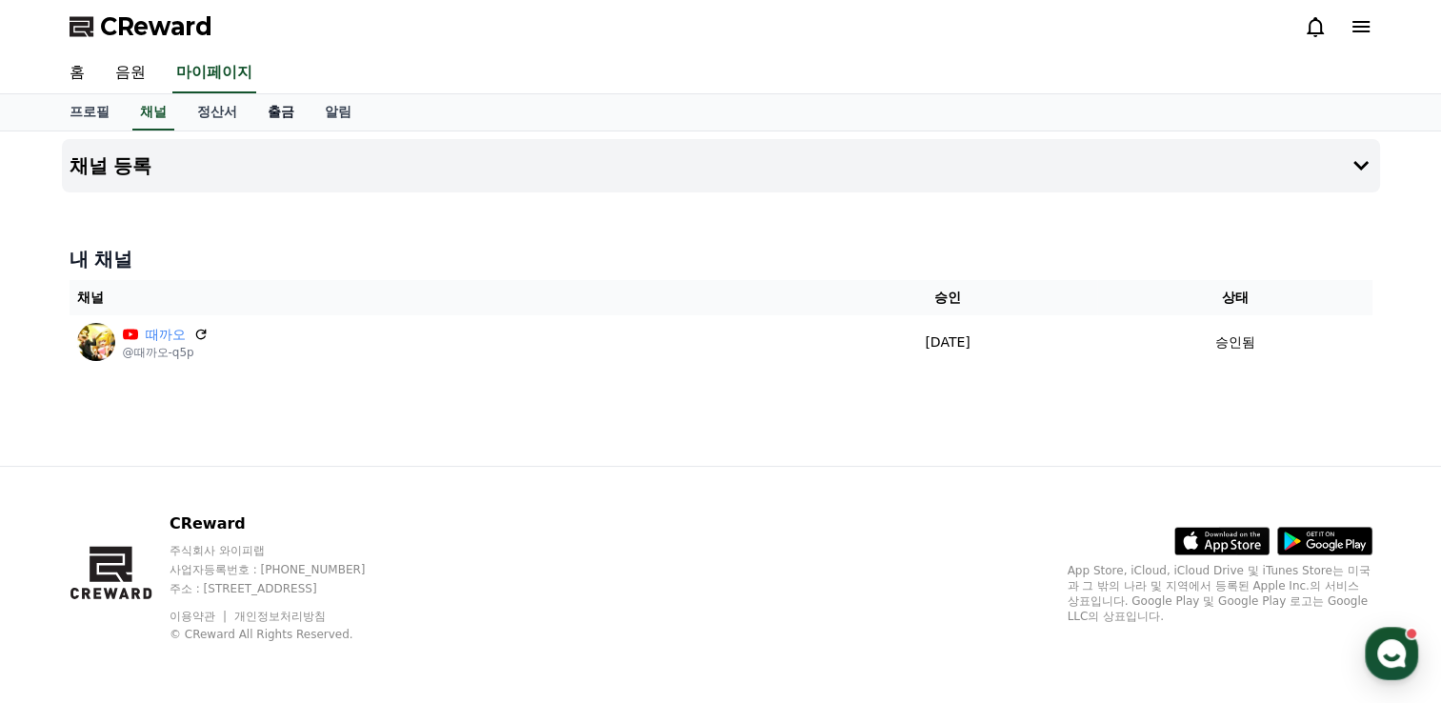
click at [283, 117] on link "출금" at bounding box center [280, 112] width 57 height 36
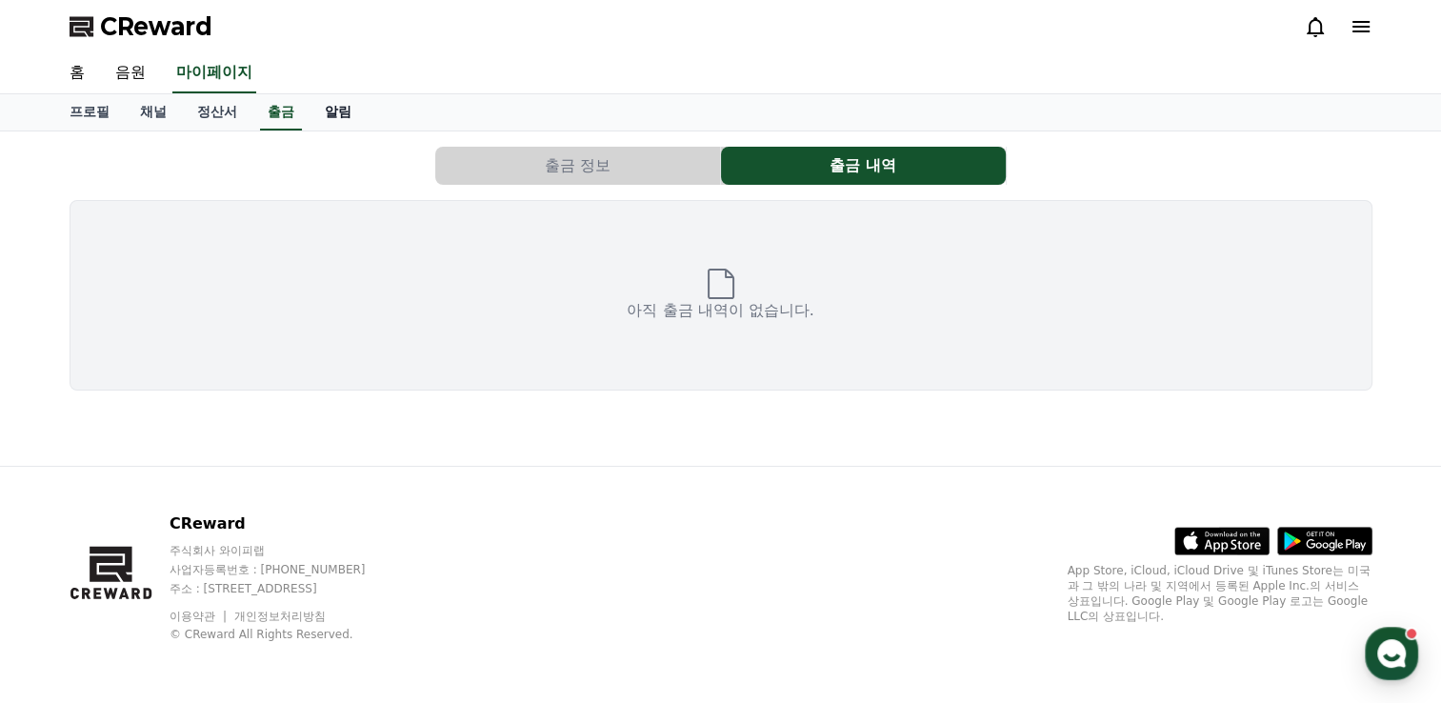
click at [333, 116] on link "알림" at bounding box center [337, 112] width 57 height 36
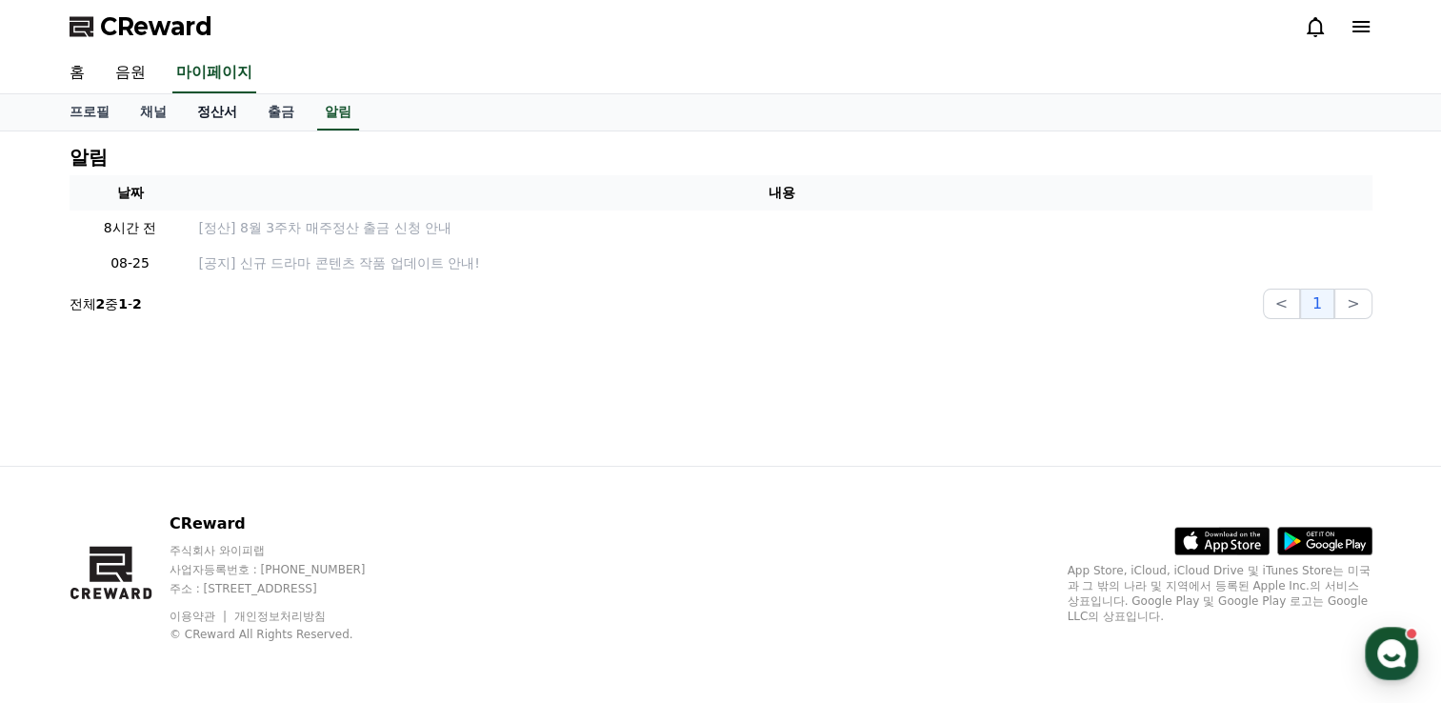
click at [220, 112] on link "정산서" at bounding box center [217, 112] width 70 height 36
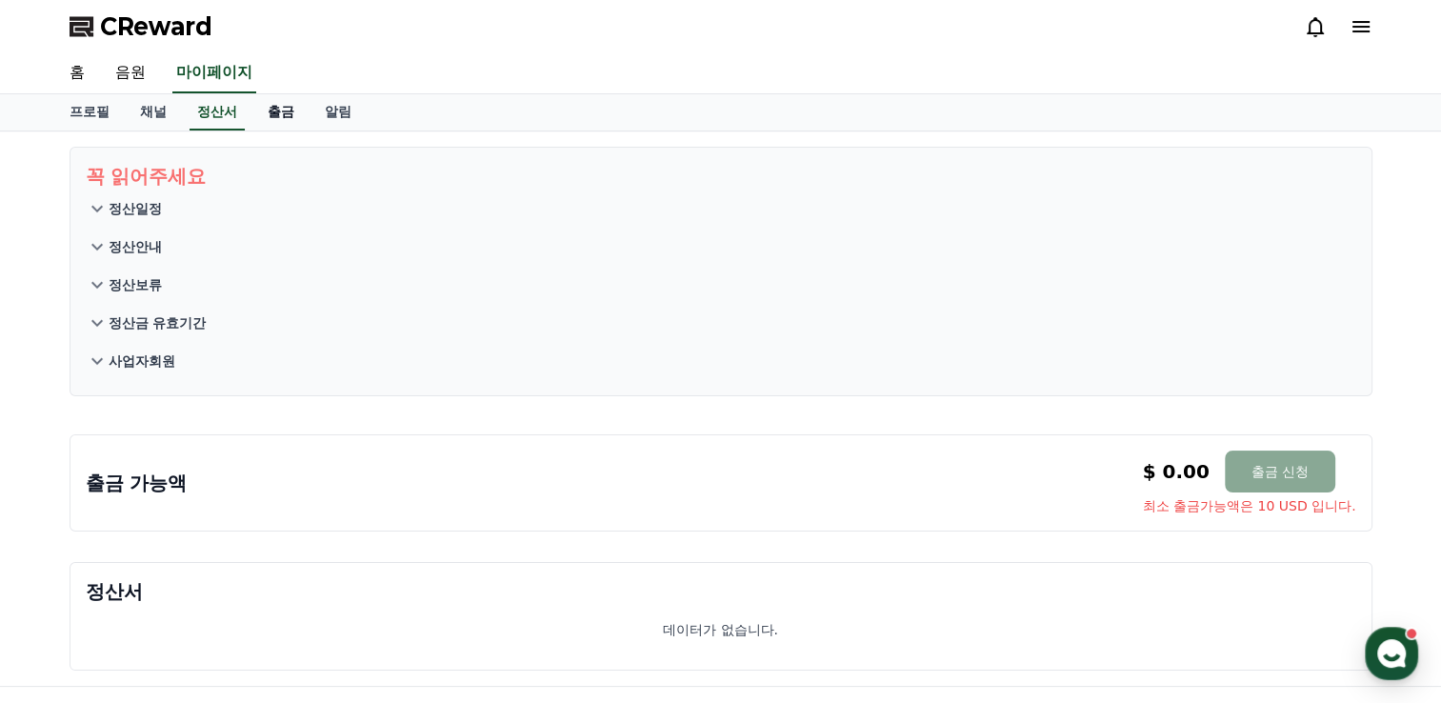
click at [264, 112] on link "출금" at bounding box center [280, 112] width 57 height 36
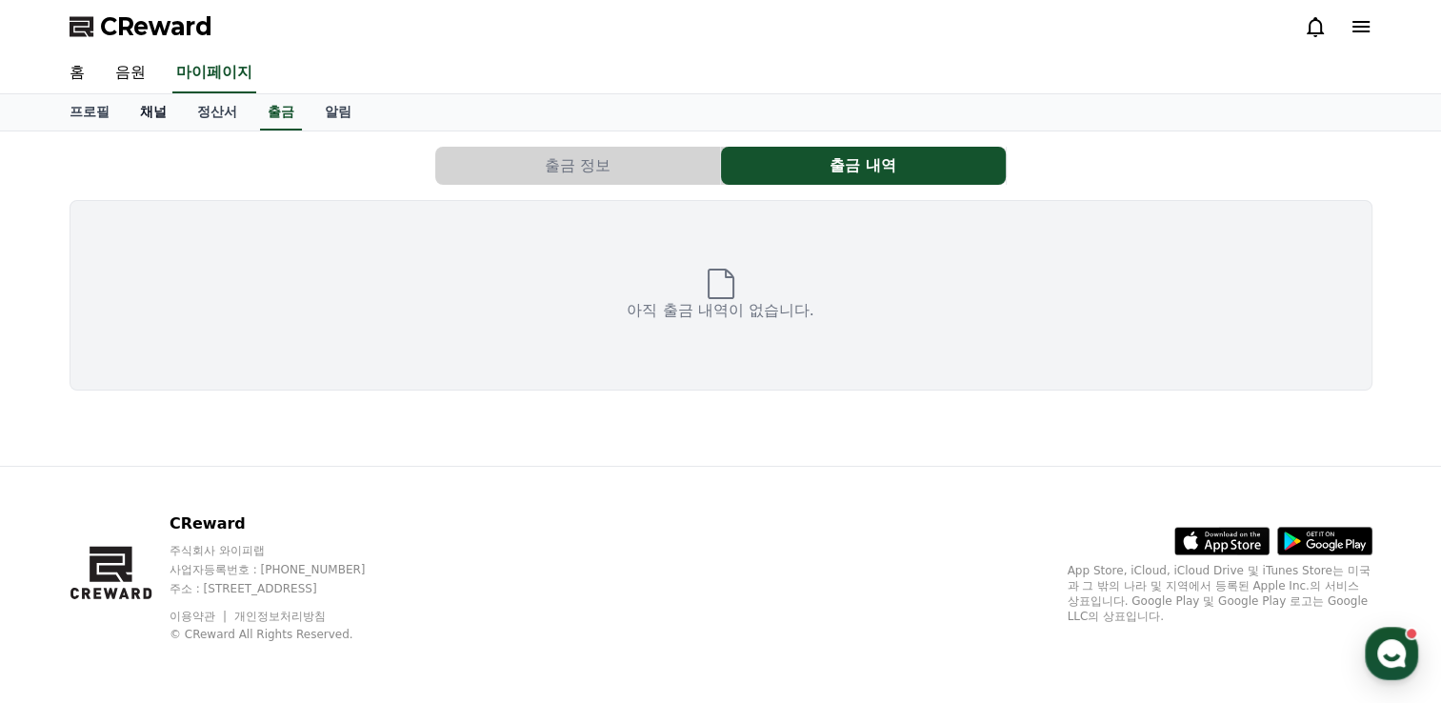
click at [145, 107] on link "채널" at bounding box center [153, 112] width 57 height 36
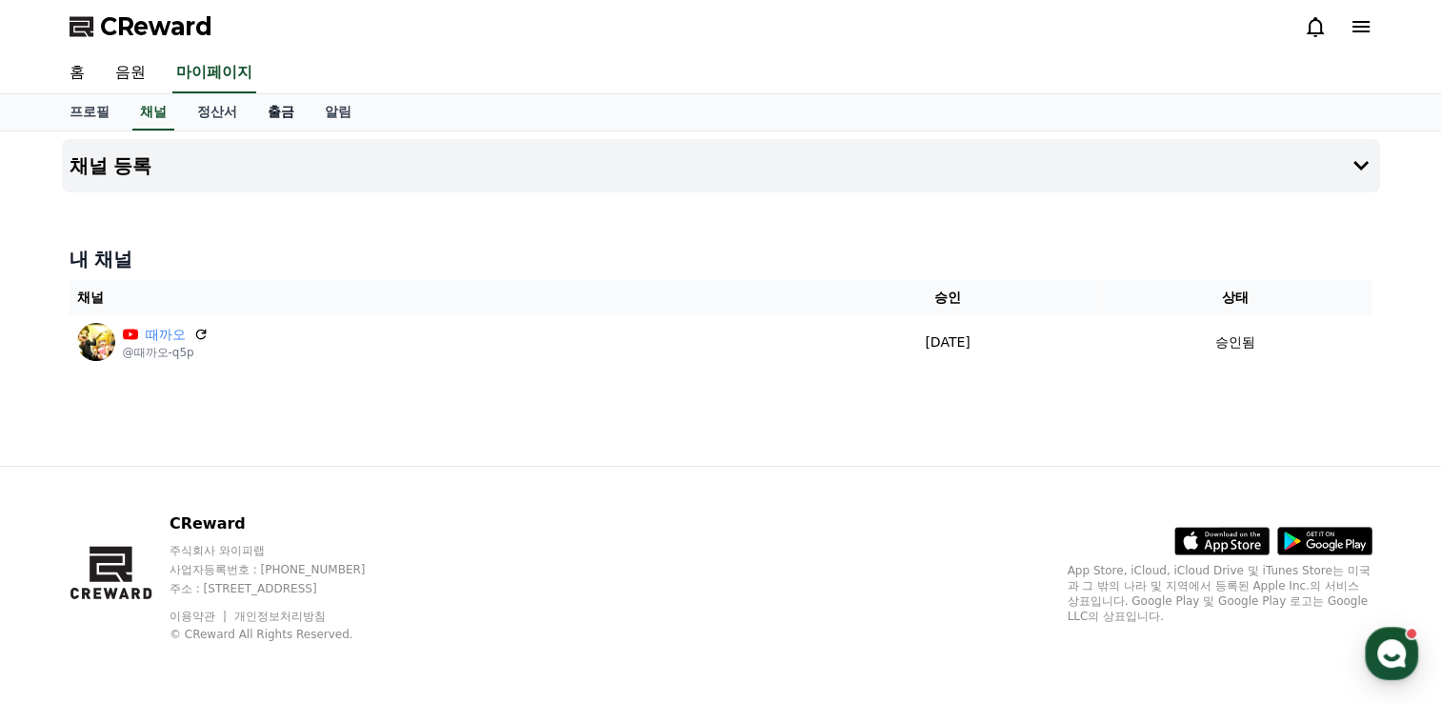
click at [281, 112] on link "출금" at bounding box center [280, 112] width 57 height 36
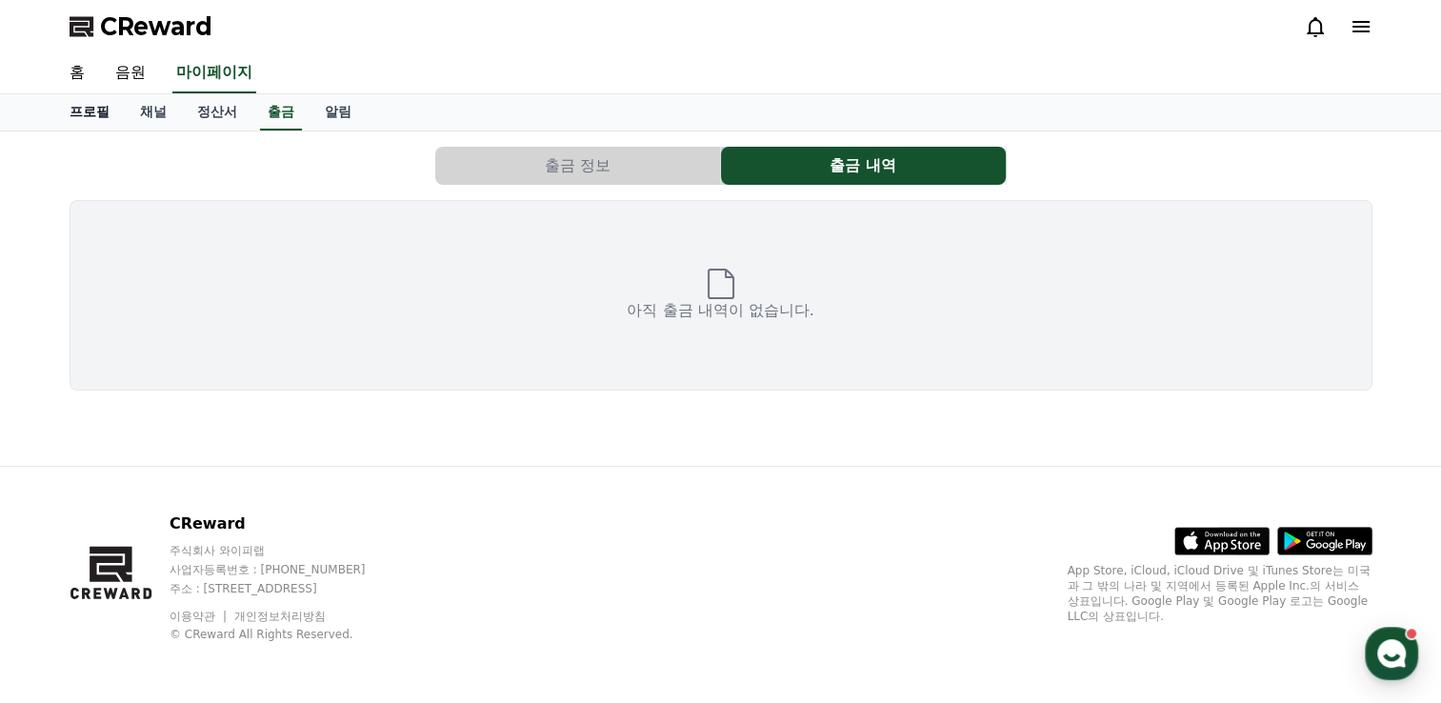
click at [95, 108] on link "프로필" at bounding box center [89, 112] width 70 height 36
select select "**********"
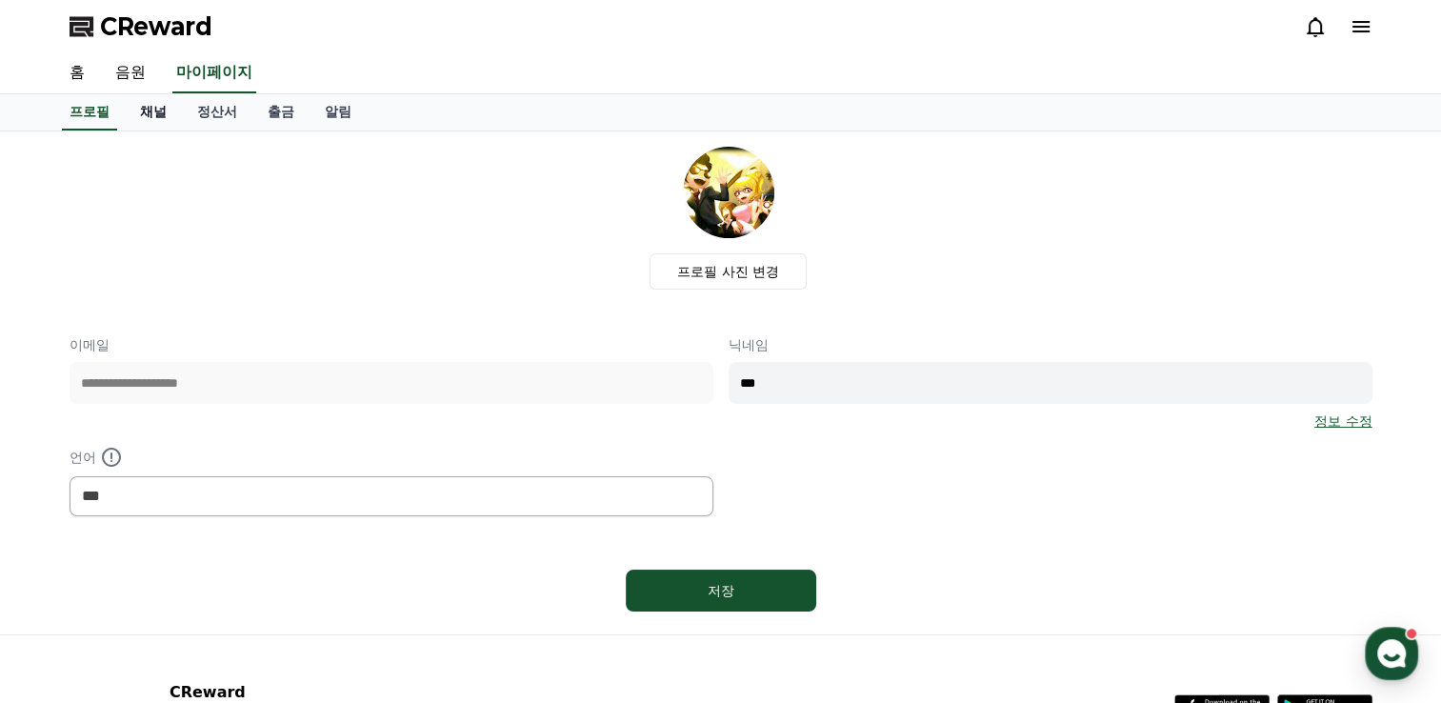
click at [164, 108] on link "채널" at bounding box center [153, 112] width 57 height 36
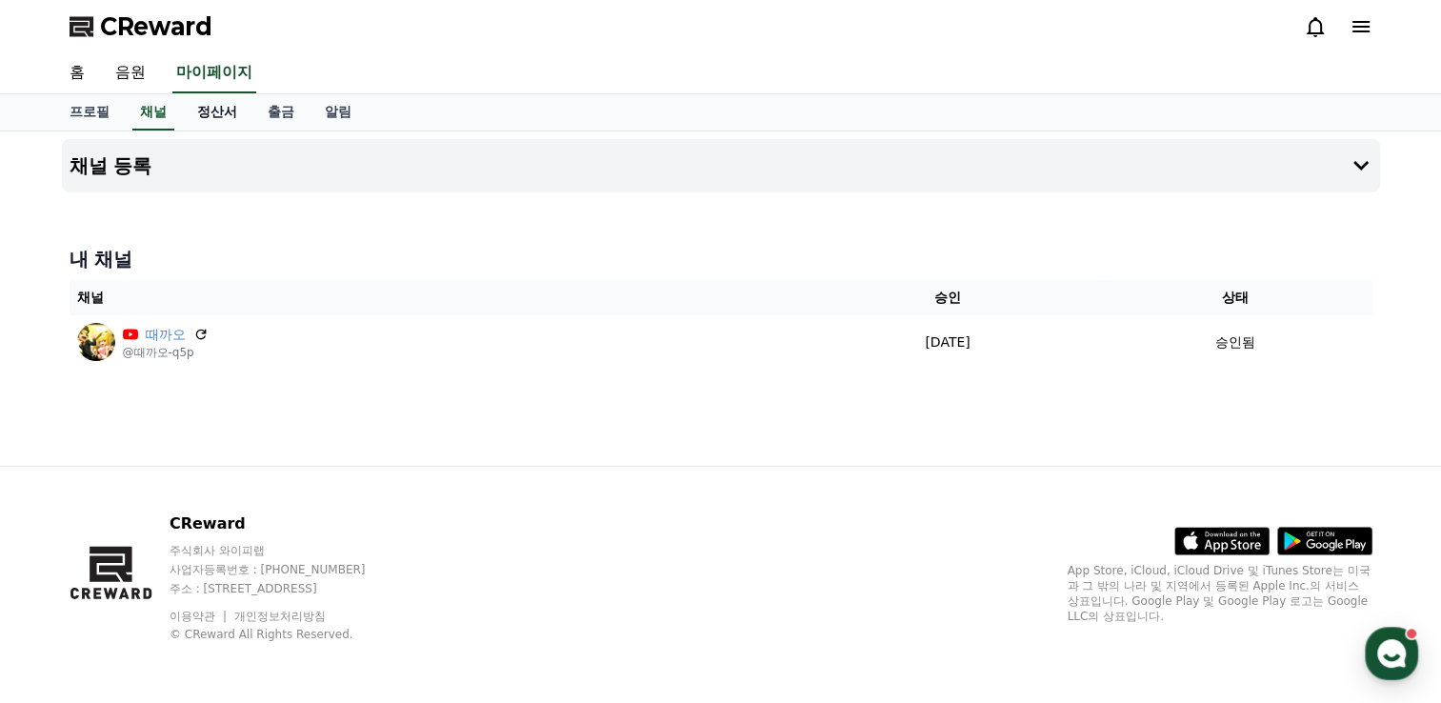
click at [216, 109] on link "정산서" at bounding box center [217, 112] width 70 height 36
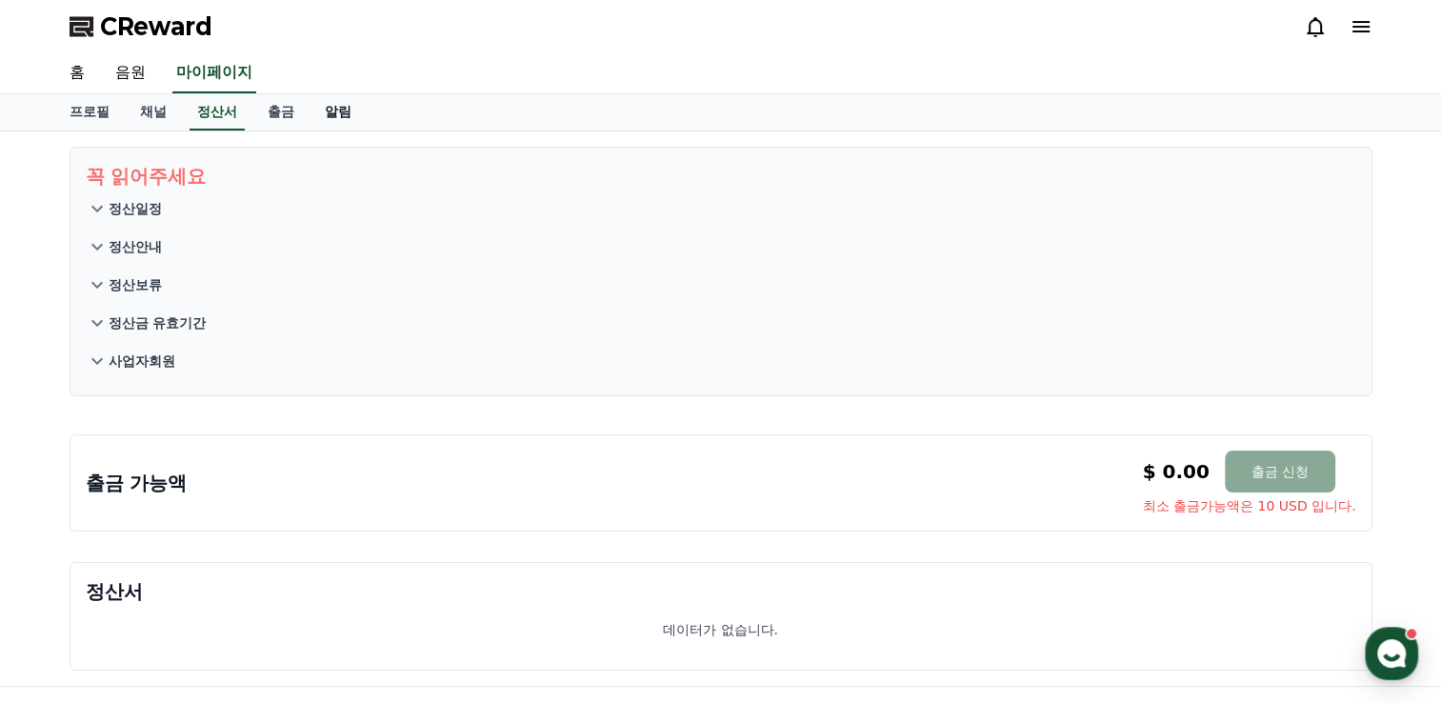
click at [331, 114] on link "알림" at bounding box center [337, 112] width 57 height 36
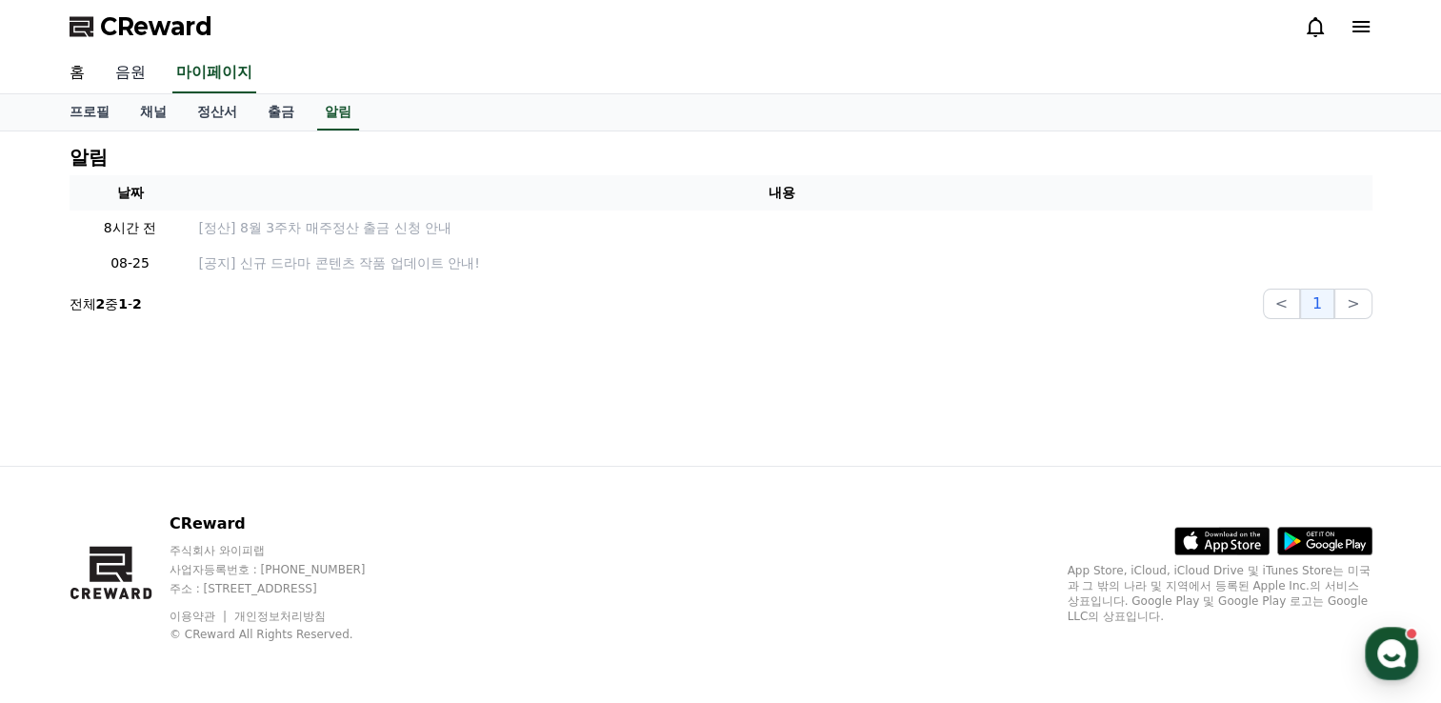
click at [132, 73] on link "음원" at bounding box center [130, 73] width 61 height 40
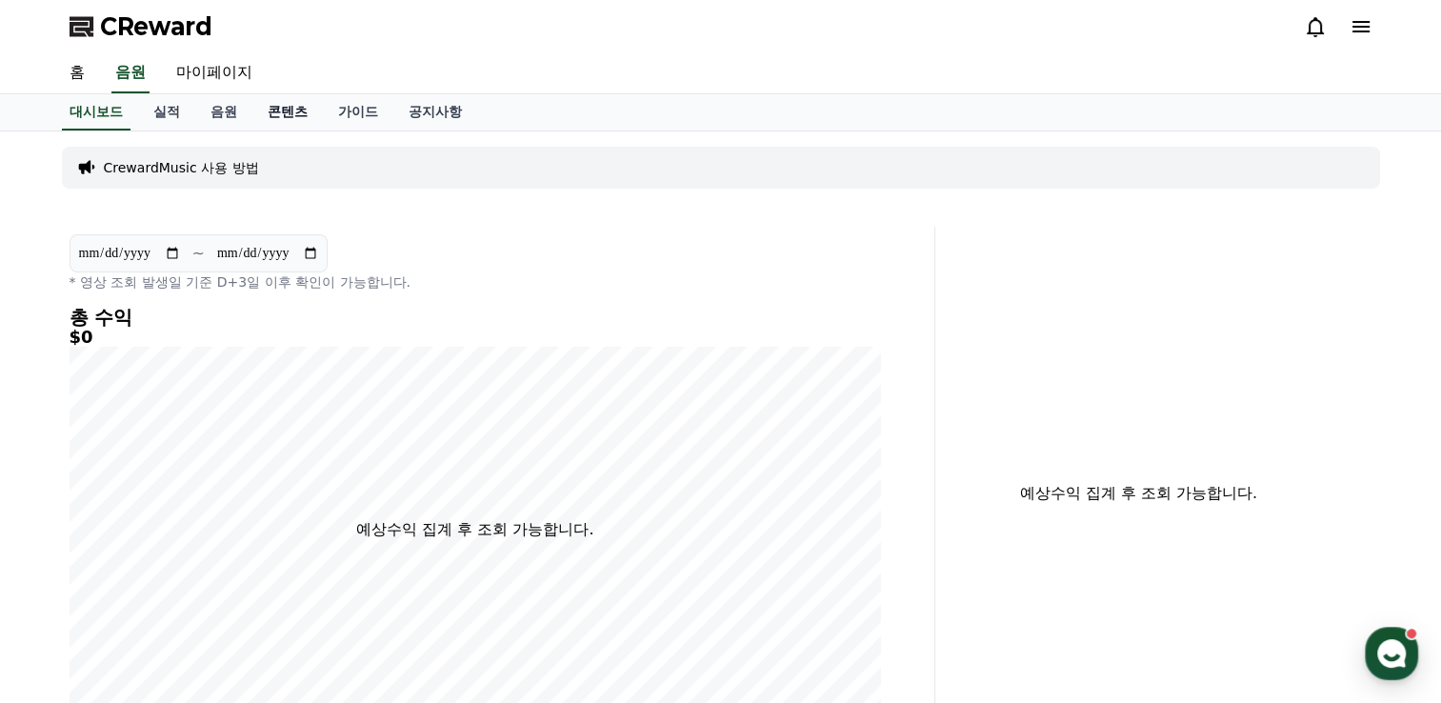
click at [281, 112] on link "콘텐츠" at bounding box center [287, 112] width 70 height 36
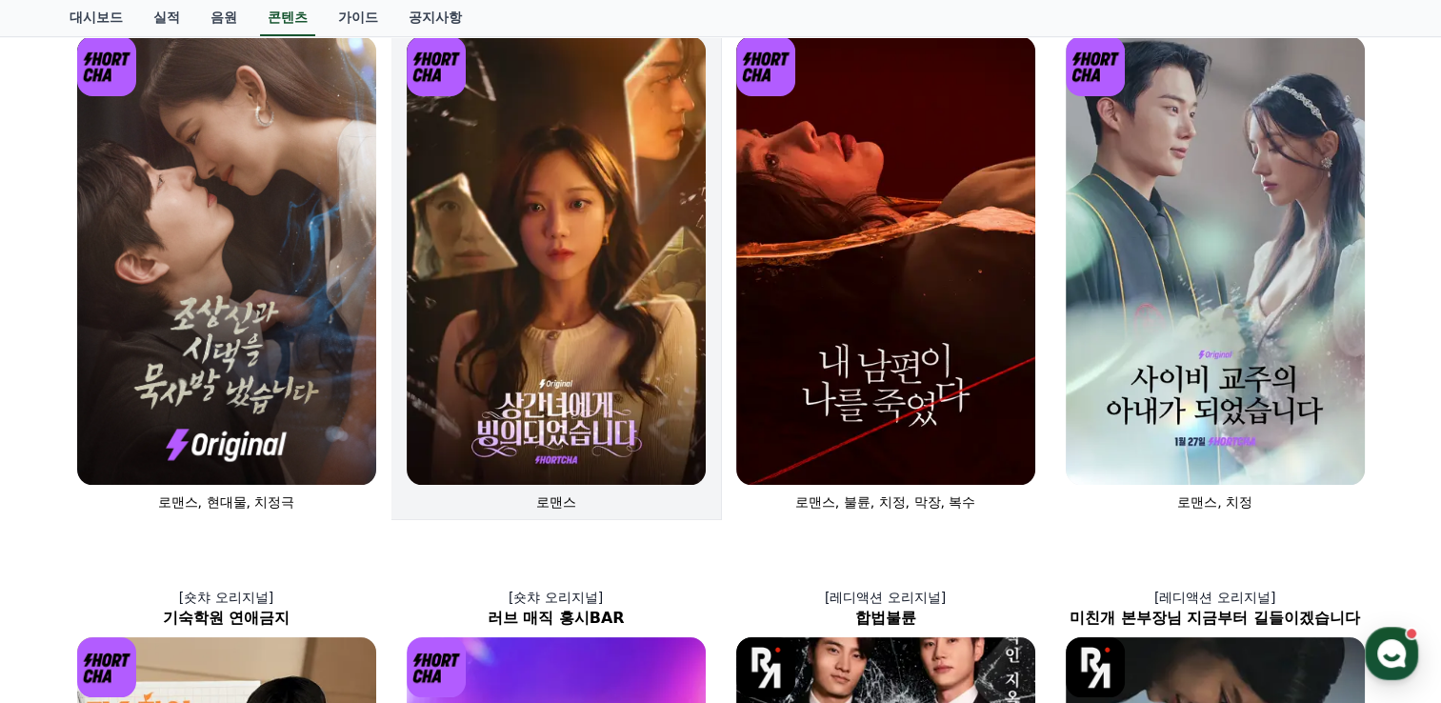
click at [583, 260] on img at bounding box center [556, 260] width 299 height 448
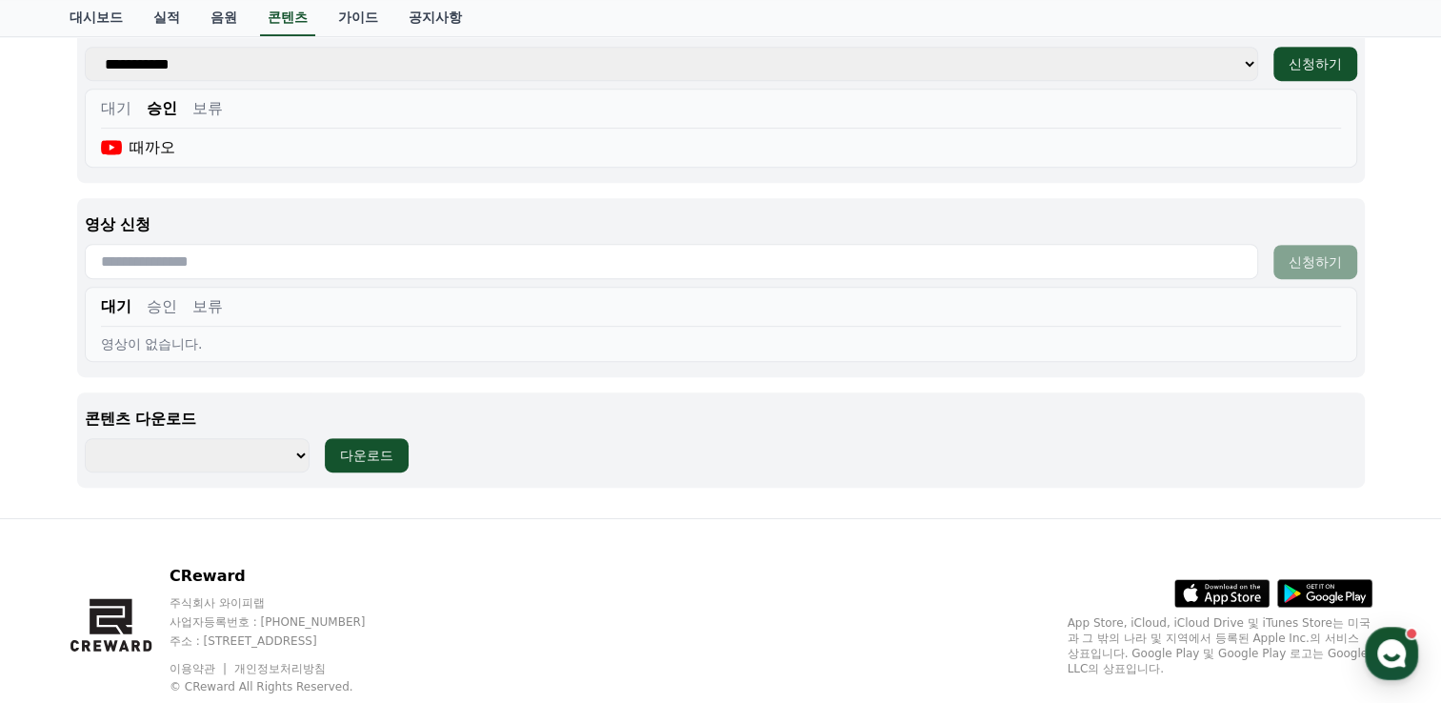
click at [248, 454] on select "**********" at bounding box center [197, 455] width 225 height 34
select select "**********"
click at [85, 438] on select "**********" at bounding box center [197, 455] width 225 height 34
click at [369, 447] on div "다운로드" at bounding box center [366, 455] width 53 height 19
